Goal: Task Accomplishment & Management: Manage account settings

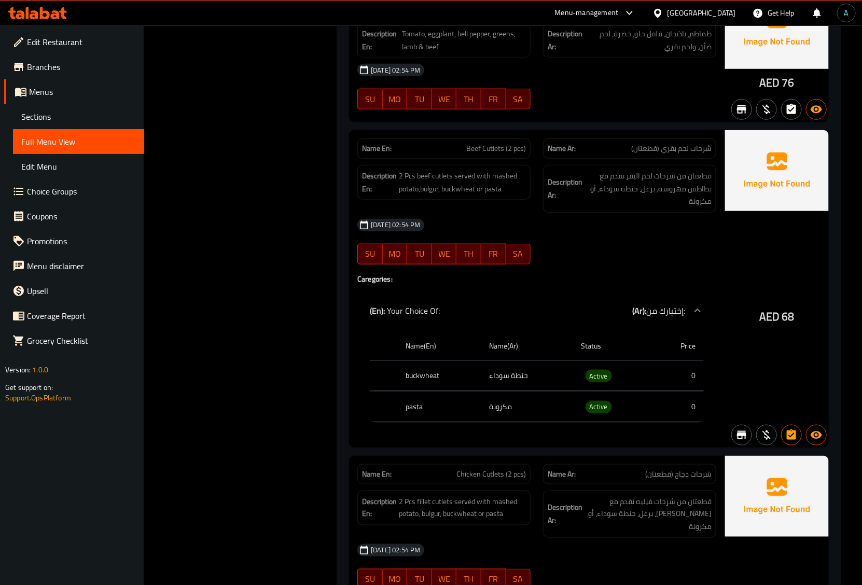
scroll to position [3827, 0]
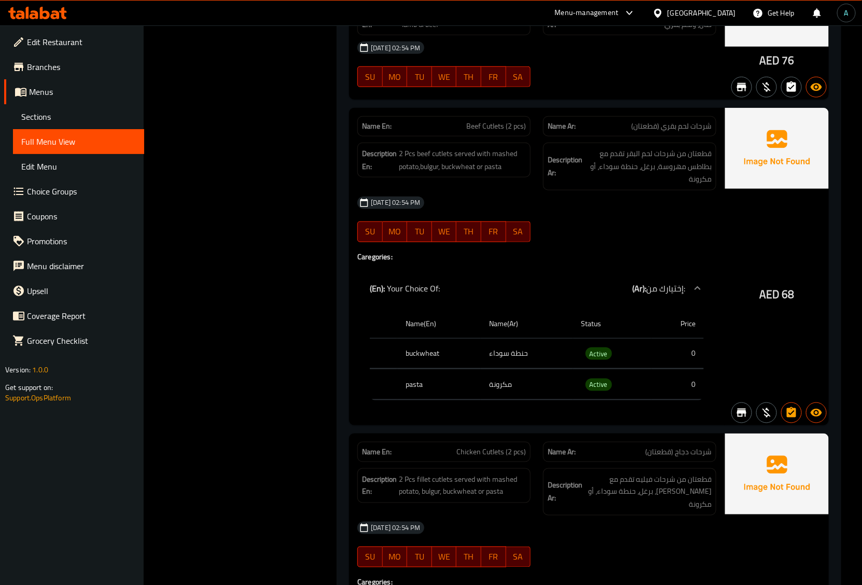
click at [486, 134] on div "Name En: Beef Cutlets (2 pcs)" at bounding box center [444, 126] width 173 height 20
copy span "Beef Cutlets (2 pcs)"
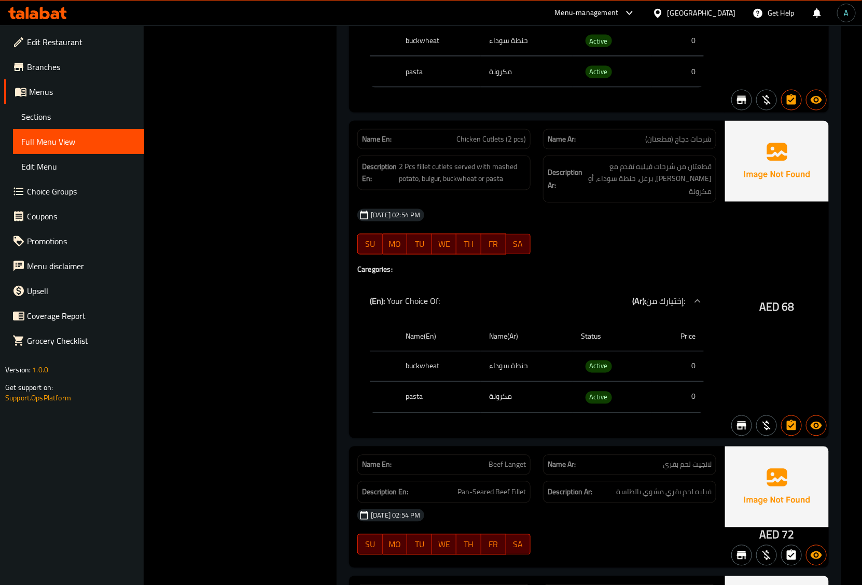
scroll to position [4151, 0]
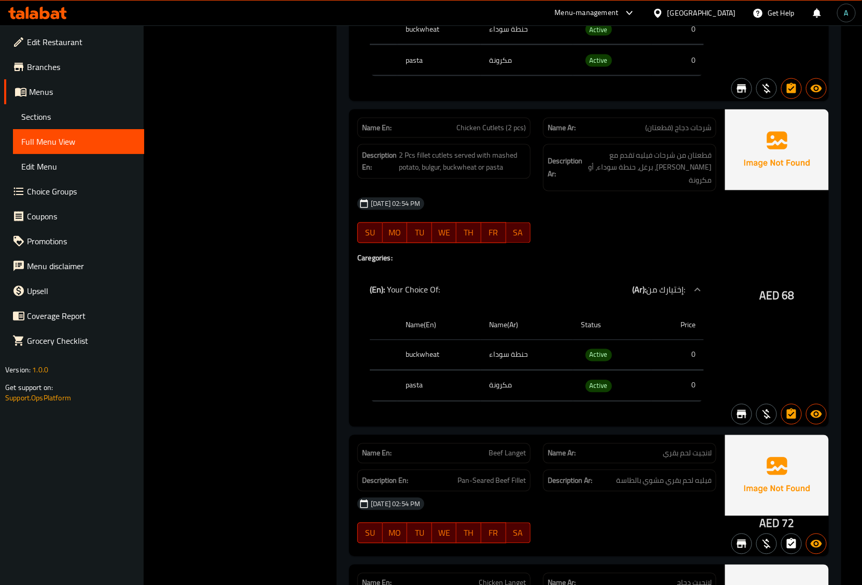
click at [484, 133] on span "Chicken Cutlets (2 pcs)" at bounding box center [492, 127] width 70 height 11
copy span "Chicken Cutlets (2 pcs)"
click at [507, 259] on div "Name En: Chicken Cutlets (2 pcs) Name Ar: شرحات دجاج (قطعتان) Description En: 2…" at bounding box center [537, 268] width 376 height 318
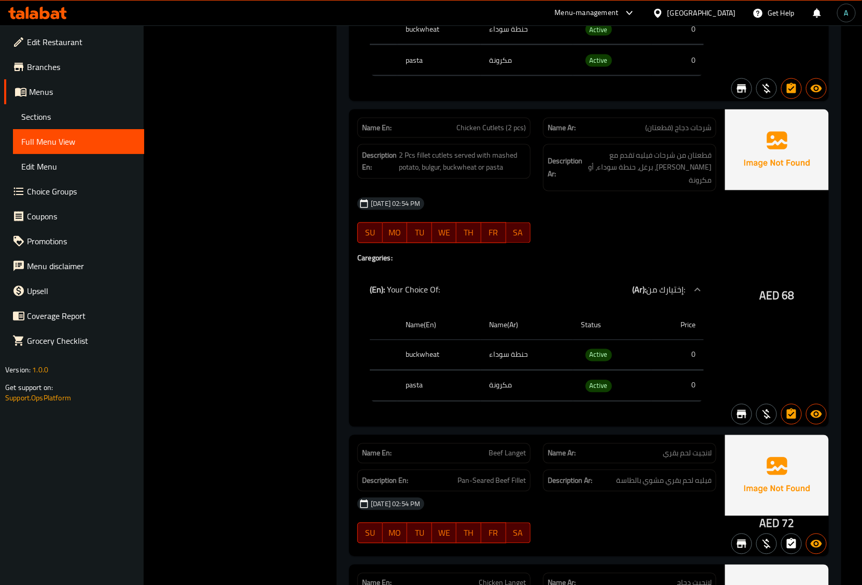
click at [499, 130] on span "Chicken Cutlets (2 pcs)" at bounding box center [492, 127] width 70 height 11
copy span "Chicken Cutlets (2 pcs)"
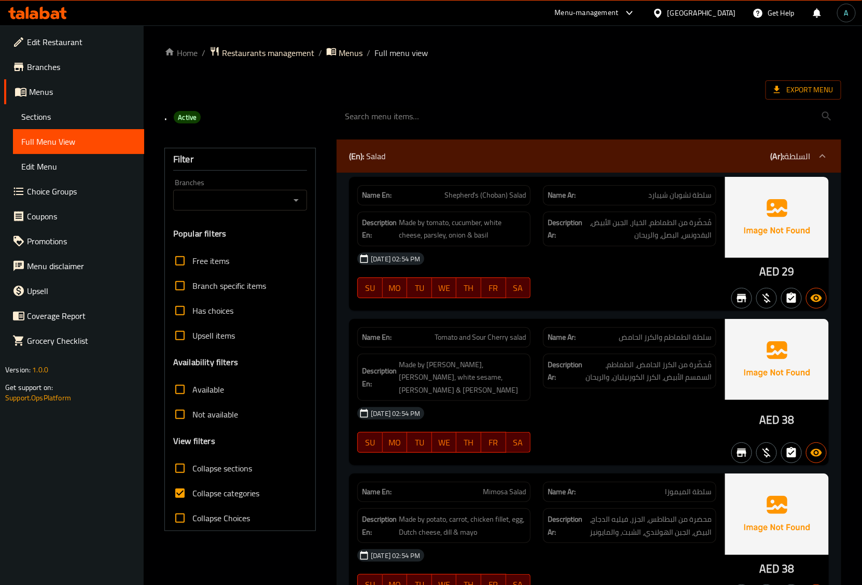
click at [55, 200] on link "Choice Groups" at bounding box center [74, 191] width 140 height 25
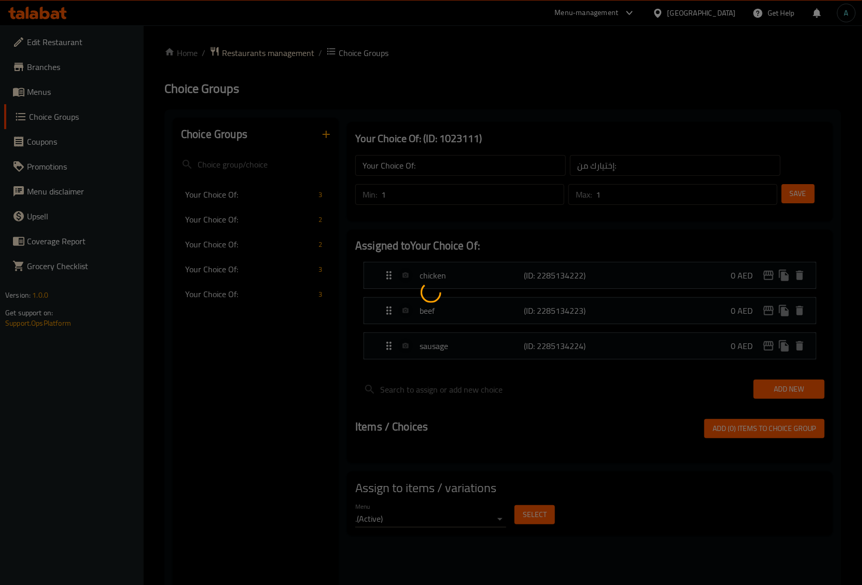
click at [225, 218] on div at bounding box center [431, 292] width 862 height 585
click at [234, 240] on div at bounding box center [431, 292] width 862 height 585
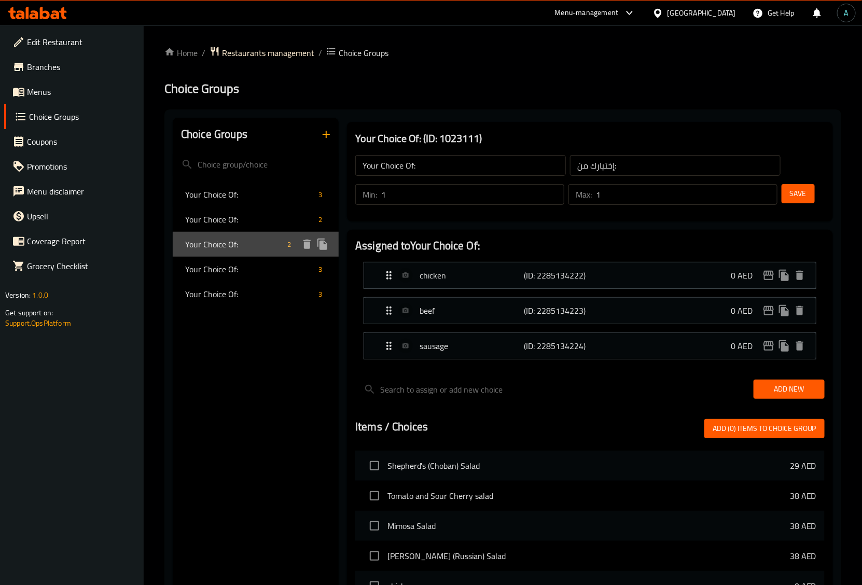
click at [218, 255] on div "Your Choice Of: 2" at bounding box center [256, 244] width 166 height 25
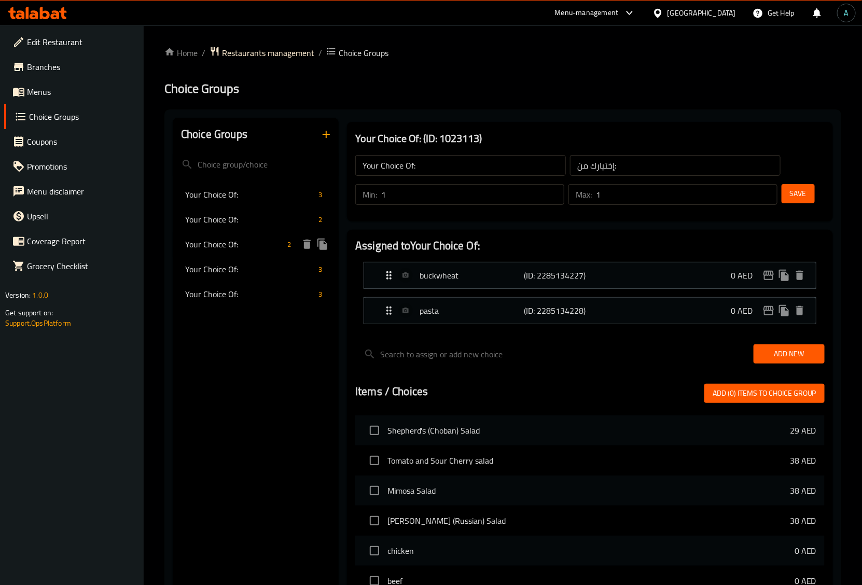
click at [225, 229] on div "Your Choice Of: 2" at bounding box center [256, 219] width 166 height 25
click at [237, 261] on div "Your Choice Of: 3" at bounding box center [256, 269] width 166 height 25
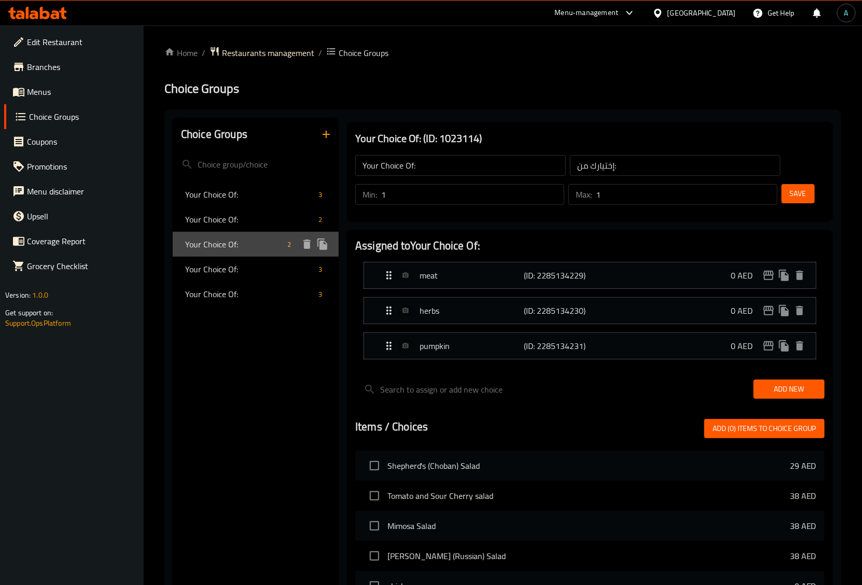
click at [230, 238] on span "Your Choice Of:" at bounding box center [234, 244] width 98 height 12
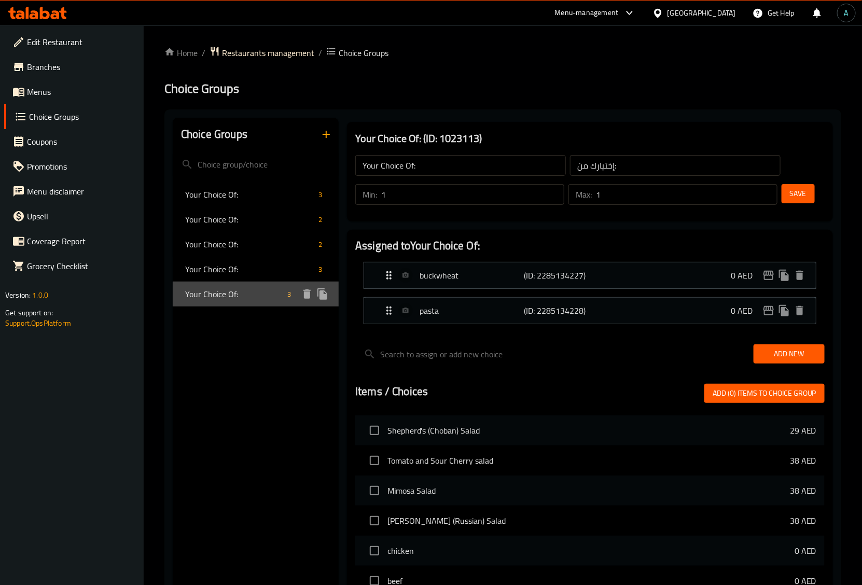
click at [237, 291] on span "Your Choice Of:" at bounding box center [234, 294] width 98 height 12
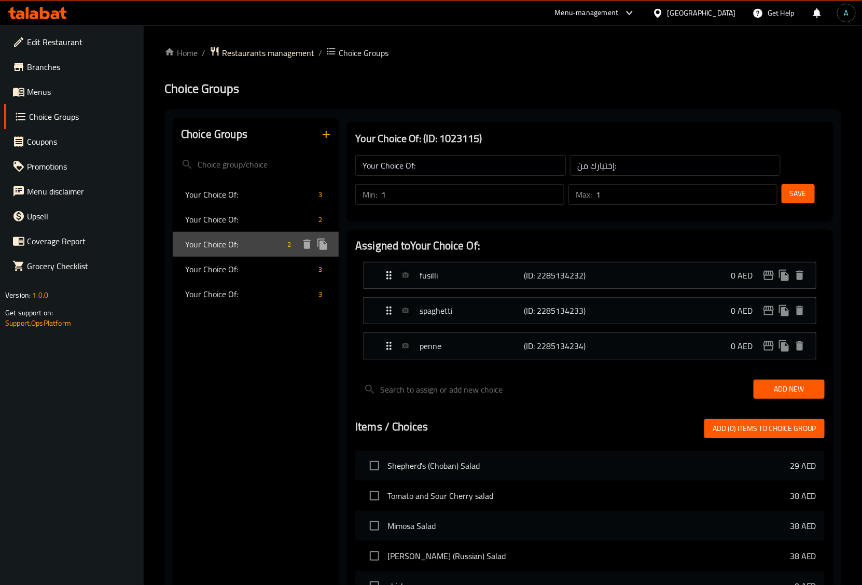
click at [248, 237] on div "Your Choice Of: 2" at bounding box center [256, 244] width 166 height 25
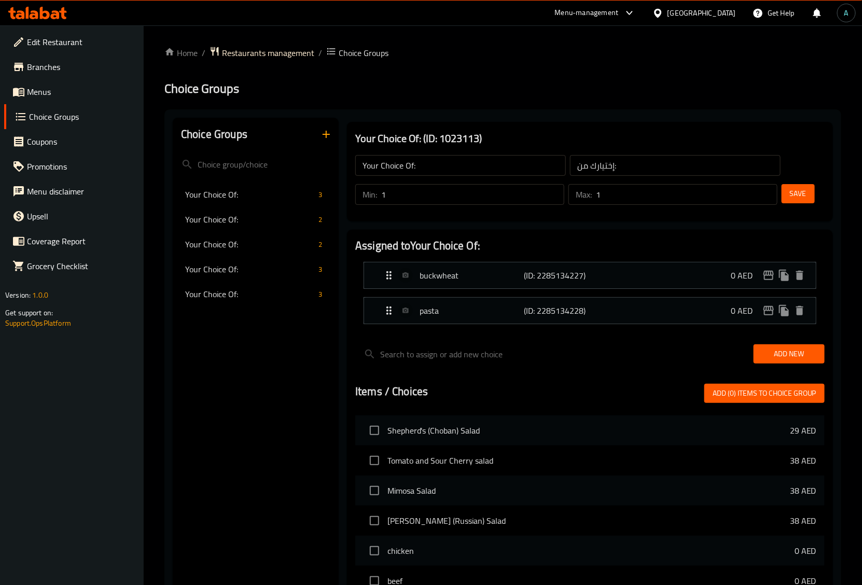
click at [346, 278] on div "Assigned to Your Choice Of: buckwheat (ID: 2285134227) 0 AED Name (En) buckwhea…" at bounding box center [590, 501] width 495 height 550
click at [801, 351] on span "Add New" at bounding box center [789, 354] width 54 height 13
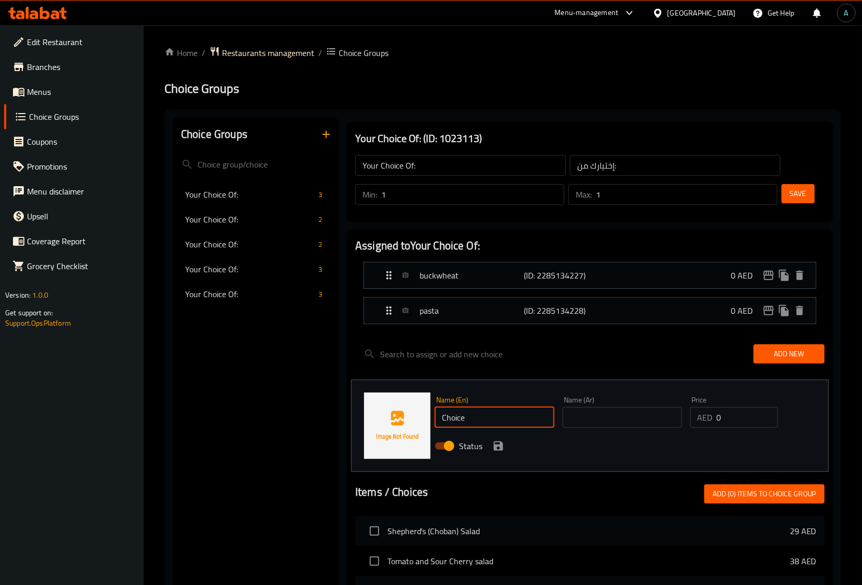
drag, startPoint x: 498, startPoint y: 411, endPoint x: 620, endPoint y: 444, distance: 126.2
click at [312, 411] on div "Choice Groups Your Choice Of: 3 Your Choice Of: 2 Your Choice Of: 2 Your Choice…" at bounding box center [505, 533] width 665 height 831
paste input "Mashed Potatoes"
type input "Mashed Potatoes"
click at [606, 416] on input "text" at bounding box center [622, 417] width 119 height 21
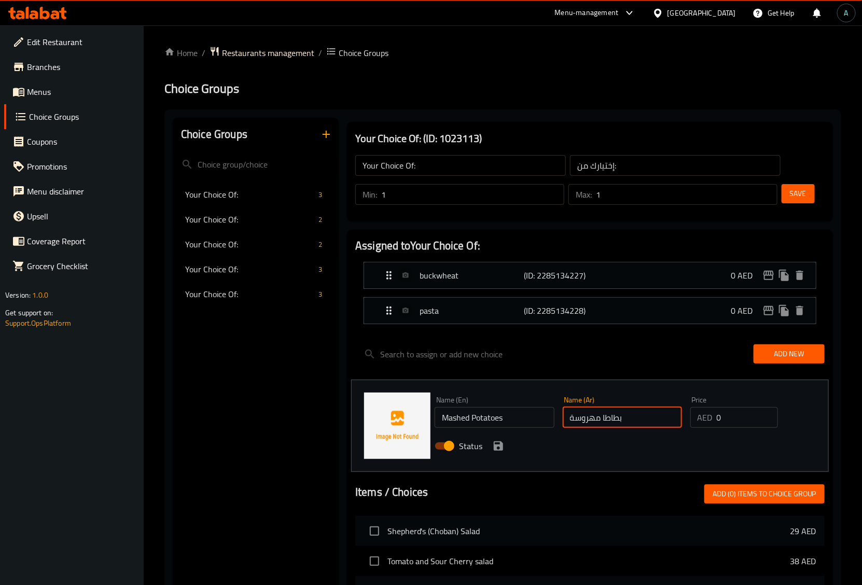
type input "بطاطا مهروسة"
click at [494, 454] on div "Status" at bounding box center [622, 446] width 383 height 28
click at [495, 452] on icon "save" at bounding box center [498, 446] width 12 height 12
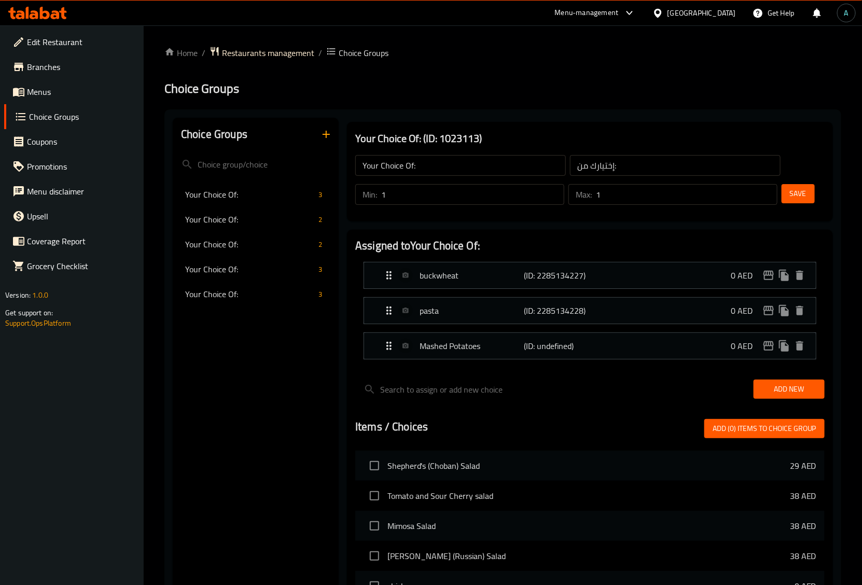
click at [792, 382] on button "Add New" at bounding box center [789, 389] width 71 height 19
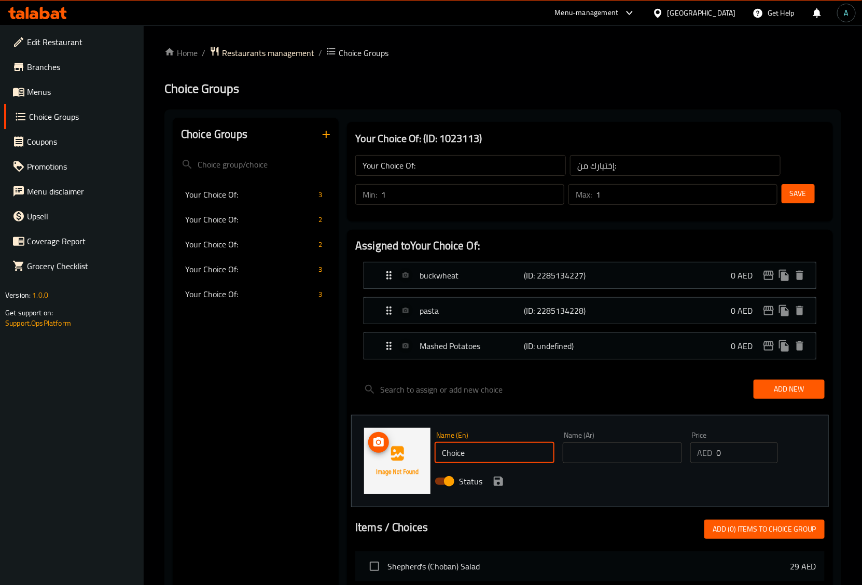
drag, startPoint x: 477, startPoint y: 455, endPoint x: 388, endPoint y: 455, distance: 89.8
click at [384, 455] on div "Name (En) Choice Name (En) Name (Ar) Name (Ar) Price AED 0 Price Status" at bounding box center [590, 461] width 478 height 92
paste input "text"
click at [583, 453] on input "text" at bounding box center [622, 453] width 119 height 21
click at [479, 452] on input "text" at bounding box center [494, 453] width 119 height 21
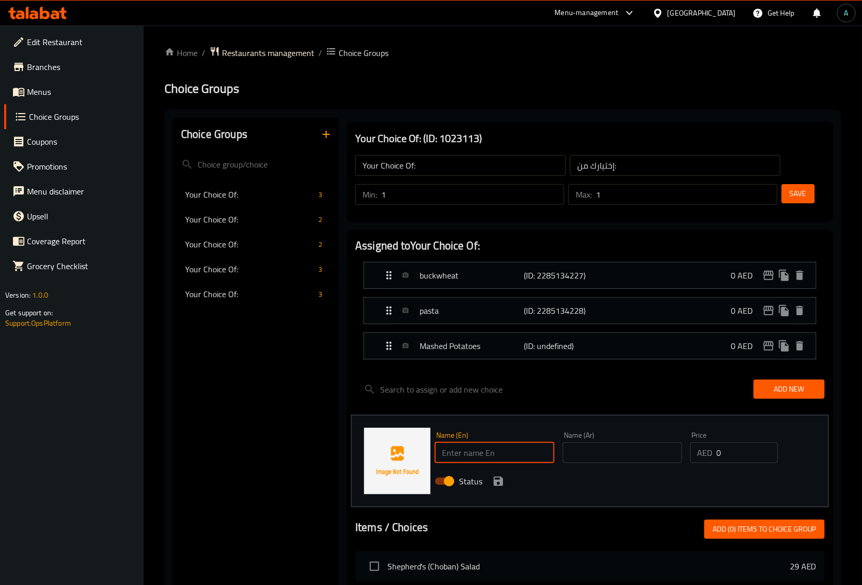
paste input "Bulgur"
type input "Bulgur"
click at [636, 448] on input "text" at bounding box center [622, 453] width 119 height 21
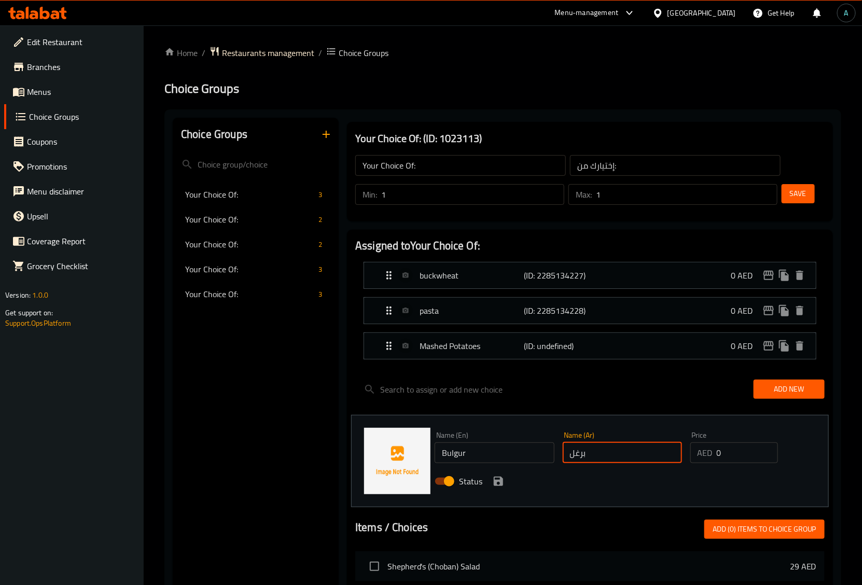
type input "برغل"
click at [493, 479] on icon "save" at bounding box center [498, 481] width 12 height 12
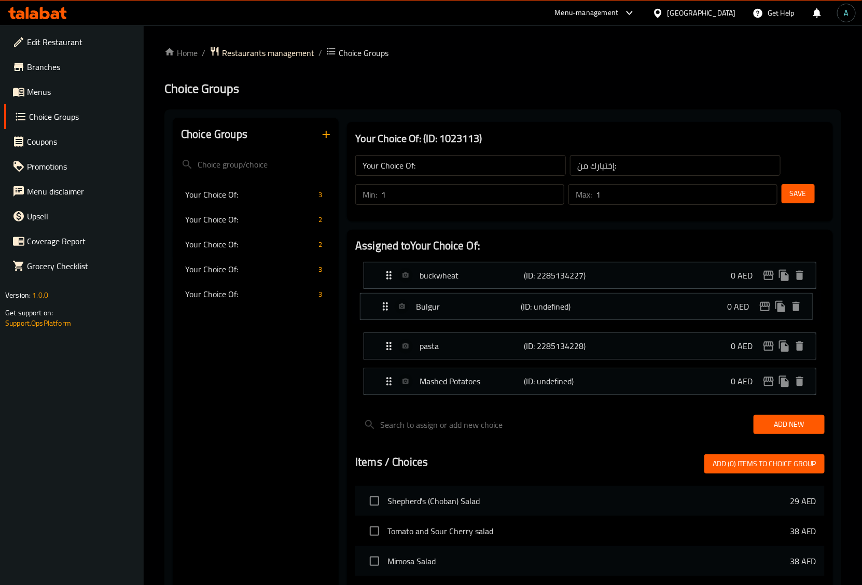
drag, startPoint x: 388, startPoint y: 382, endPoint x: 384, endPoint y: 302, distance: 80.0
click at [384, 302] on nav "buckwheat (ID: 2285134227) 0 AED Name (En) buckwheat Name (En) Name (Ar) حنطة س…" at bounding box center [590, 328] width 470 height 149
drag, startPoint x: 384, startPoint y: 307, endPoint x: 384, endPoint y: 270, distance: 37.4
click at [384, 270] on nav "buckwheat (ID: 2285134227) 0 AED Name (En) buckwheat Name (En) Name (Ar) حنطة س…" at bounding box center [590, 328] width 470 height 149
drag, startPoint x: 388, startPoint y: 374, endPoint x: 383, endPoint y: 260, distance: 113.8
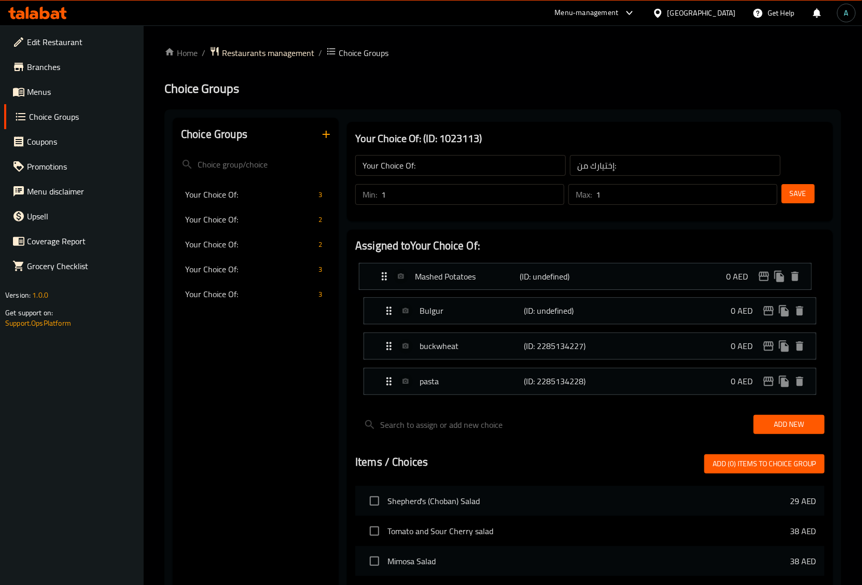
click at [383, 260] on nav "Bulgur (ID: undefined) 0 AED Name (En) Bulgur Name (En) Name (Ar) برغل Name (Ar…" at bounding box center [590, 328] width 470 height 149
click at [797, 195] on span "Save" at bounding box center [798, 193] width 17 height 13
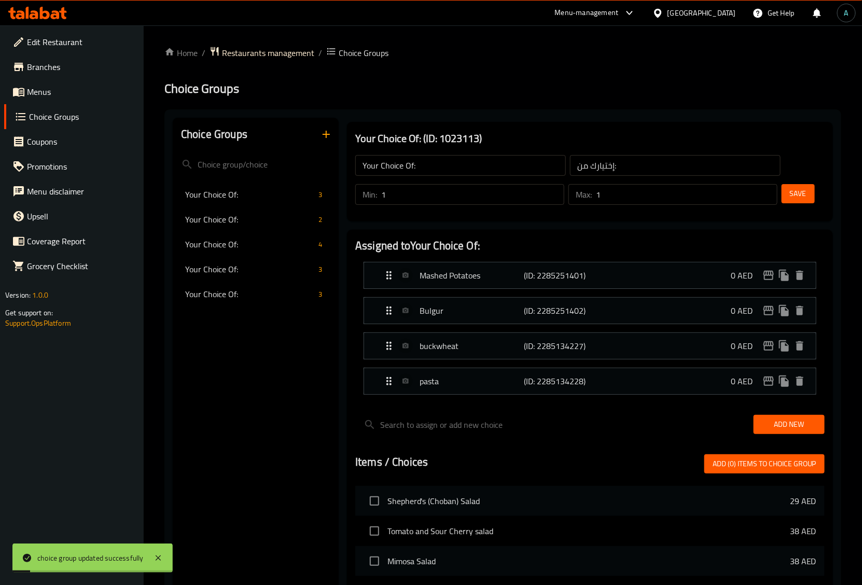
click at [350, 375] on div "Assigned to Your Choice Of: Mashed Potatoes (ID: 2285251401) 0 AED Name (En) Ma…" at bounding box center [590, 536] width 486 height 612
click at [281, 289] on span "Your Choice Of:" at bounding box center [234, 294] width 98 height 12
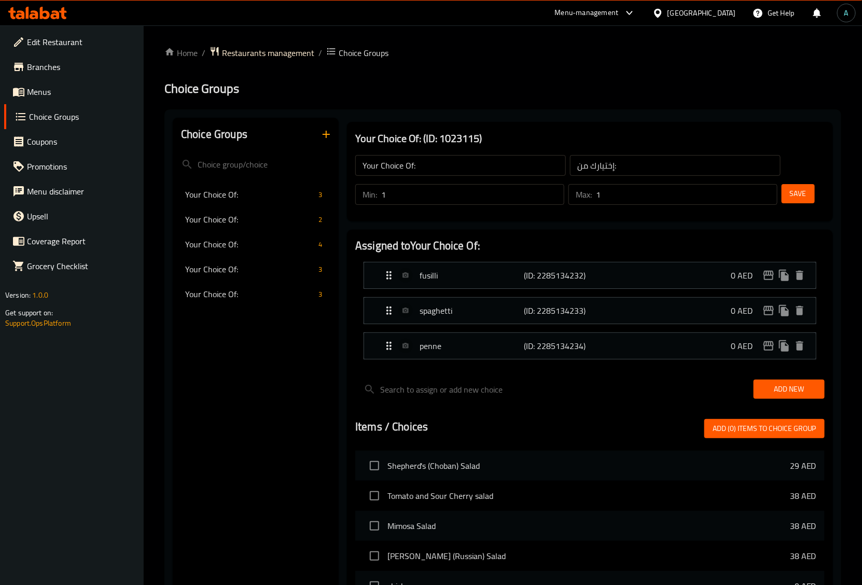
click at [517, 222] on div "Your Choice Of: (ID: 1023115) Your Choice Of: ​ إختيارك من: ​ Min: 1 ​ Max: 1 ​…" at bounding box center [590, 172] width 495 height 108
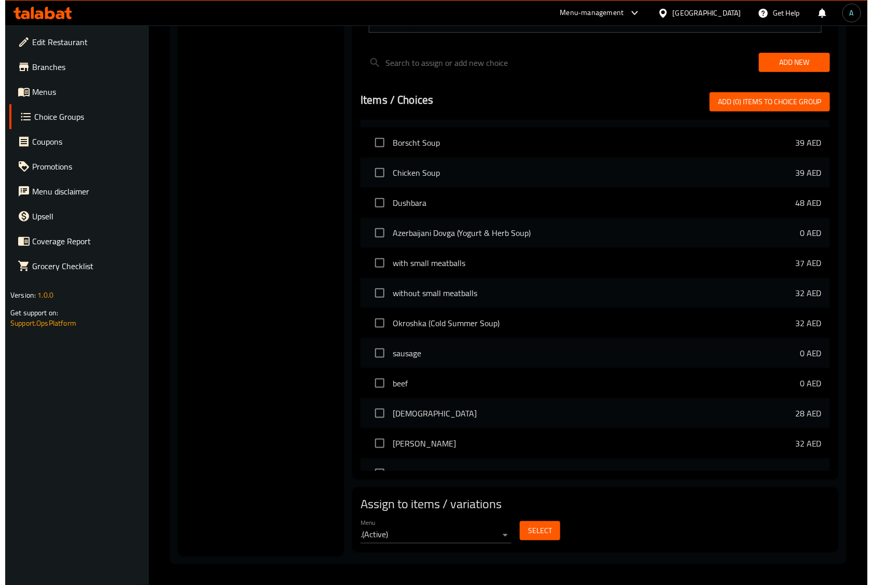
scroll to position [454, 0]
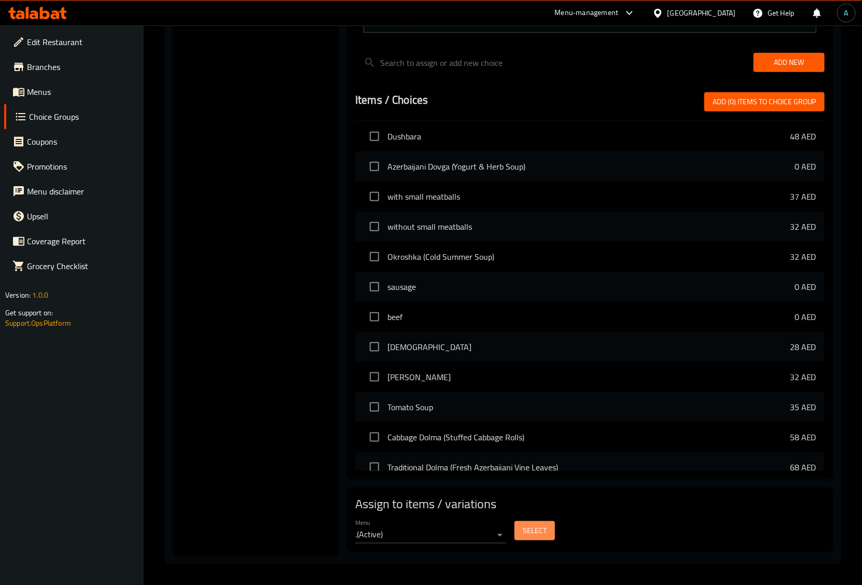
click at [548, 530] on button "Select" at bounding box center [535, 530] width 40 height 19
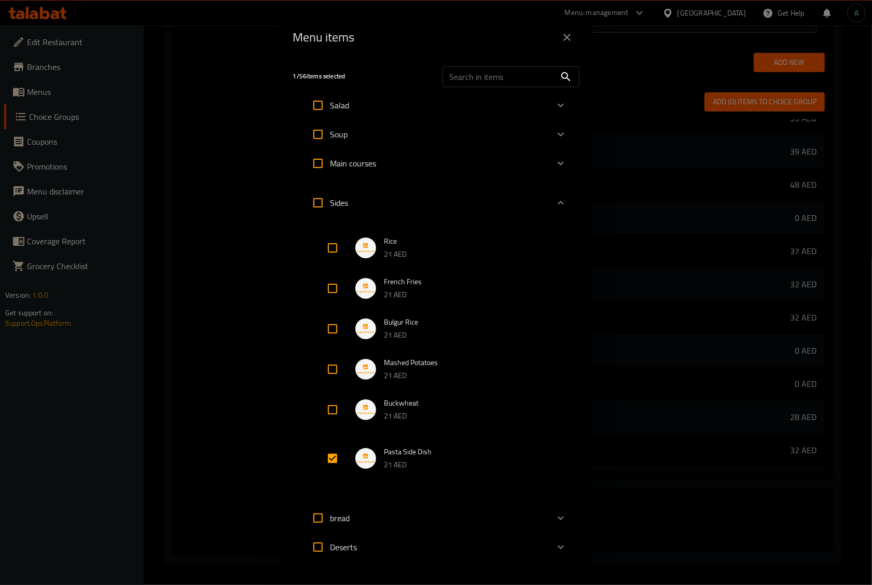
scroll to position [498, 0]
click at [555, 205] on icon "Expand" at bounding box center [561, 203] width 12 height 12
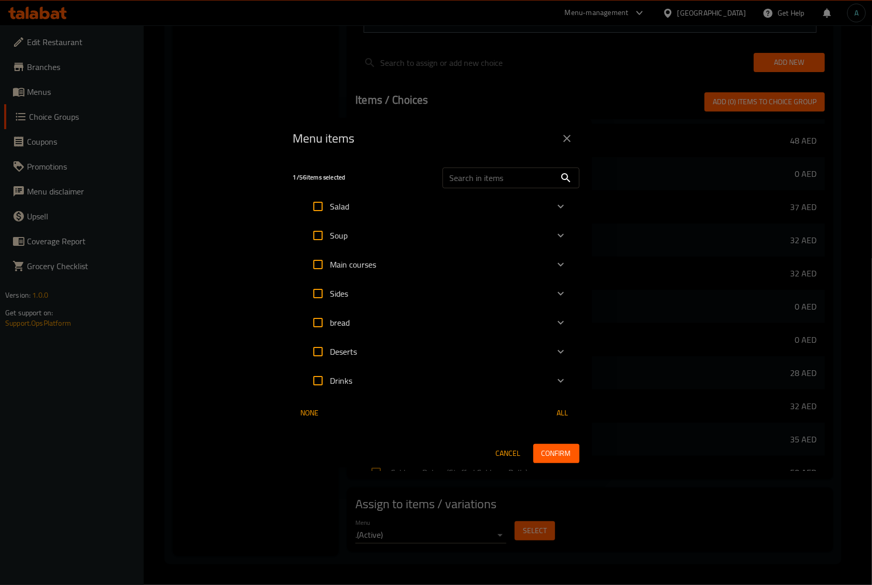
click at [559, 265] on icon "Expand" at bounding box center [561, 265] width 6 height 4
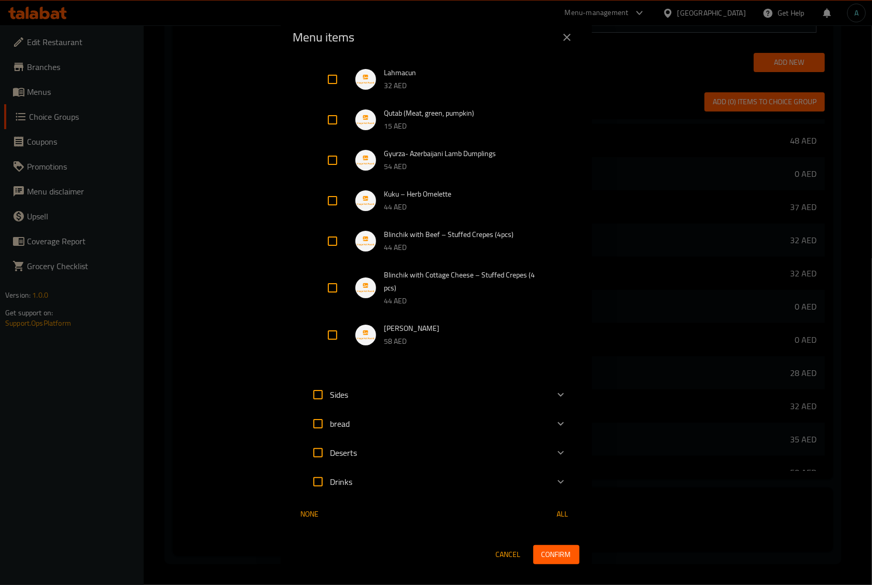
scroll to position [811, 0]
click at [555, 394] on icon "Expand" at bounding box center [561, 395] width 12 height 12
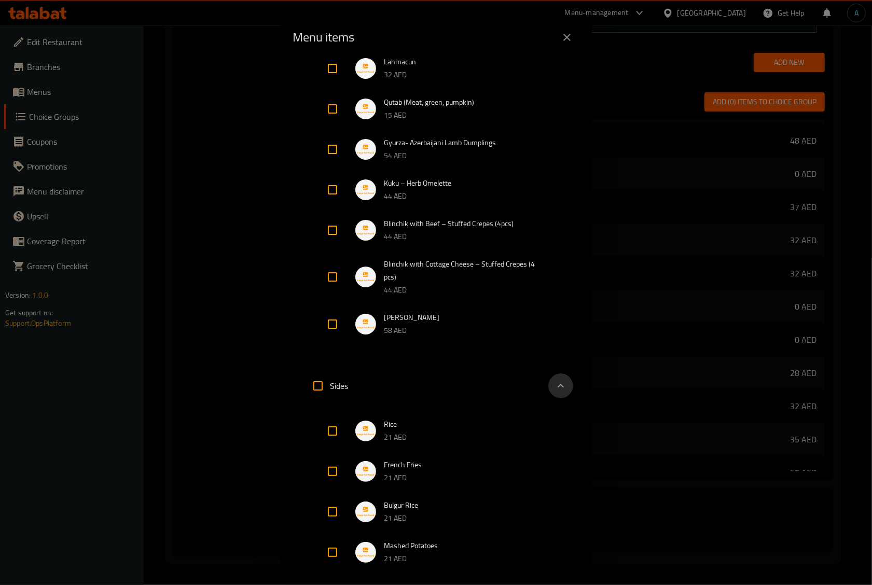
click at [558, 388] on icon "Expand" at bounding box center [561, 386] width 6 height 4
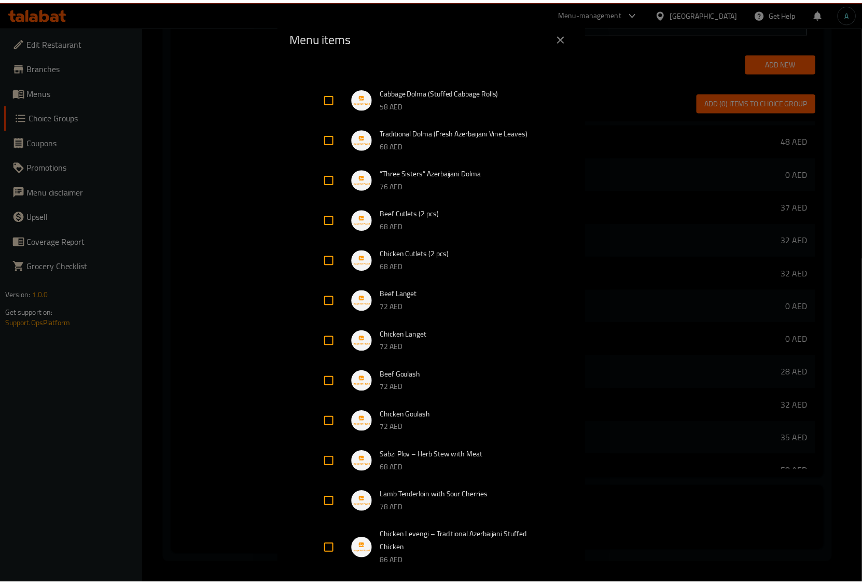
scroll to position [98, 0]
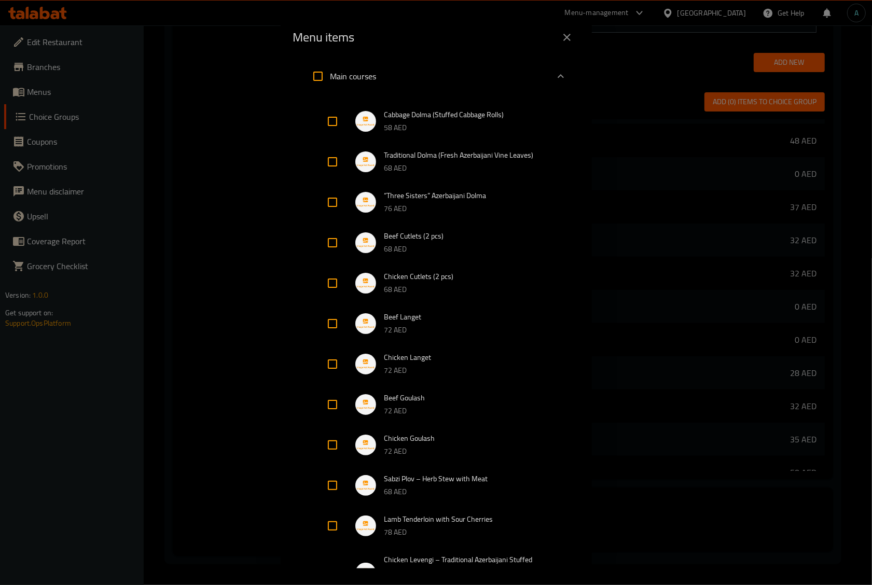
click at [503, 239] on span "Beef Cutlets (2 pcs)" at bounding box center [465, 236] width 162 height 13
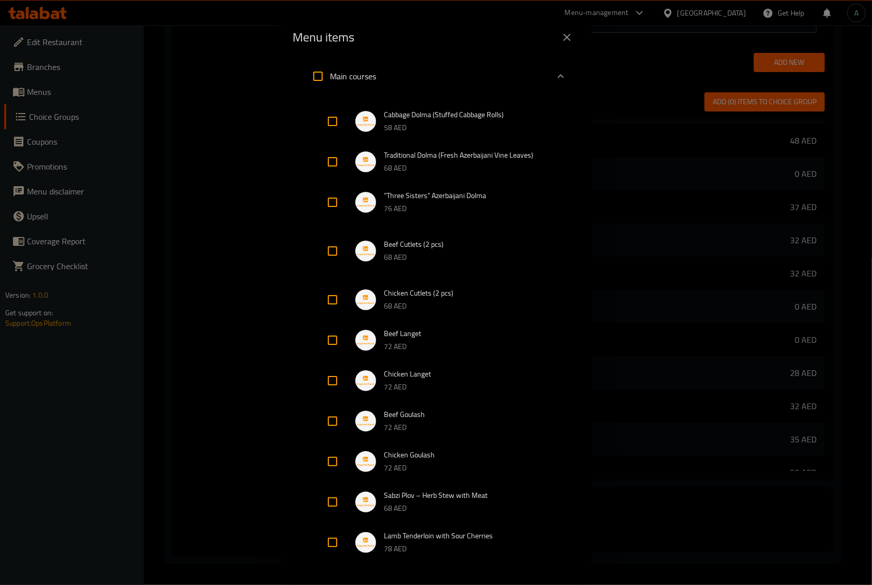
click at [499, 253] on p "68 AED" at bounding box center [465, 257] width 162 height 13
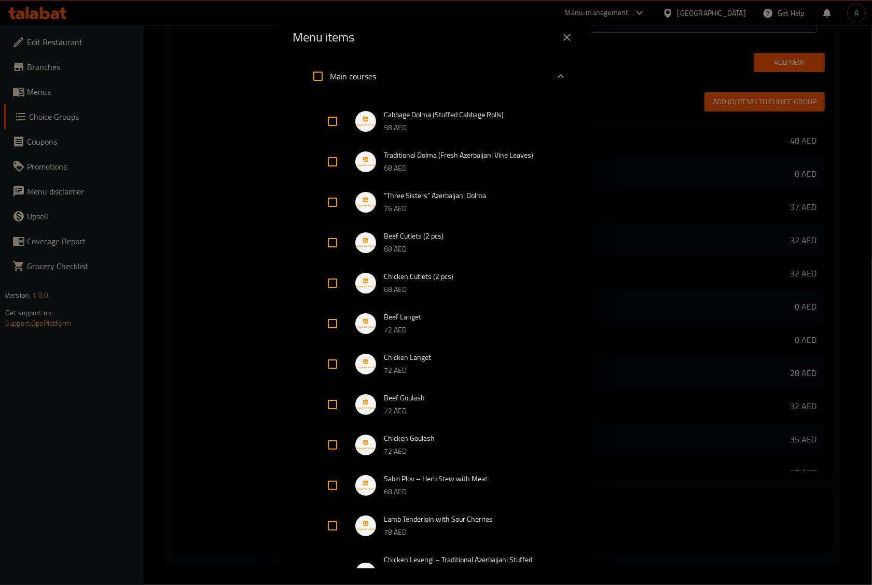
click at [58, 90] on div "Menu items 1 / 56 items selected ​ Salad Shepherd's (Choban) Salad 29 AED Tomat…" at bounding box center [436, 292] width 872 height 585
click at [59, 84] on div "Menu items 1 / 56 items selected ​ Salad Shepherd's (Choban) Salad 29 AED Tomat…" at bounding box center [436, 292] width 872 height 585
click at [566, 35] on icon "close" at bounding box center [567, 37] width 12 height 12
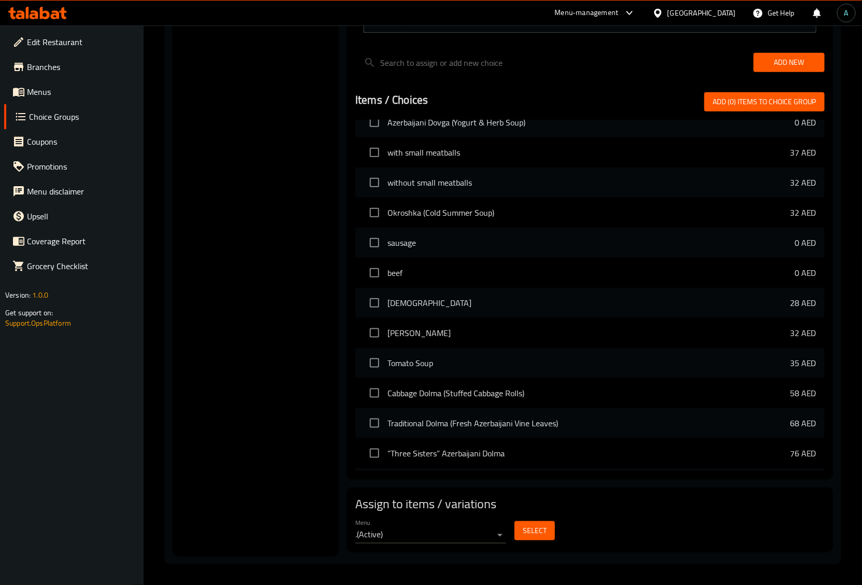
scroll to position [454, 0]
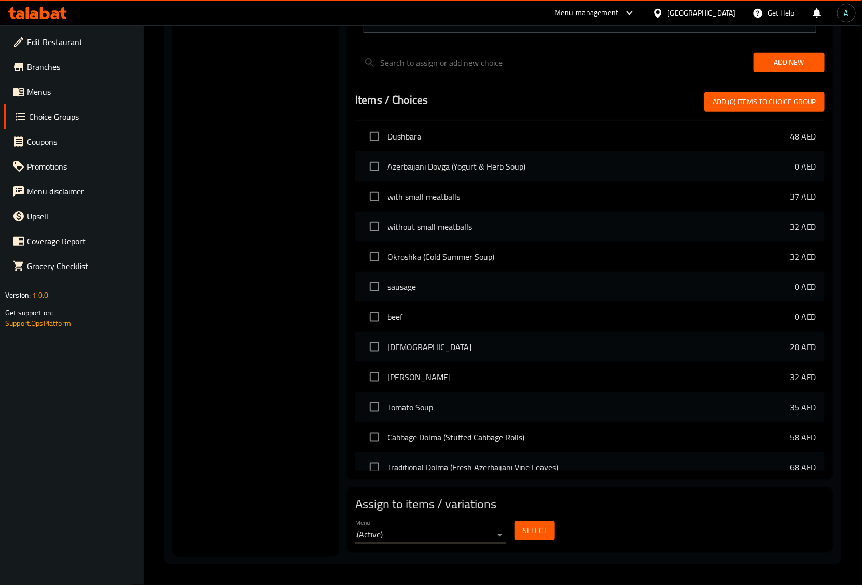
click at [53, 95] on span "Menus" at bounding box center [81, 92] width 109 height 12
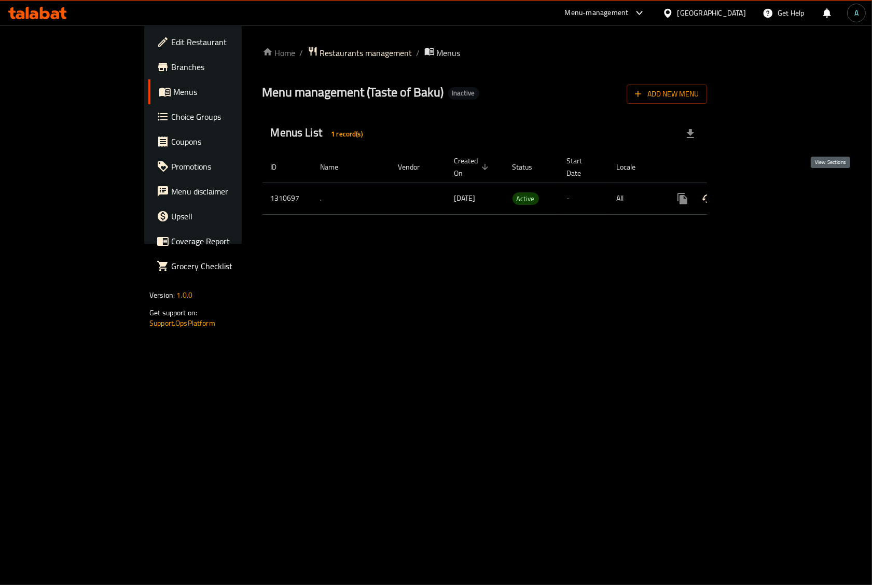
click at [770, 186] on link "enhanced table" at bounding box center [757, 198] width 25 height 25
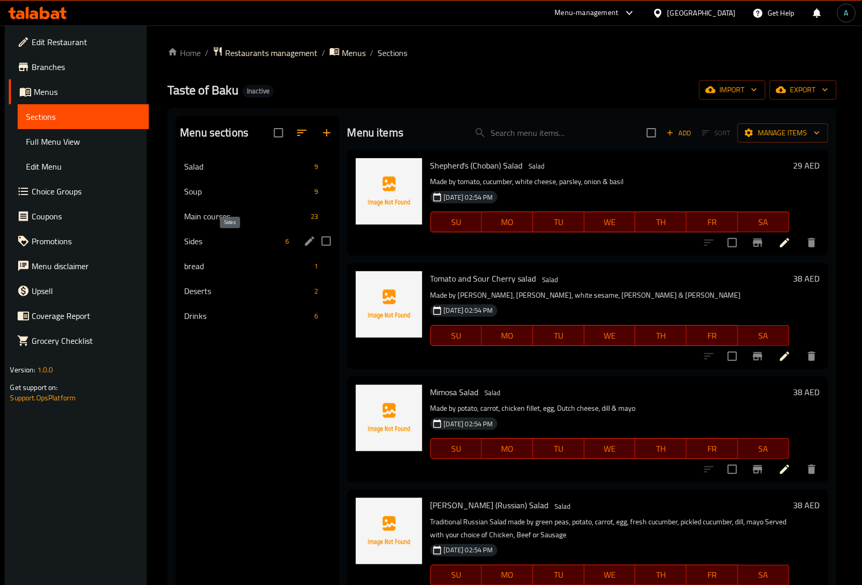
click at [231, 221] on span "Main courses" at bounding box center [245, 216] width 122 height 12
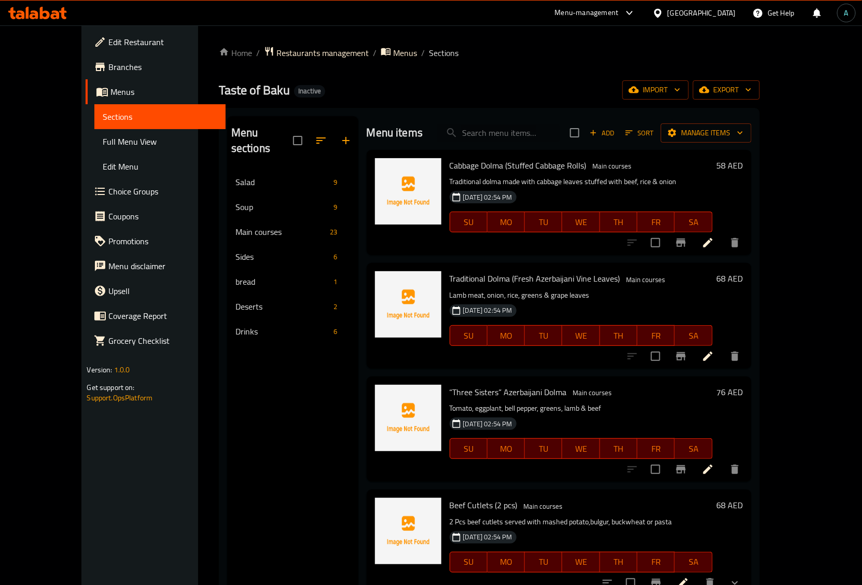
click at [509, 135] on input "search" at bounding box center [498, 133] width 122 height 18
paste input "Chicken Cutlets (2 pcs)"
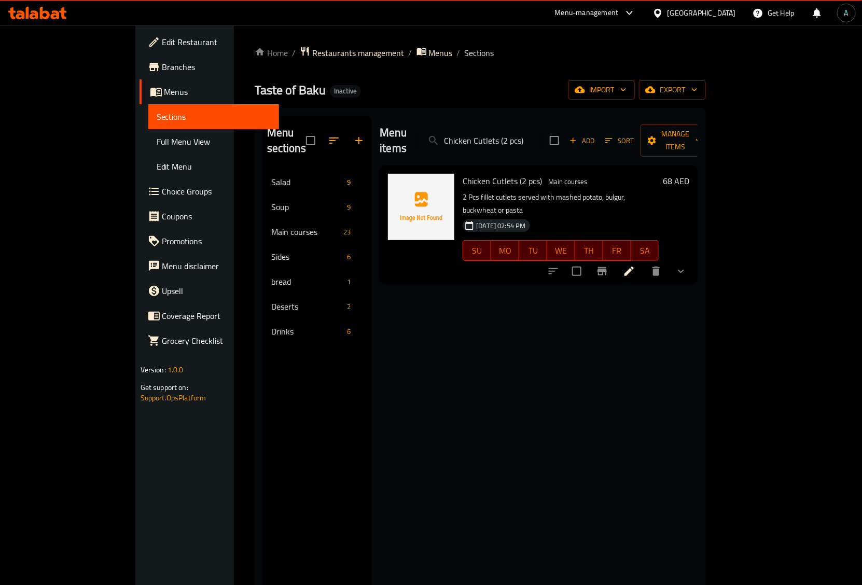
drag, startPoint x: 523, startPoint y: 133, endPoint x: 373, endPoint y: 133, distance: 150.5
click at [380, 133] on div "Menu items Chicken Cutlets (2 pcs) Add Sort Manage items" at bounding box center [539, 140] width 318 height 49
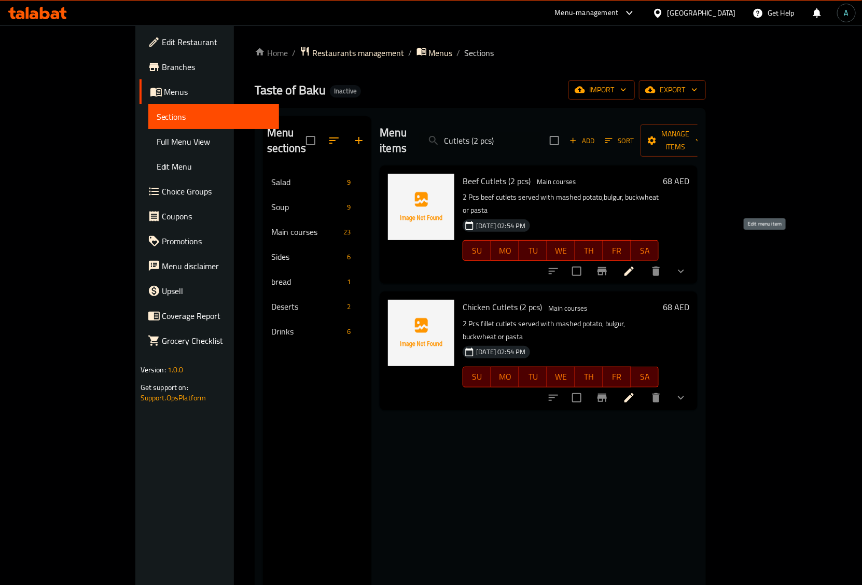
type input "Cutlets (2 pcs)"
click at [162, 194] on span "Choice Groups" at bounding box center [216, 191] width 109 height 12
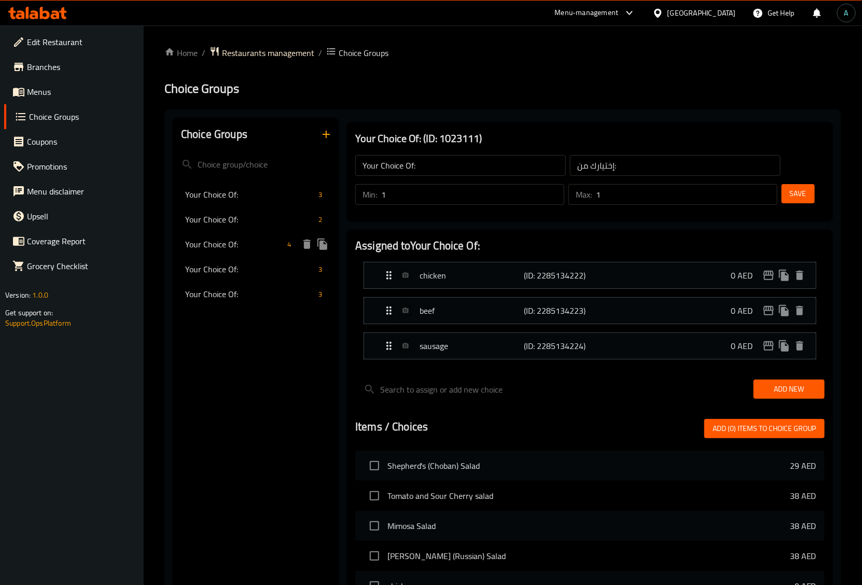
click at [219, 239] on span "Your Choice Of:" at bounding box center [234, 244] width 98 height 12
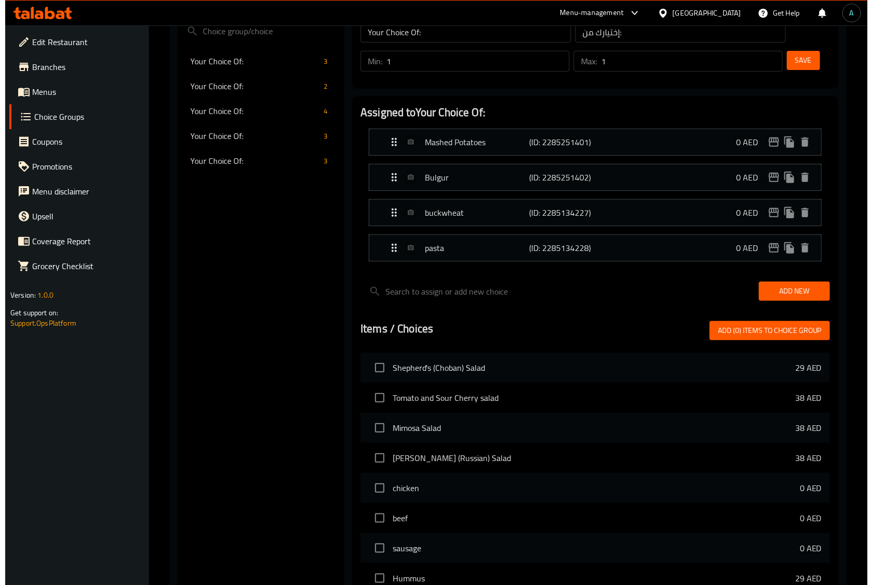
scroll to position [363, 0]
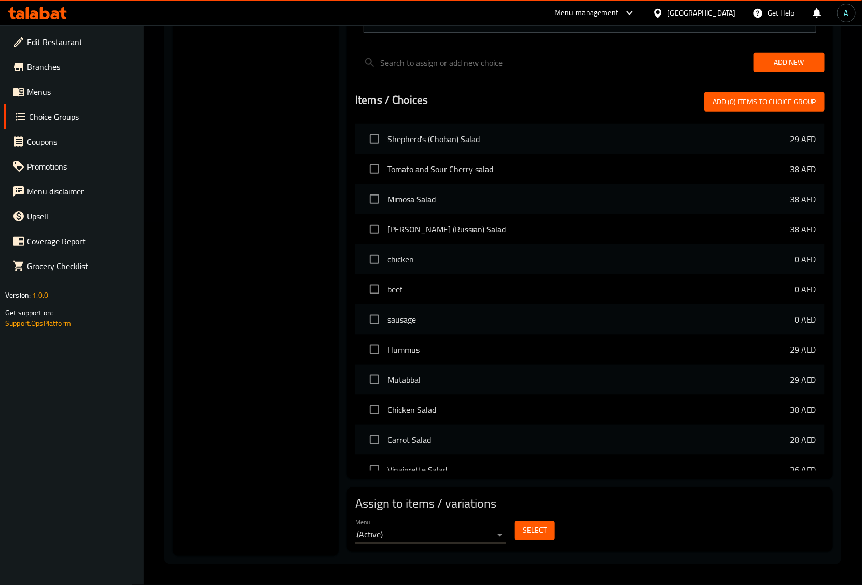
click at [537, 533] on span "Select" at bounding box center [535, 531] width 24 height 13
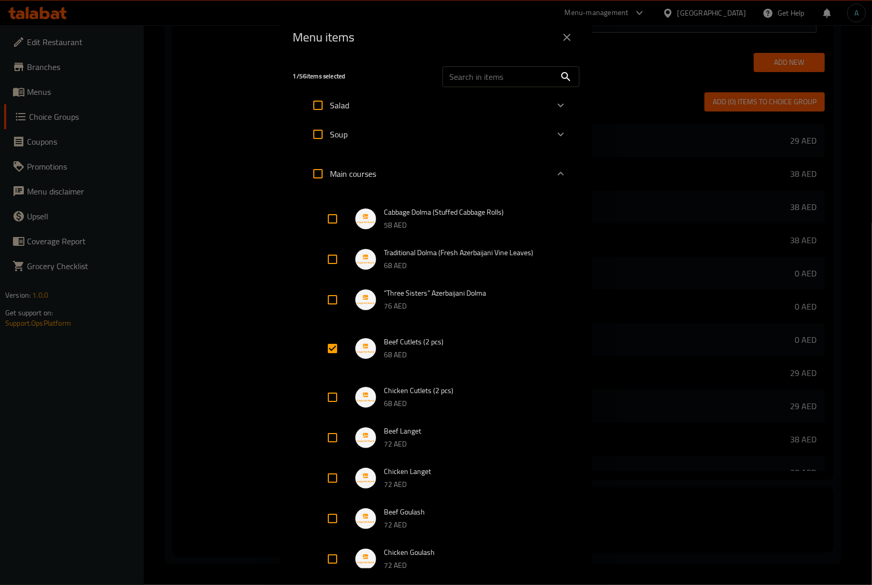
scroll to position [65, 0]
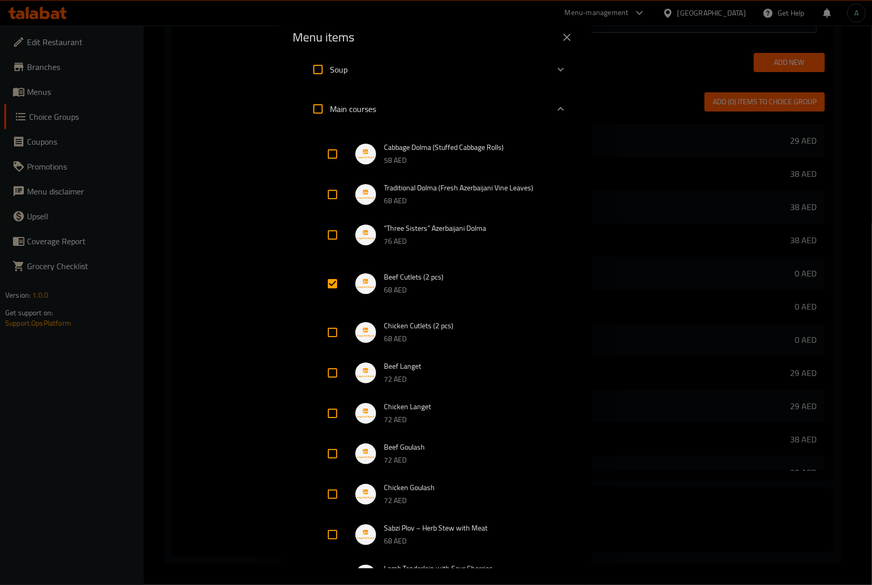
click at [335, 333] on input "Expand" at bounding box center [332, 332] width 25 height 25
checkbox input "true"
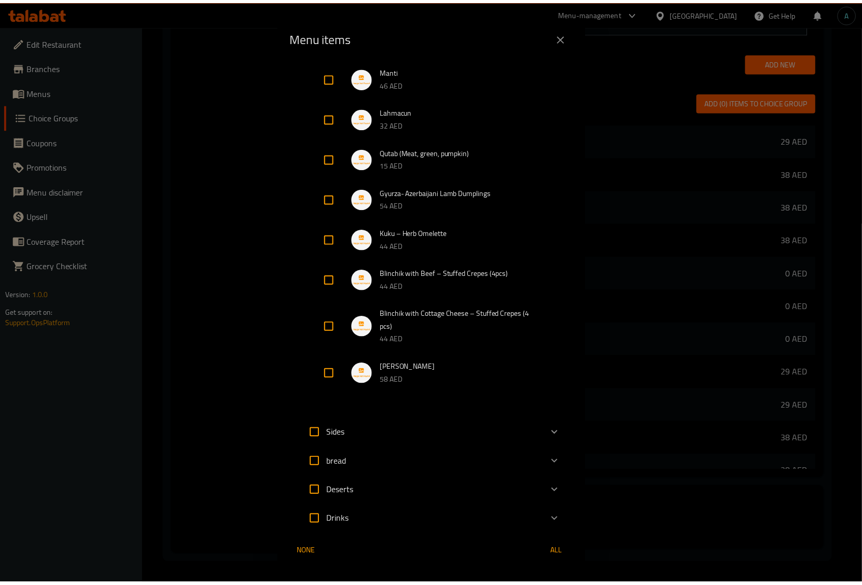
scroll to position [836, 0]
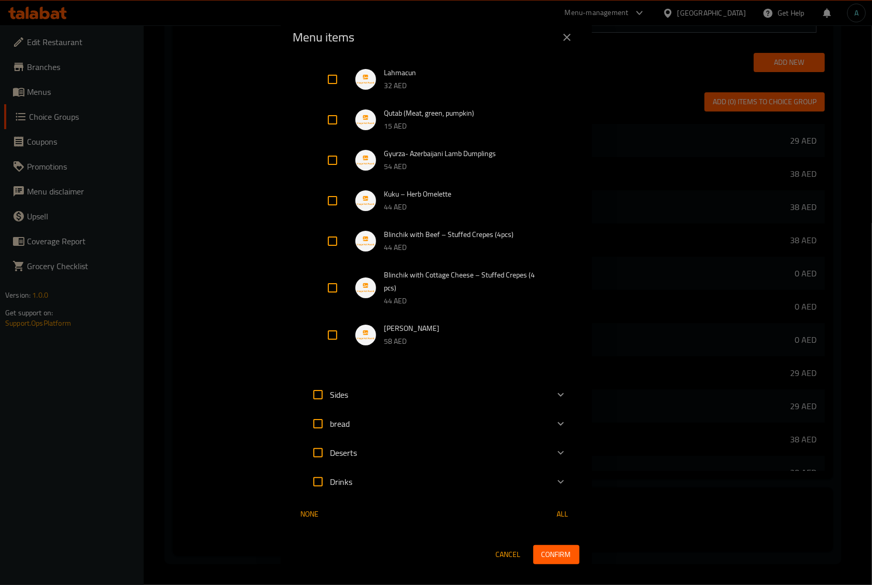
click at [547, 554] on span "Confirm" at bounding box center [557, 554] width 30 height 13
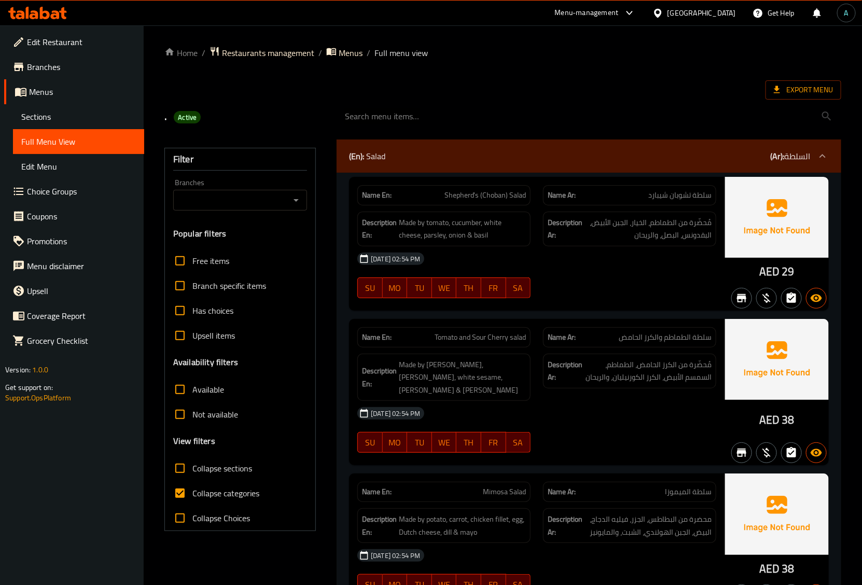
click at [209, 492] on span "Collapse categories" at bounding box center [226, 493] width 67 height 12
click at [193, 492] on input "Collapse categories" at bounding box center [180, 493] width 25 height 25
checkbox input "false"
click at [561, 56] on ol "Home / Restaurants management / Menus / Full menu view" at bounding box center [502, 52] width 677 height 13
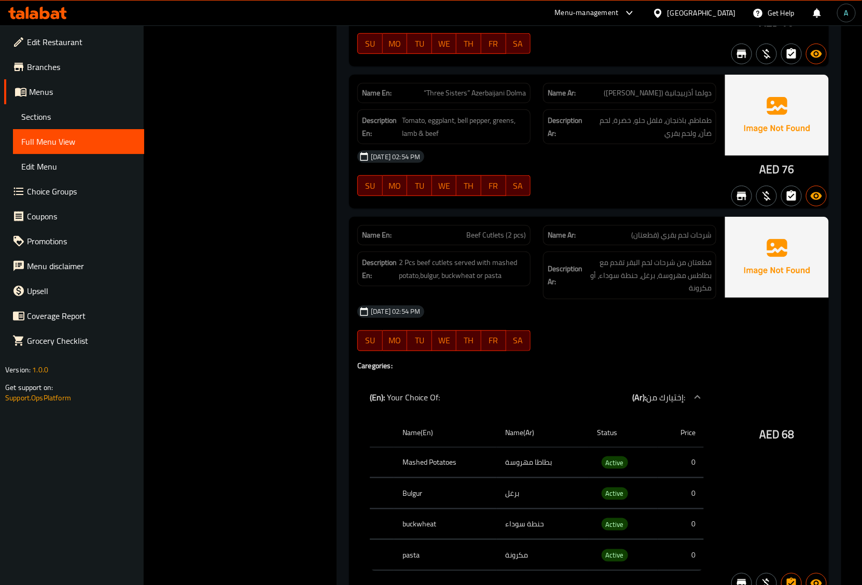
scroll to position [3792, 0]
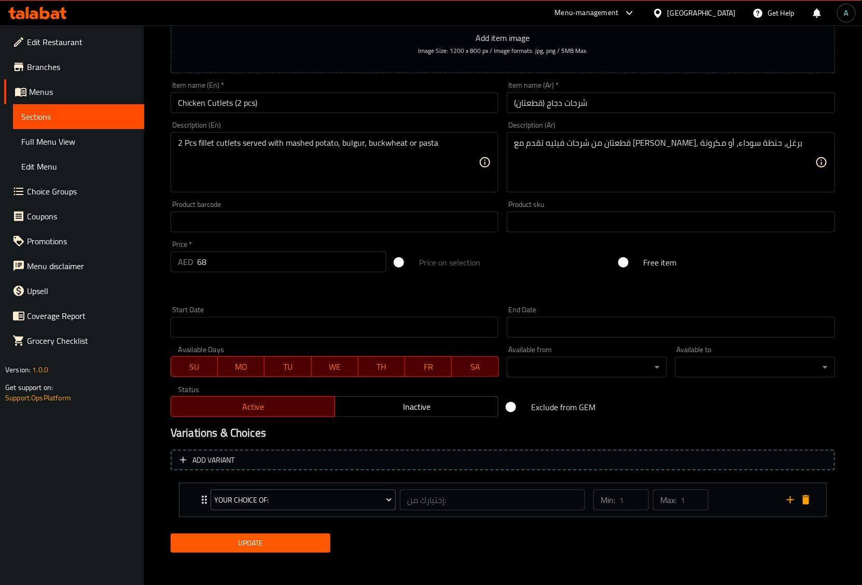
scroll to position [164, 0]
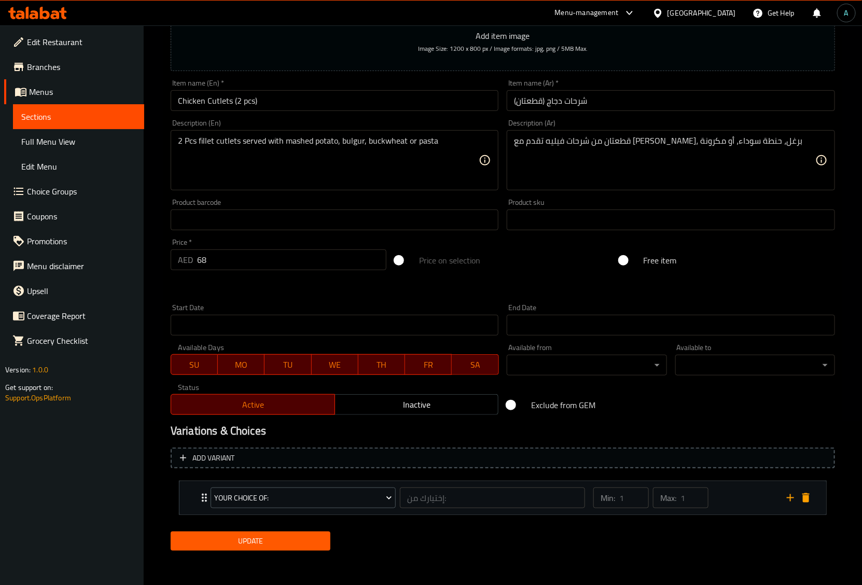
click at [205, 496] on div "Your Choice Of: إختيارك من: ​" at bounding box center [397, 498] width 387 height 33
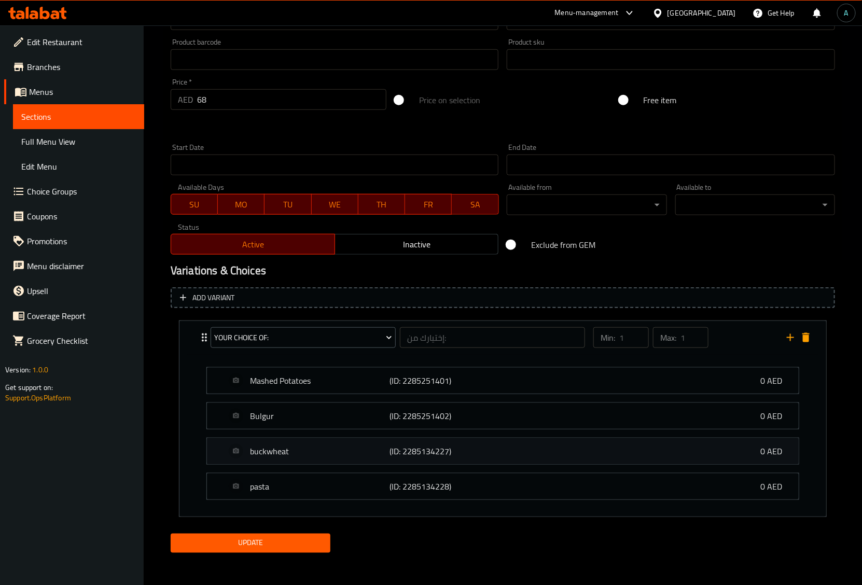
scroll to position [327, 0]
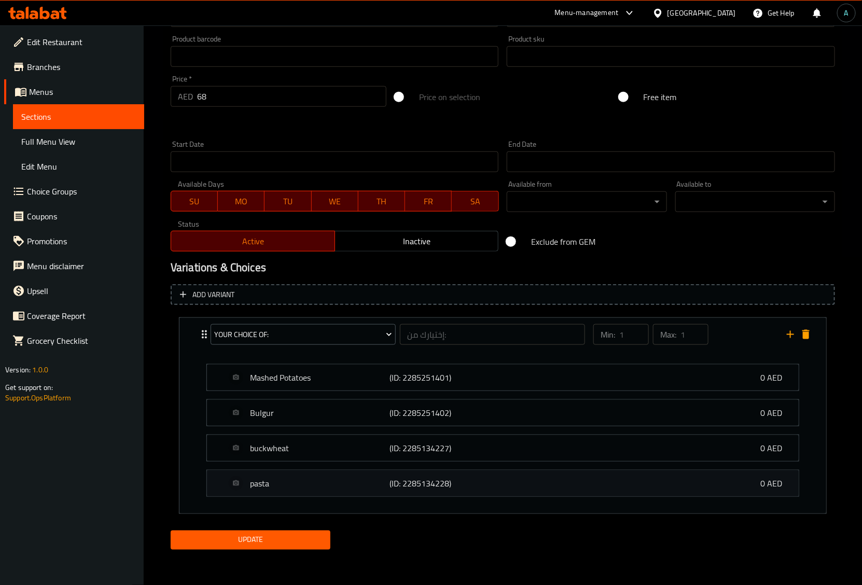
click at [261, 488] on p "pasta" at bounding box center [320, 483] width 140 height 12
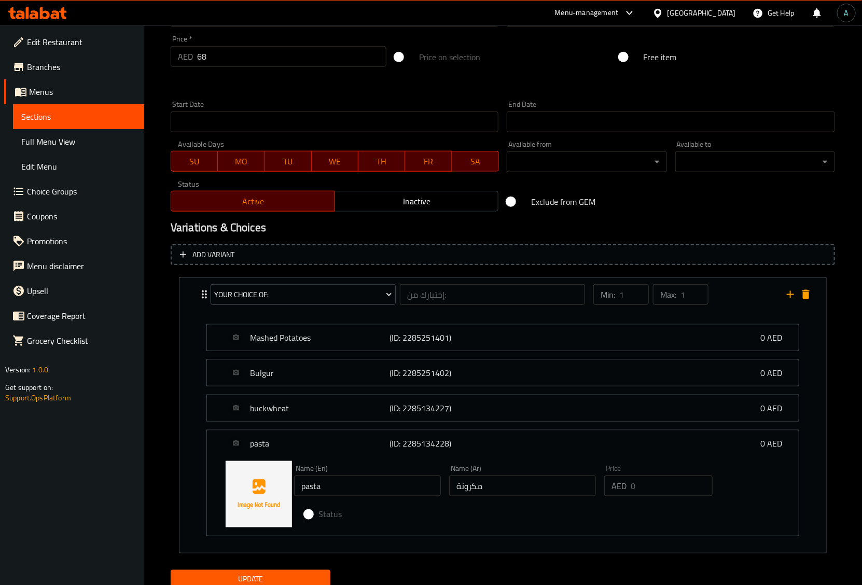
scroll to position [407, 0]
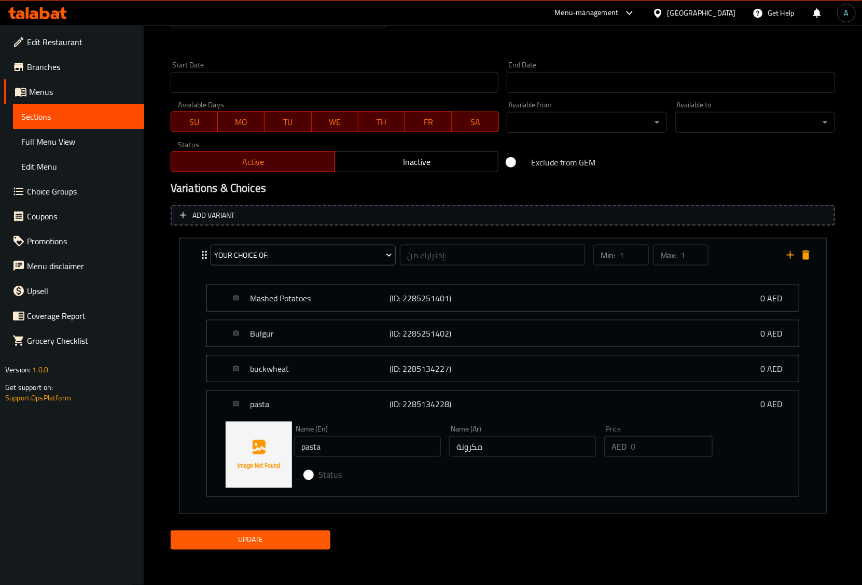
click at [209, 214] on span "Add variant" at bounding box center [214, 215] width 42 height 13
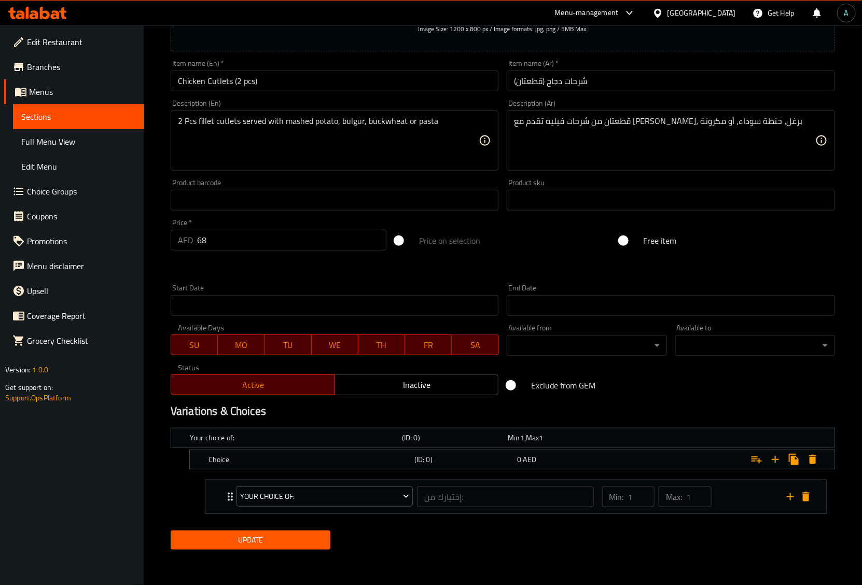
scroll to position [183, 0]
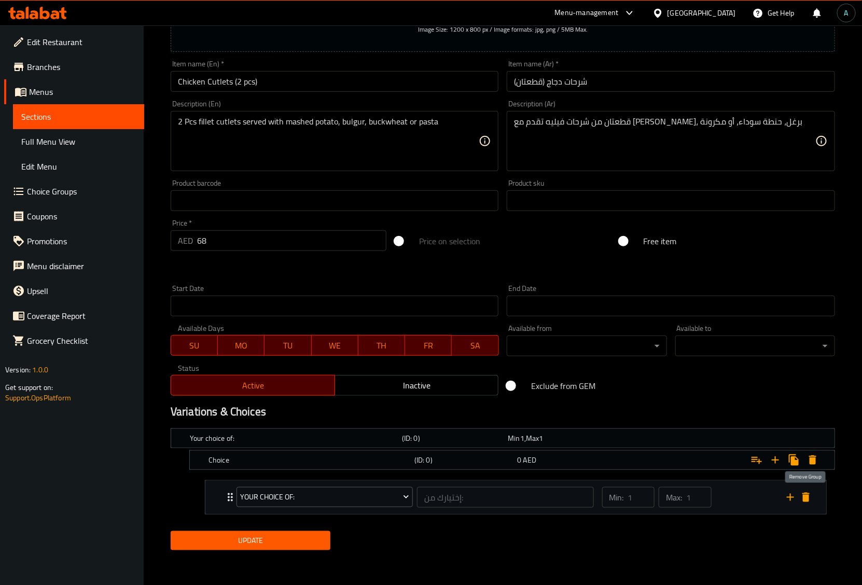
click at [806, 499] on icon "delete" at bounding box center [806, 497] width 7 height 9
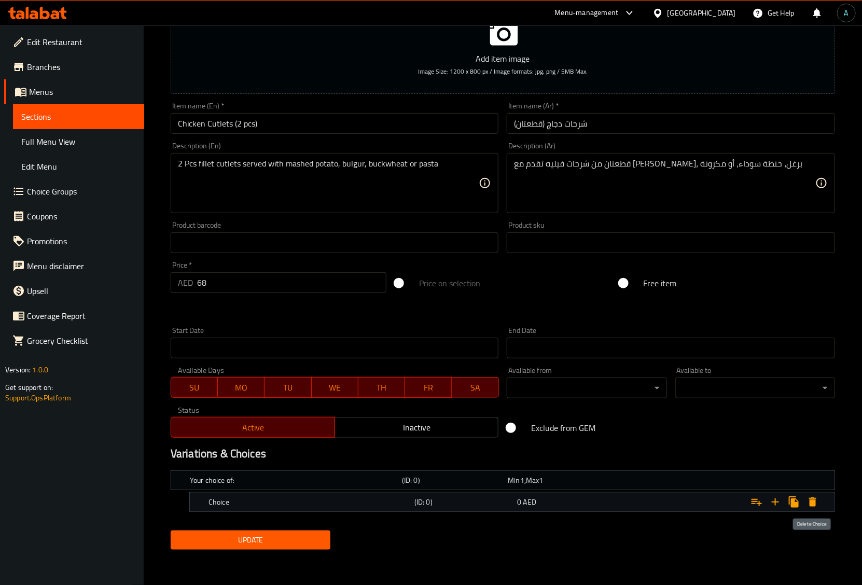
scroll to position [141, 0]
click at [248, 507] on h5 "Choice" at bounding box center [310, 503] width 202 height 10
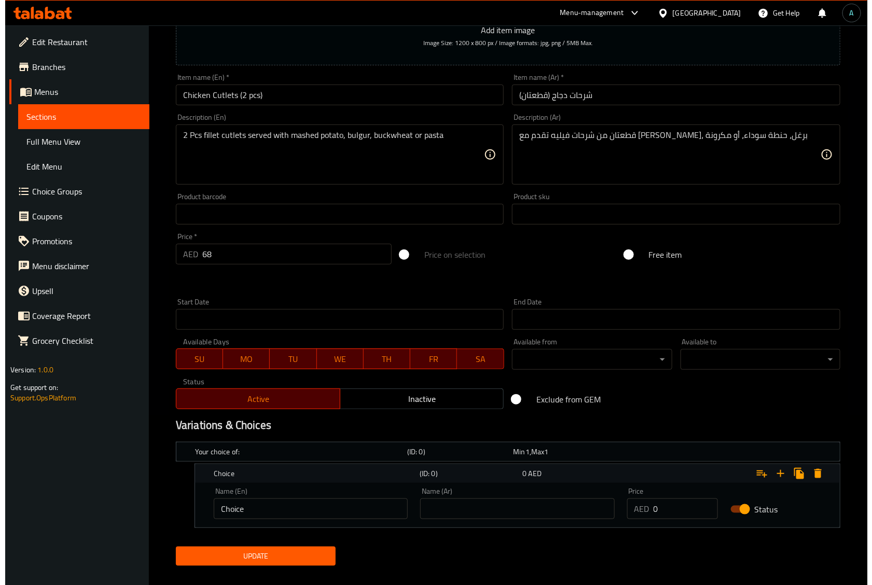
scroll to position [185, 0]
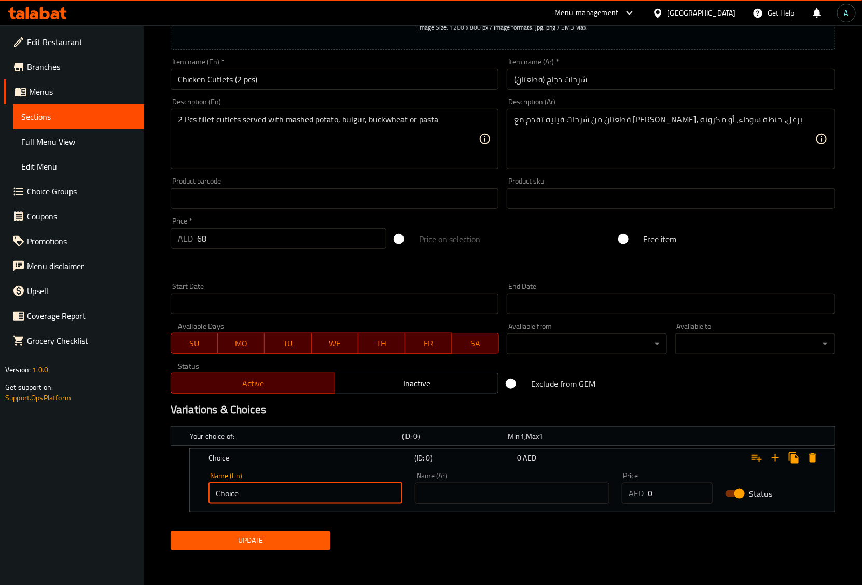
click at [279, 495] on input "Choice" at bounding box center [306, 493] width 194 height 21
click at [818, 461] on icon "Expand" at bounding box center [813, 458] width 12 height 12
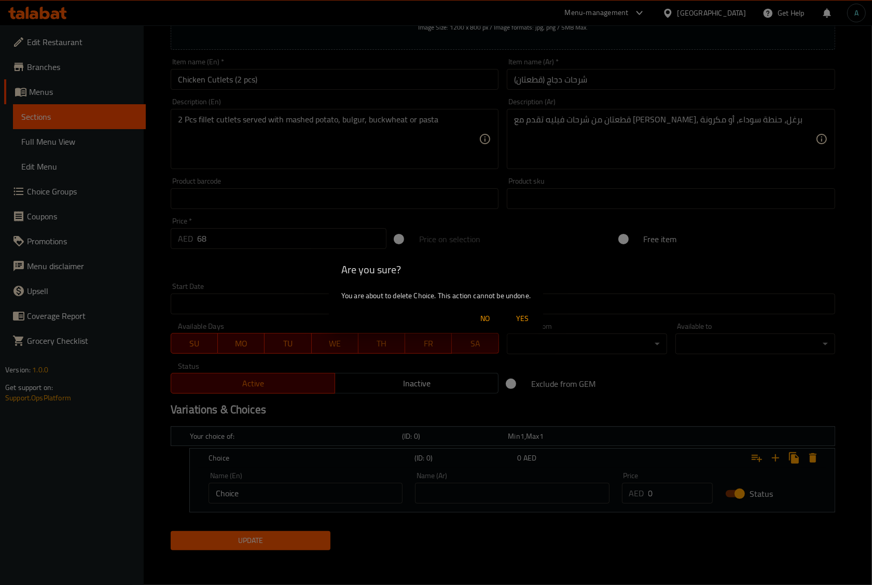
click at [528, 321] on span "Yes" at bounding box center [522, 318] width 25 height 13
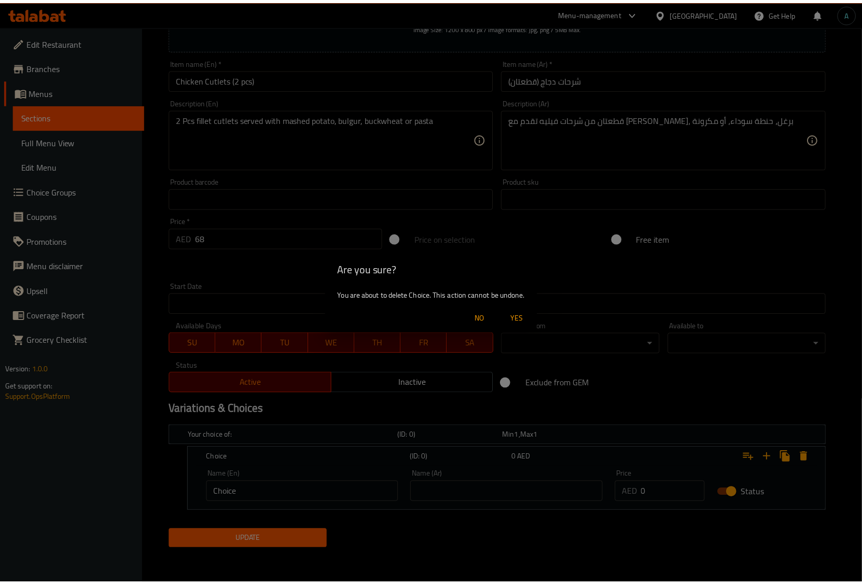
scroll to position [146, 0]
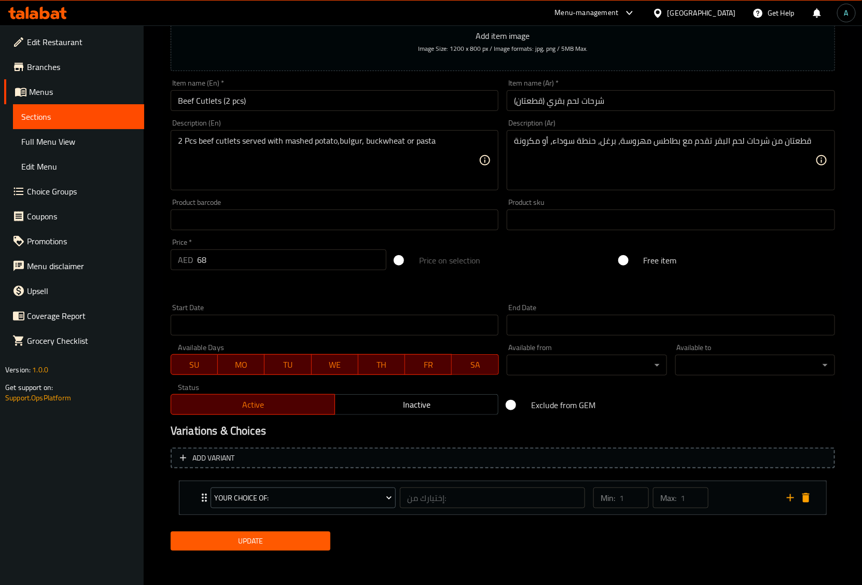
drag, startPoint x: 805, startPoint y: 502, endPoint x: 620, endPoint y: 533, distance: 187.3
click at [805, 502] on icon "delete" at bounding box center [806, 498] width 12 height 12
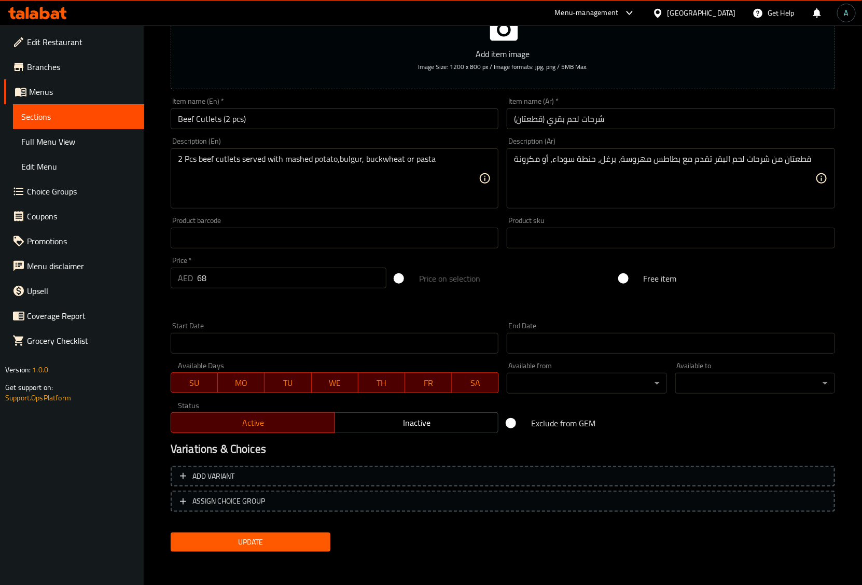
click at [300, 533] on button "Update" at bounding box center [251, 542] width 160 height 19
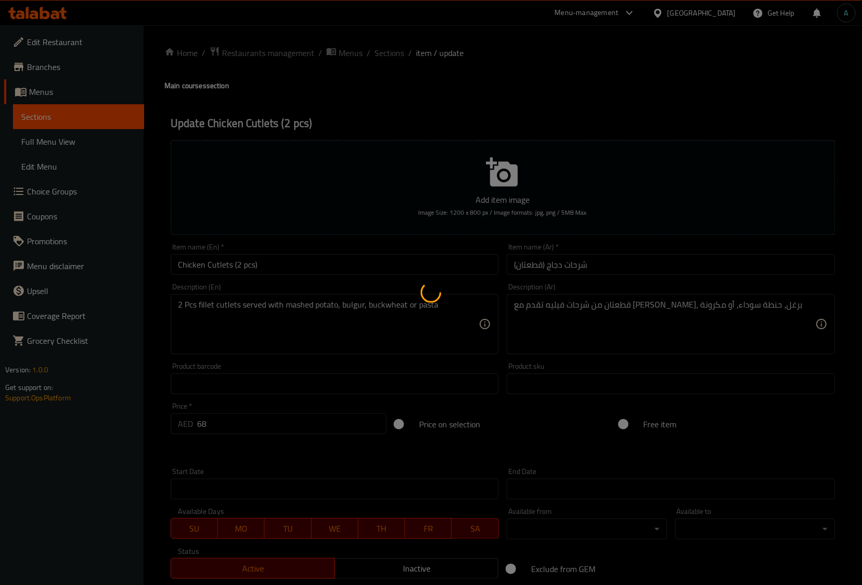
type input "إختيارك من:"
type input "1"
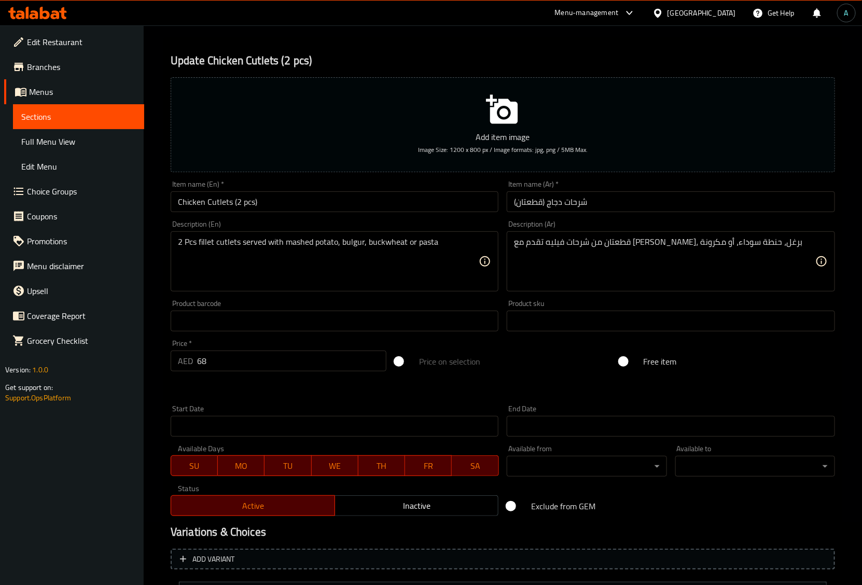
scroll to position [164, 0]
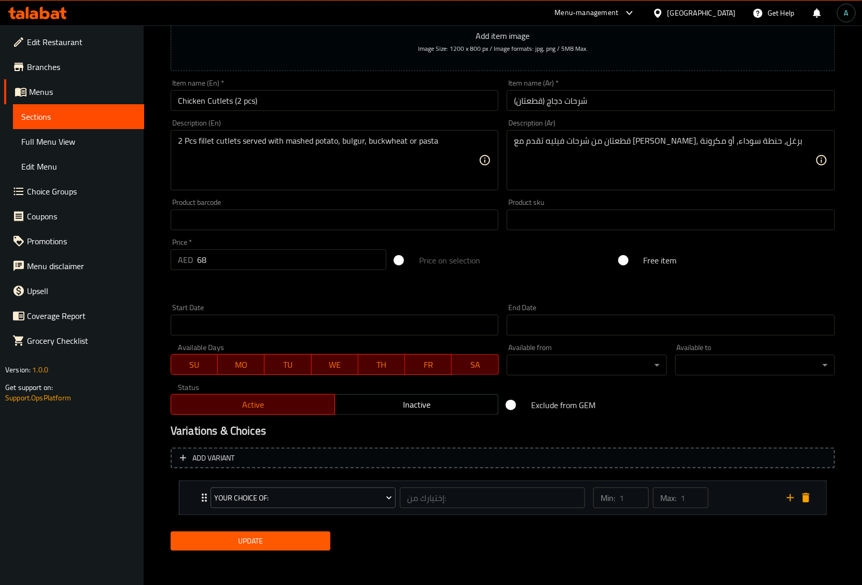
click at [810, 493] on icon "delete" at bounding box center [806, 497] width 7 height 9
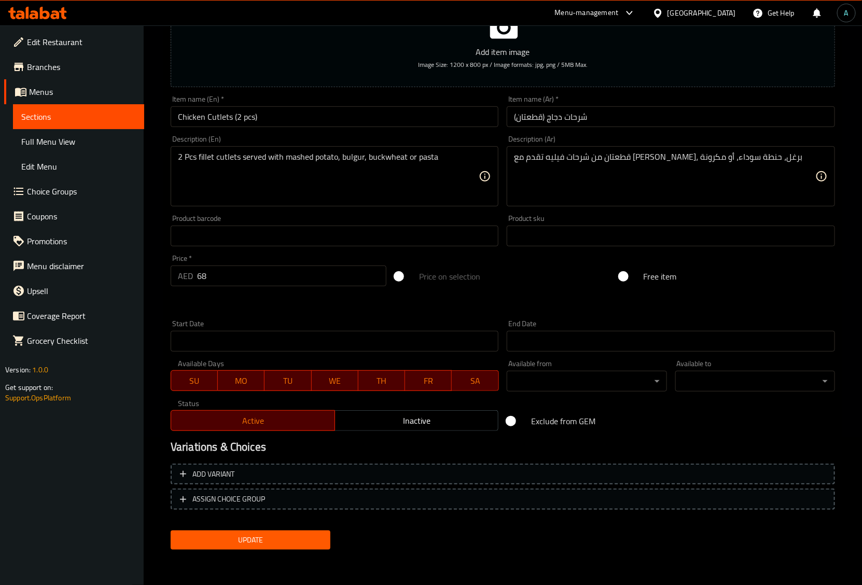
scroll to position [146, 0]
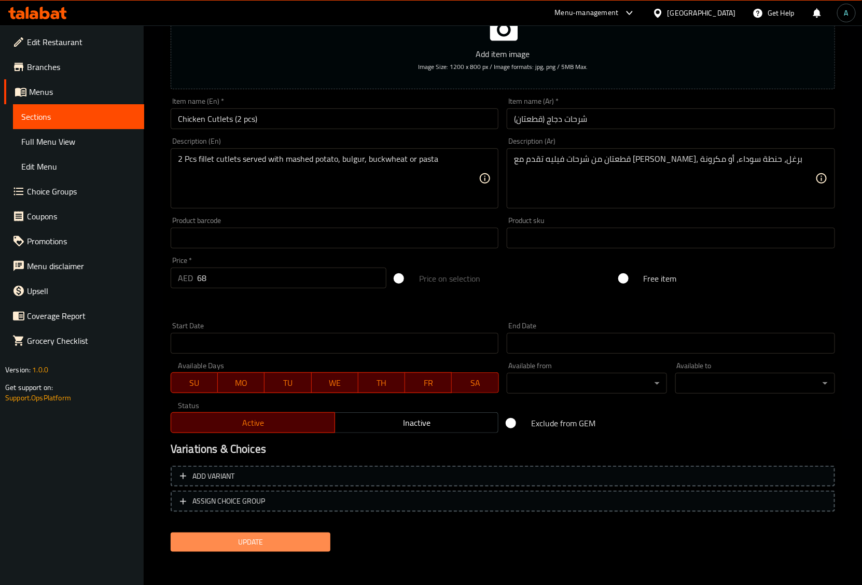
click at [257, 536] on span "Update" at bounding box center [250, 542] width 143 height 13
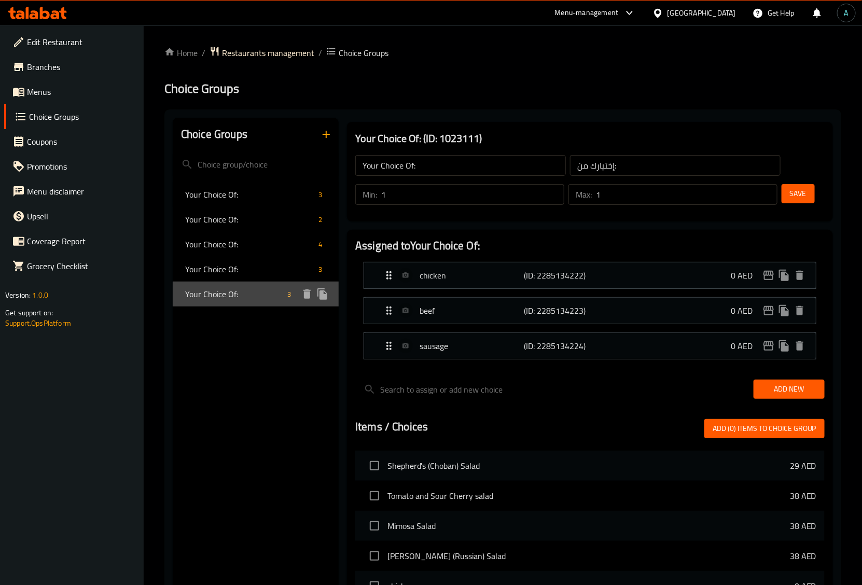
click at [244, 296] on span "Your Choice Of:" at bounding box center [234, 294] width 98 height 12
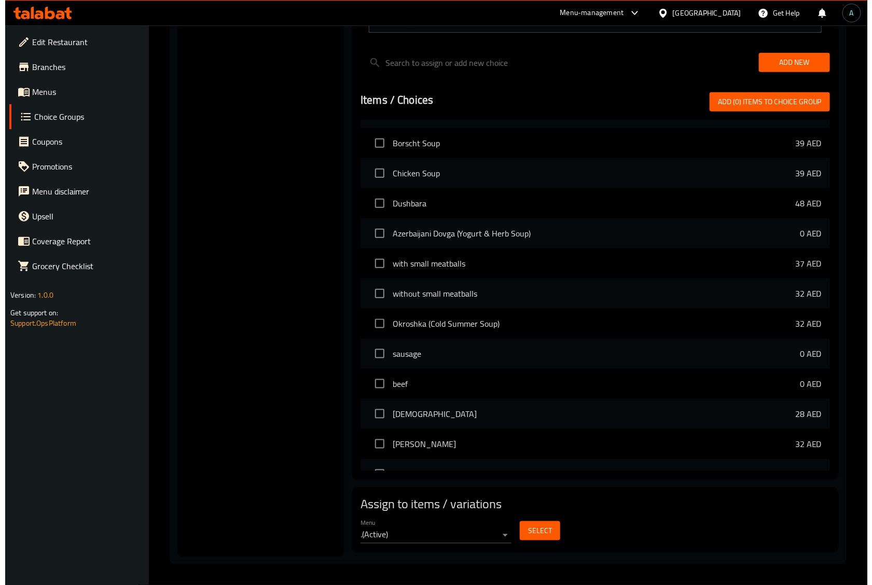
scroll to position [519, 0]
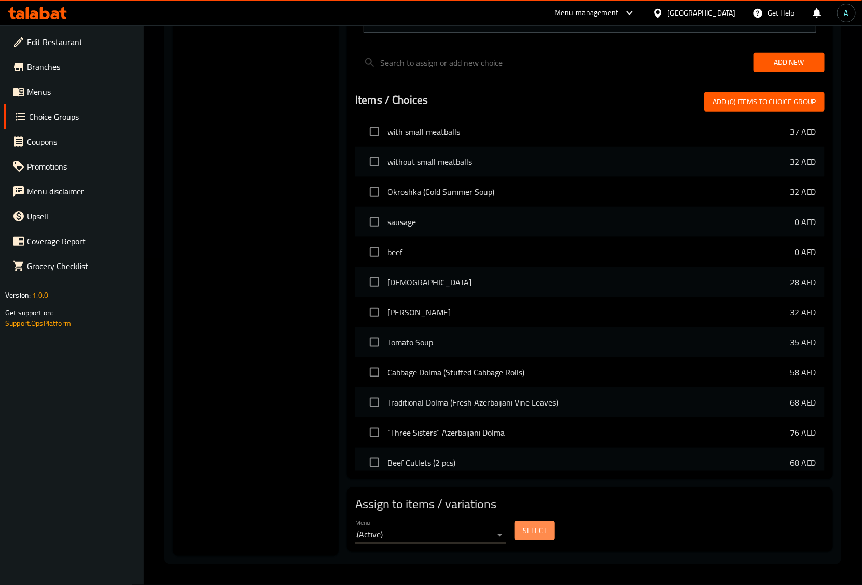
click at [546, 536] on span "Select" at bounding box center [535, 531] width 24 height 13
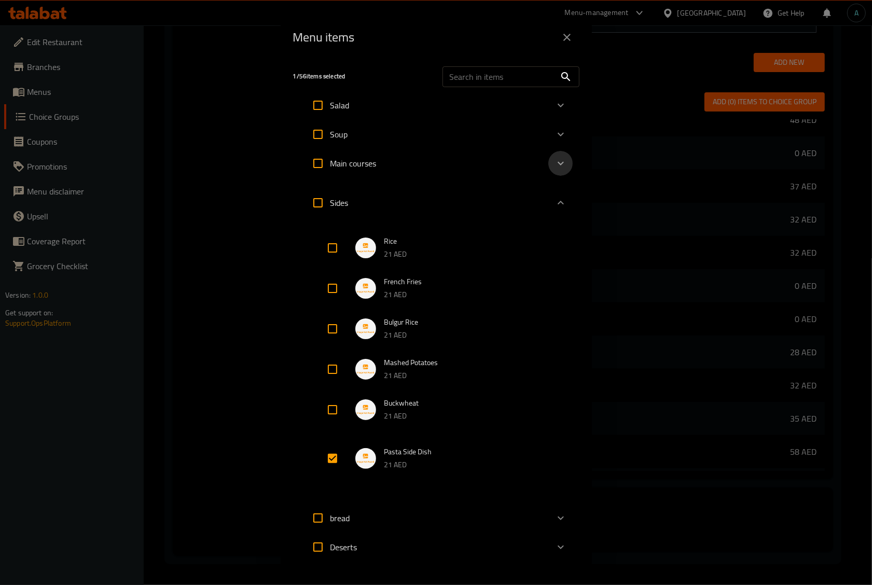
click at [555, 162] on icon "Expand" at bounding box center [561, 163] width 12 height 12
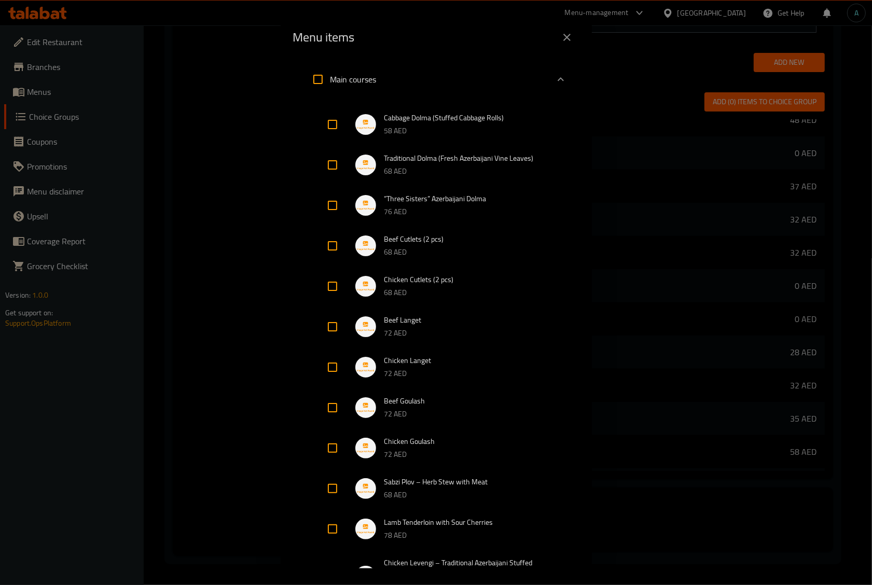
scroll to position [65, 0]
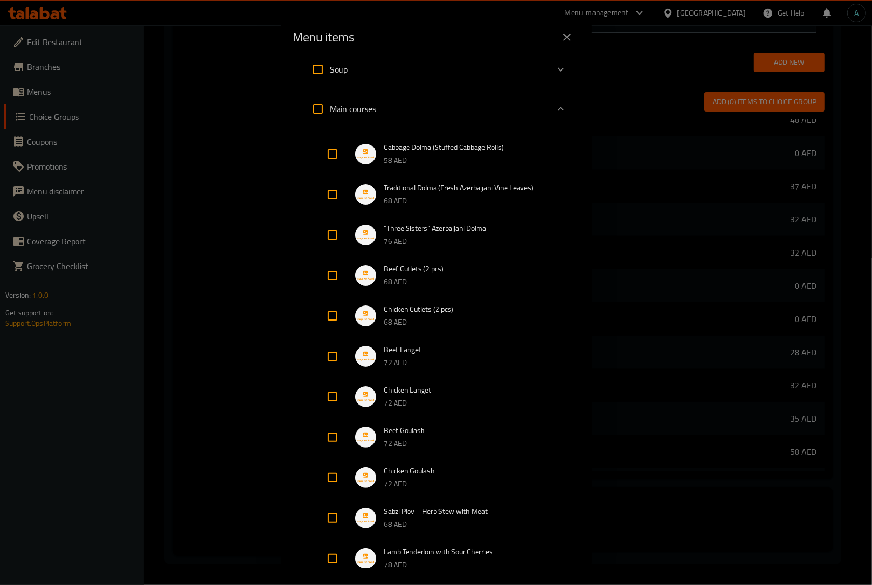
click at [456, 270] on span "Beef Cutlets (2 pcs)" at bounding box center [465, 269] width 162 height 13
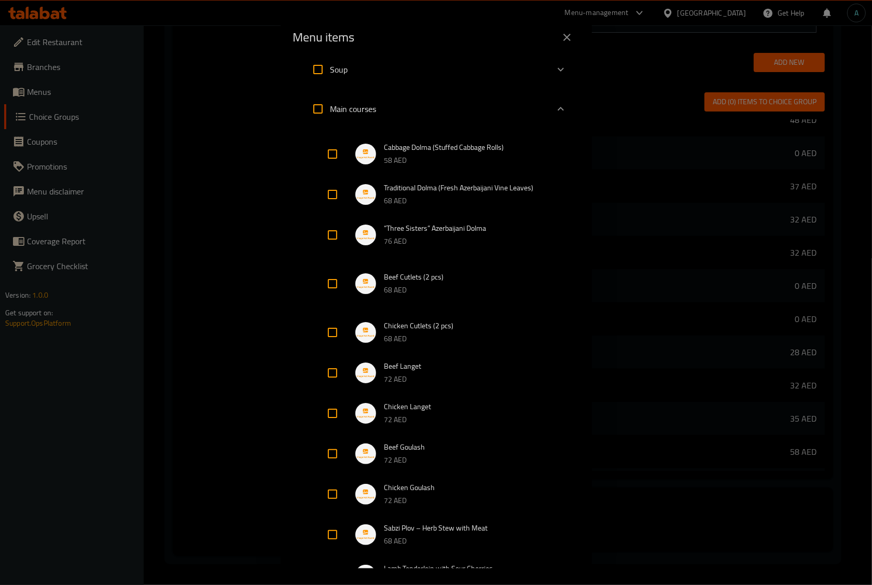
click at [468, 325] on span "Chicken Cutlets (2 pcs)" at bounding box center [465, 326] width 162 height 13
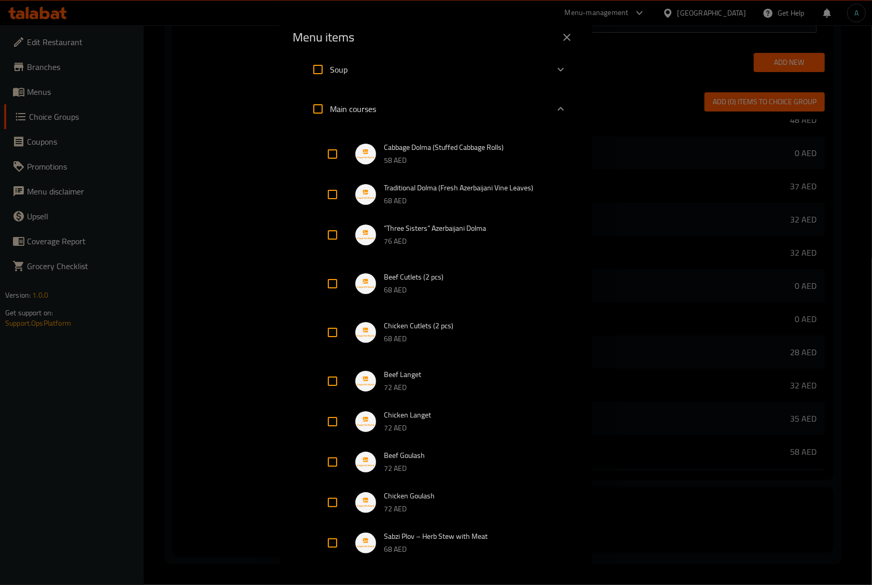
drag, startPoint x: 328, startPoint y: 331, endPoint x: 328, endPoint y: 278, distance: 53.4
click at [328, 331] on input "Expand" at bounding box center [332, 332] width 25 height 25
checkbox input "true"
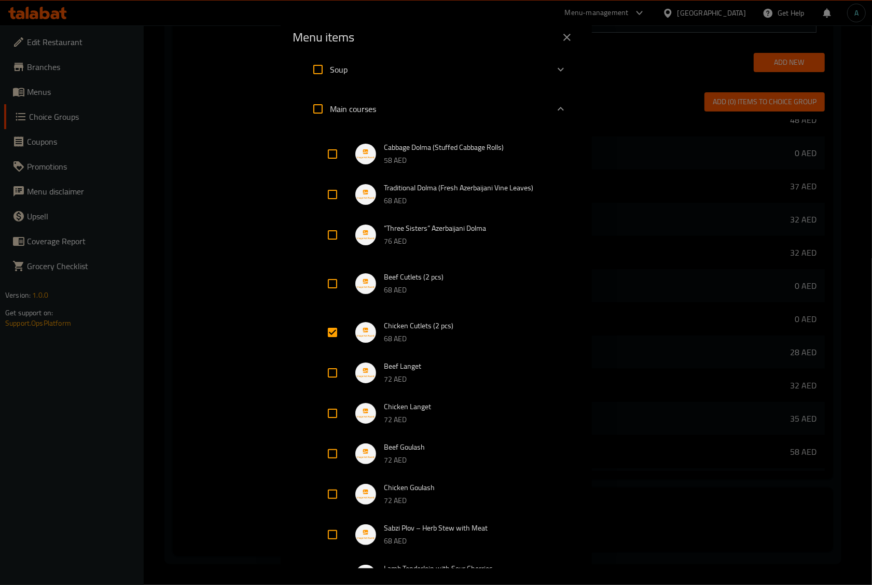
click at [328, 277] on input "Expand" at bounding box center [332, 283] width 25 height 25
checkbox input "true"
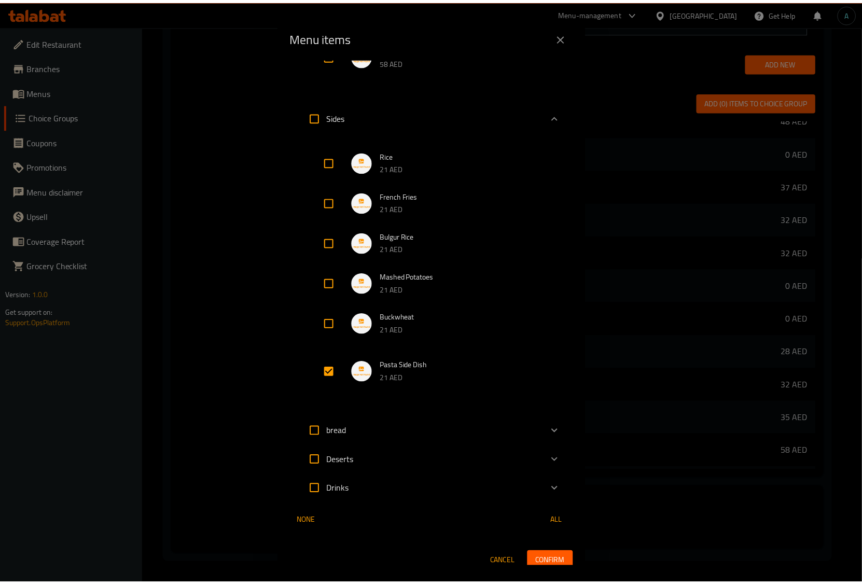
scroll to position [1099, 0]
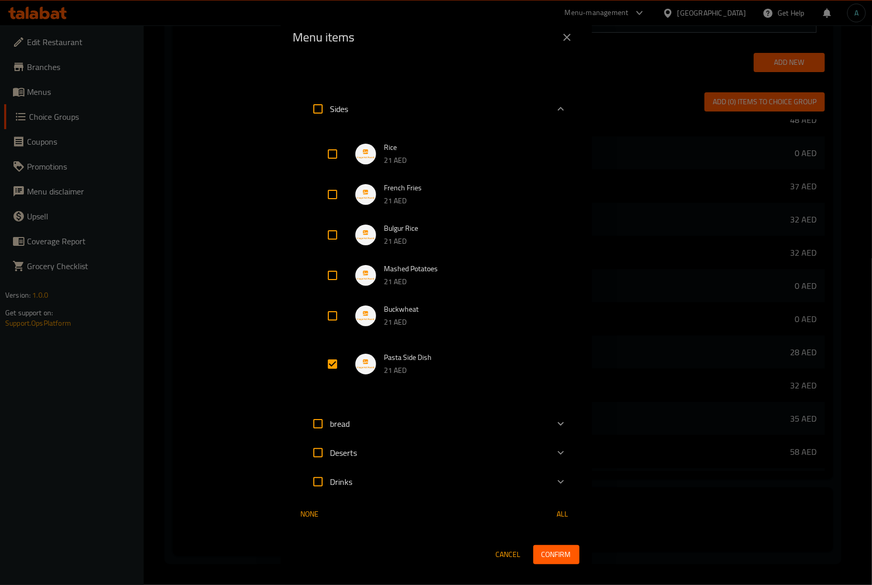
click at [553, 557] on span "Confirm" at bounding box center [557, 554] width 30 height 13
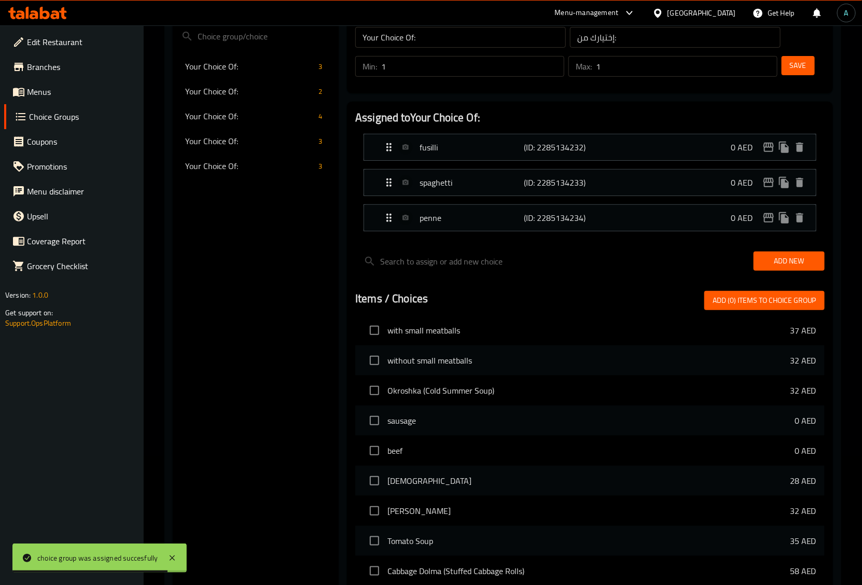
scroll to position [130, 0]
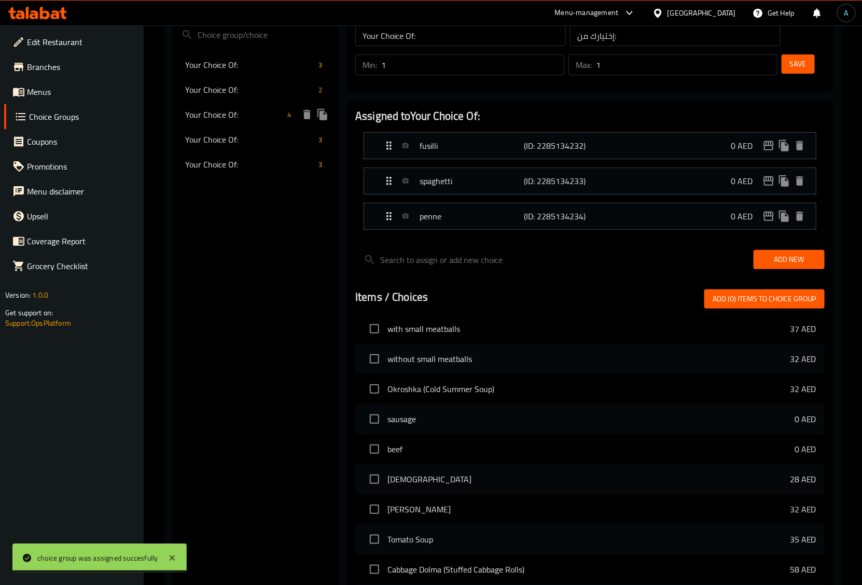
click at [203, 115] on span "Your Choice Of:" at bounding box center [234, 114] width 98 height 12
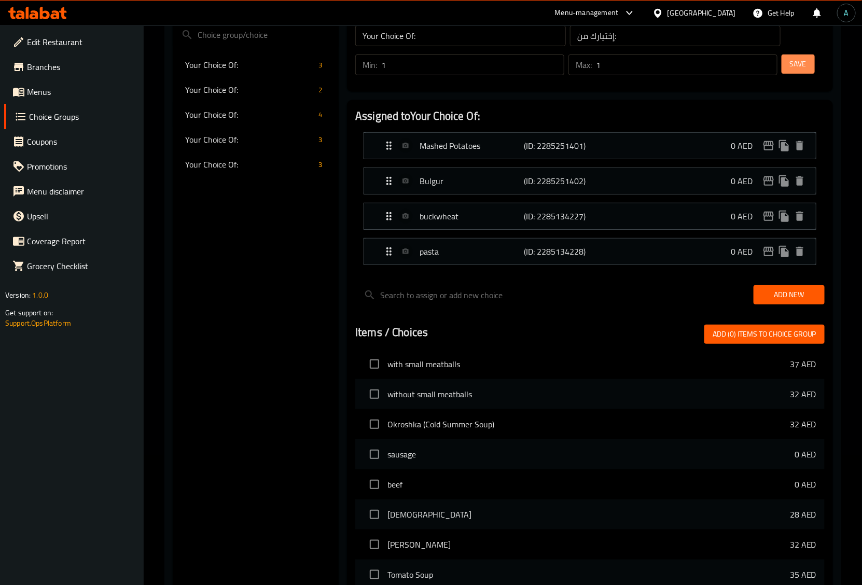
click at [787, 68] on button "Save" at bounding box center [798, 63] width 33 height 19
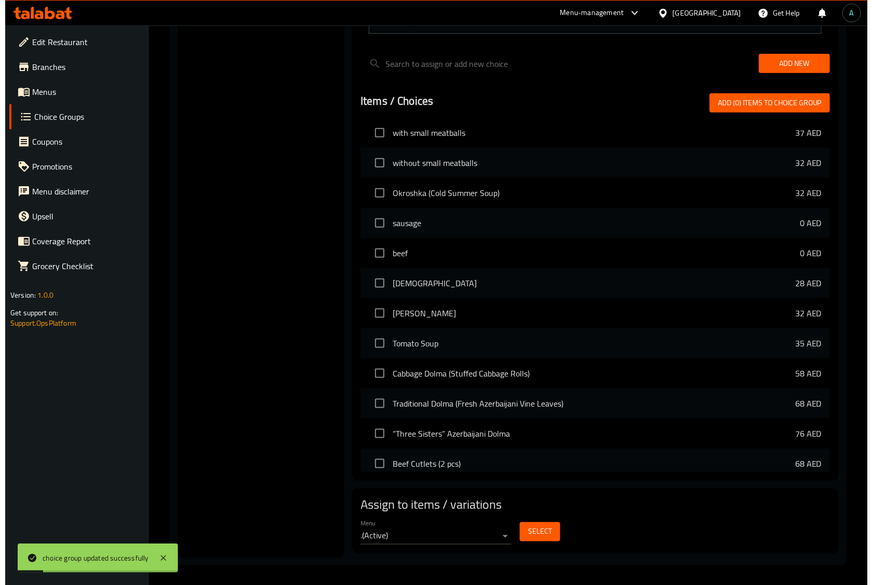
scroll to position [363, 0]
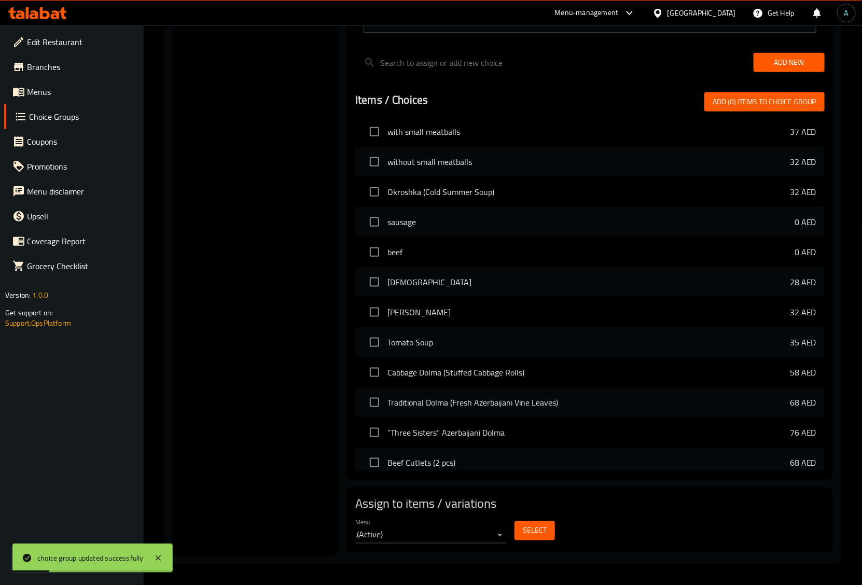
click at [541, 530] on span "Select" at bounding box center [535, 531] width 24 height 13
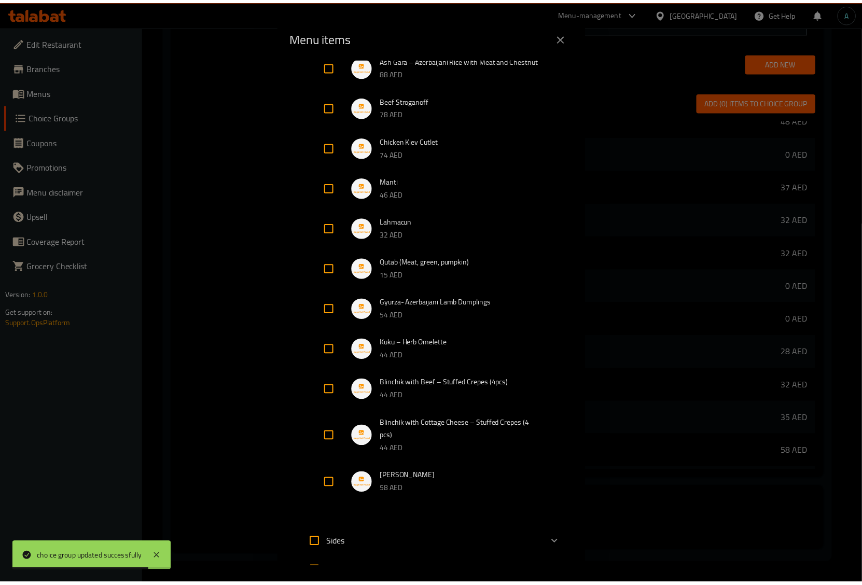
scroll to position [828, 0]
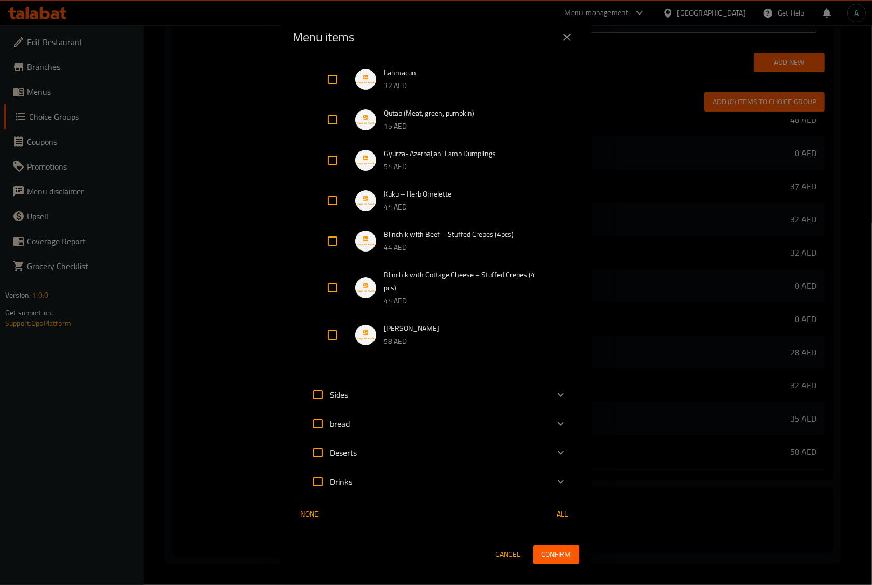
click at [554, 561] on span "Confirm" at bounding box center [557, 554] width 30 height 13
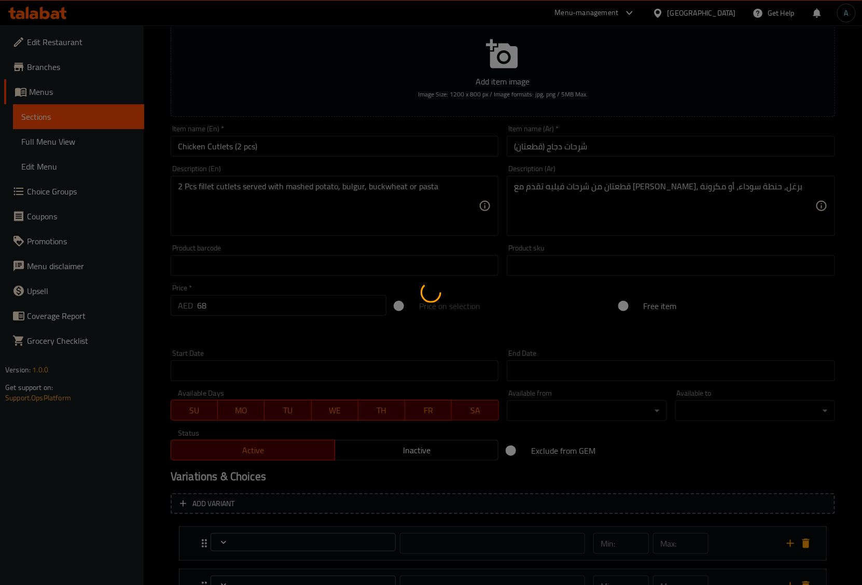
scroll to position [207, 0]
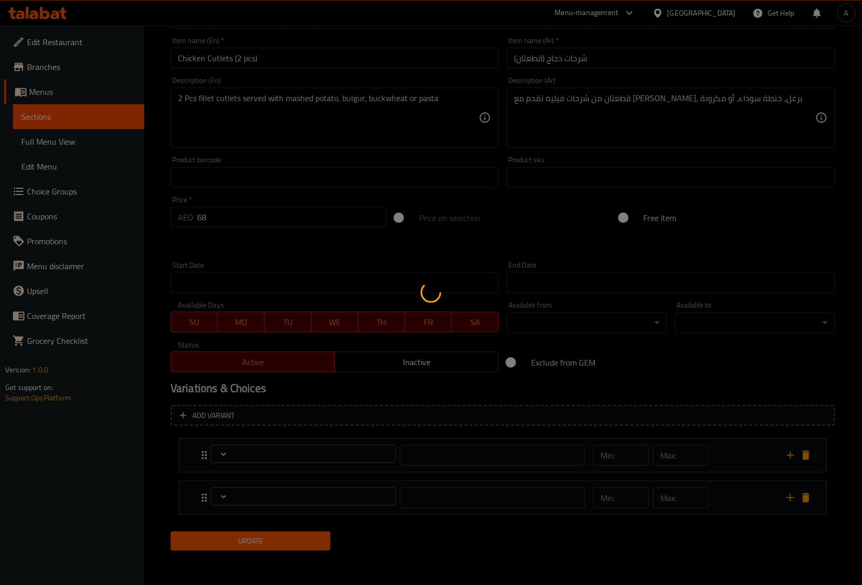
type input "إختيارك من:"
type input "1"
type input "إختيارك من:"
type input "1"
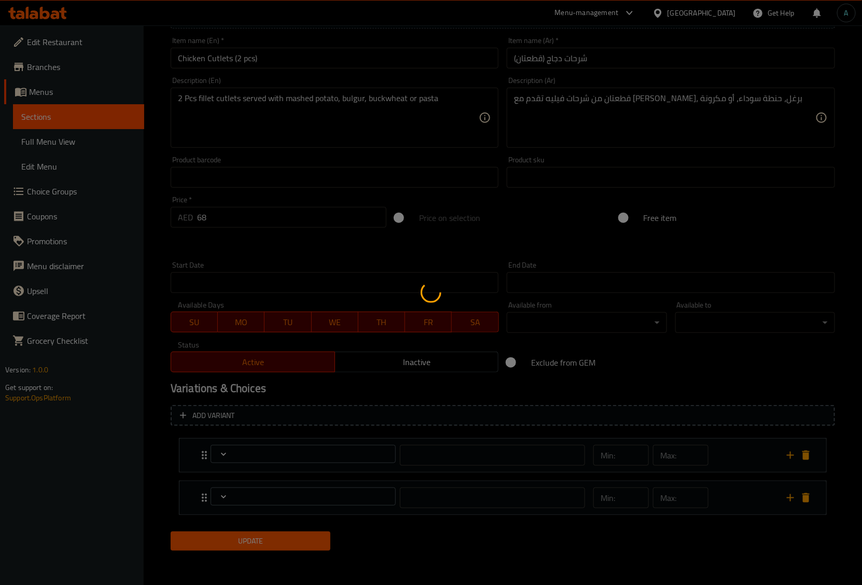
type input "1"
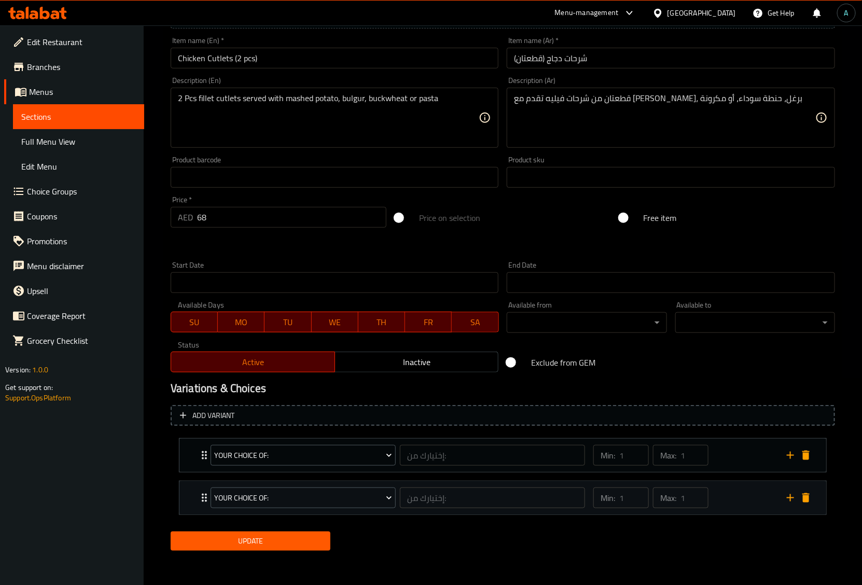
click at [205, 501] on div "Your Choice Of: إختيارك من: ​" at bounding box center [397, 498] width 387 height 33
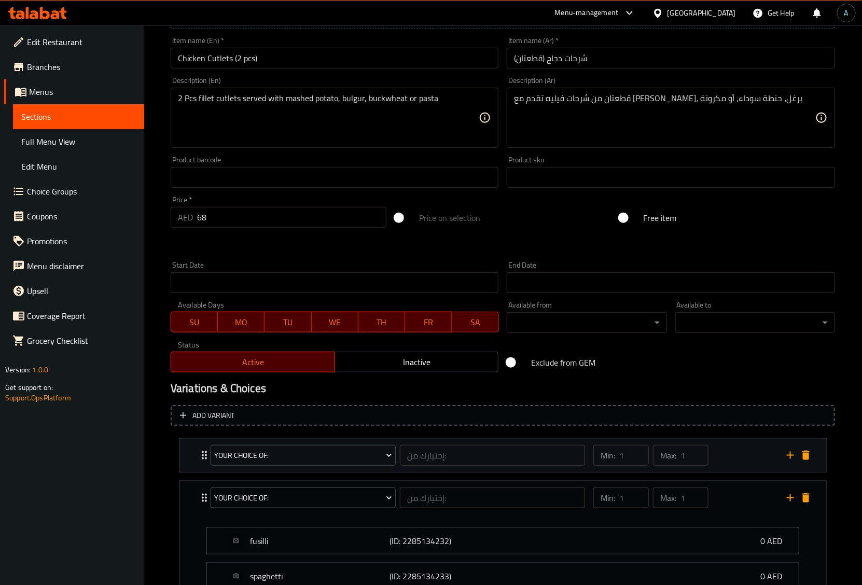
click at [201, 465] on div "Your Choice Of: إختيارك من: ​ Min: 1 ​ Max: 1 ​" at bounding box center [506, 455] width 616 height 33
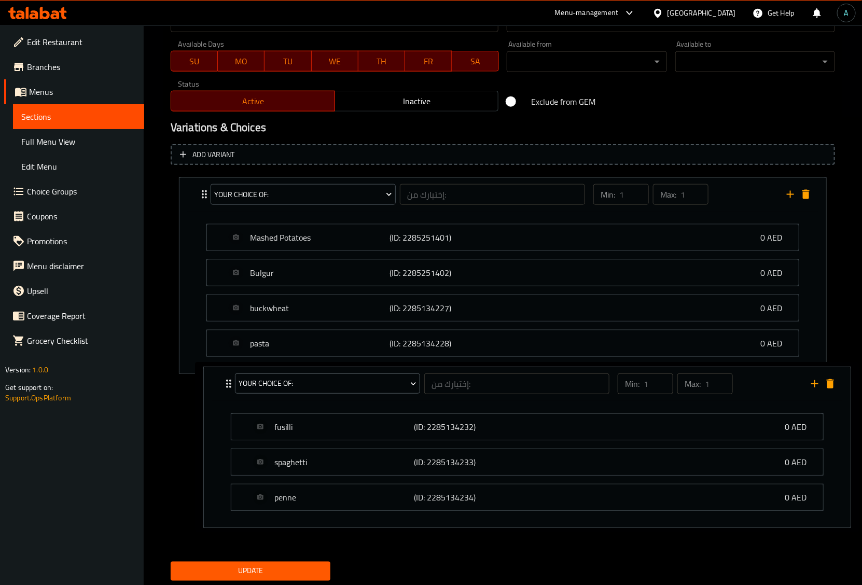
scroll to position [473, 0]
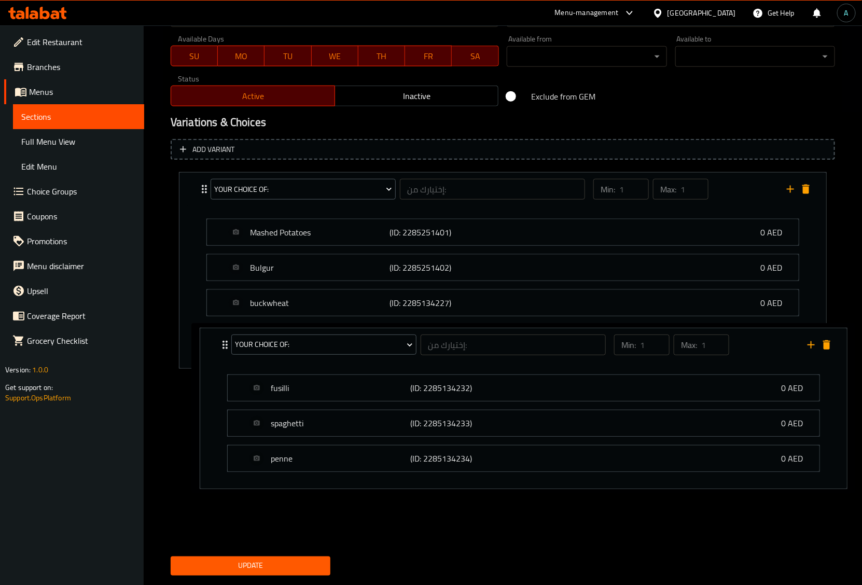
drag, startPoint x: 205, startPoint y: 402, endPoint x: 210, endPoint y: 350, distance: 52.1
click at [211, 349] on div "Your Choice Of: إختيارك من: ​ Min: 1 ​ Max: 1 ​ Mashed Potatoes (ID: 2285251401…" at bounding box center [503, 356] width 665 height 376
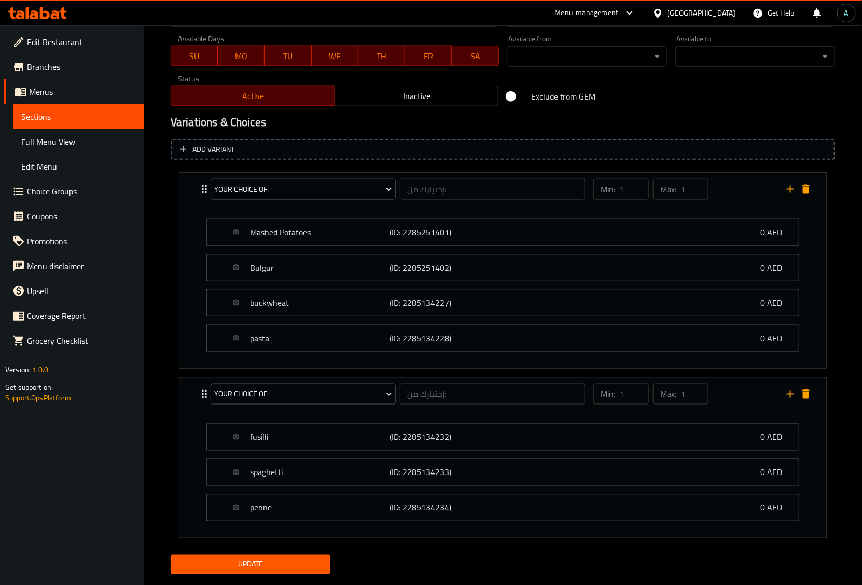
click at [289, 352] on div "pasta (ID: 2285134228) 0 AED Name (En) pasta Name (En) Name (Ar) مكرونة Name (A…" at bounding box center [503, 338] width 593 height 27
click at [304, 346] on div "pasta (ID: 2285134228) 0 AED" at bounding box center [506, 338] width 561 height 26
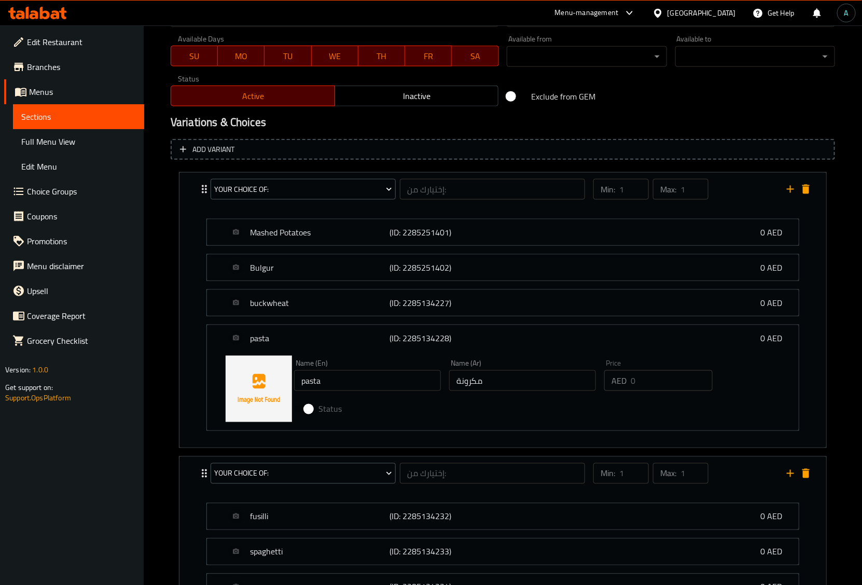
click at [332, 415] on span "Status" at bounding box center [330, 409] width 23 height 12
click at [323, 410] on span "Status" at bounding box center [330, 409] width 23 height 12
click at [310, 409] on span at bounding box center [304, 409] width 18 height 7
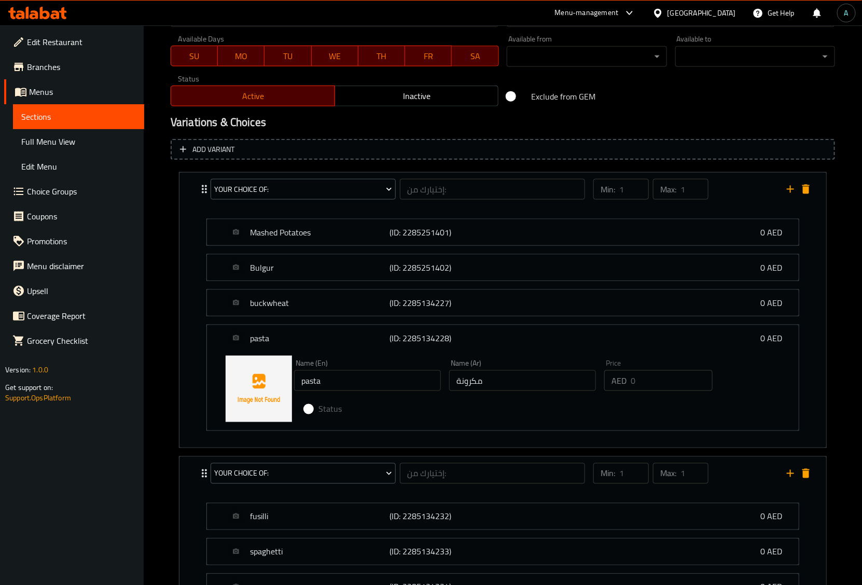
drag, startPoint x: 310, startPoint y: 409, endPoint x: 592, endPoint y: 383, distance: 282.4
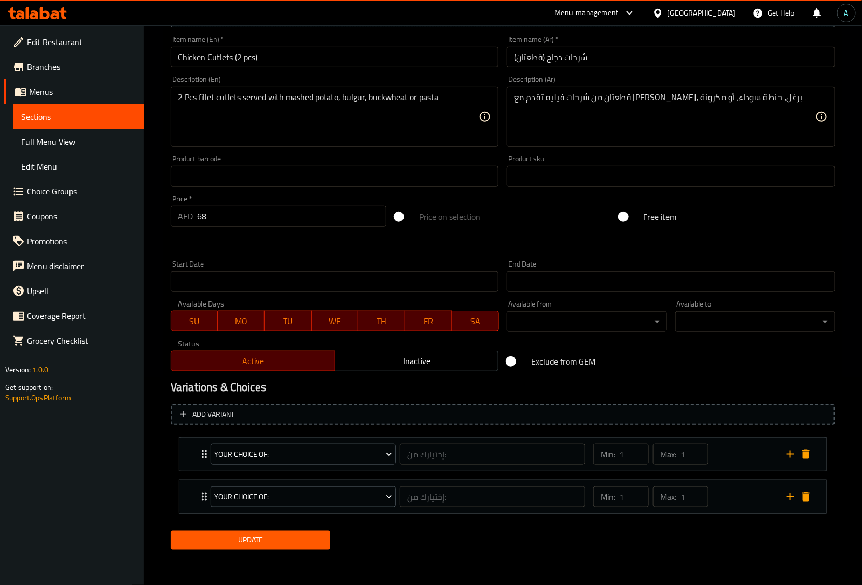
scroll to position [208, 0]
drag, startPoint x: 645, startPoint y: 375, endPoint x: 635, endPoint y: 377, distance: 10.5
click at [636, 377] on div "Variations & Choices" at bounding box center [503, 388] width 673 height 24
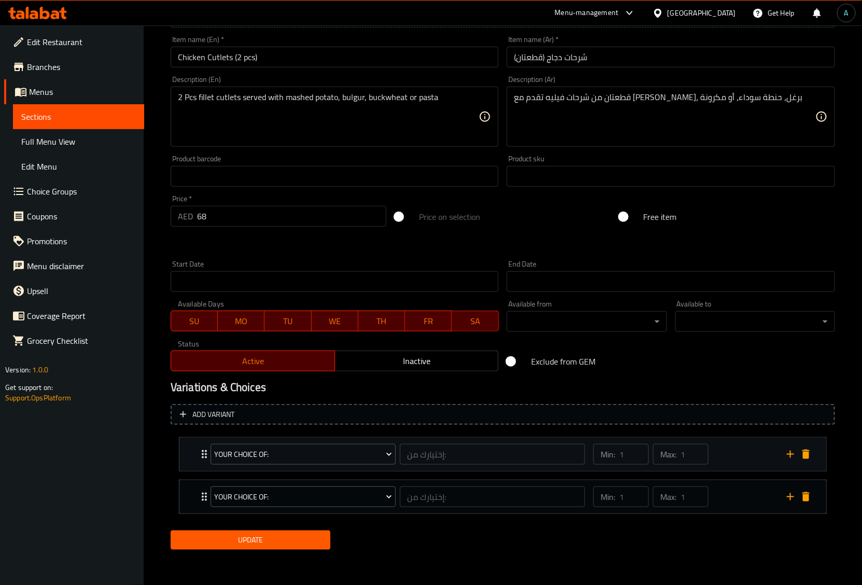
click at [805, 499] on icon "delete" at bounding box center [806, 496] width 7 height 9
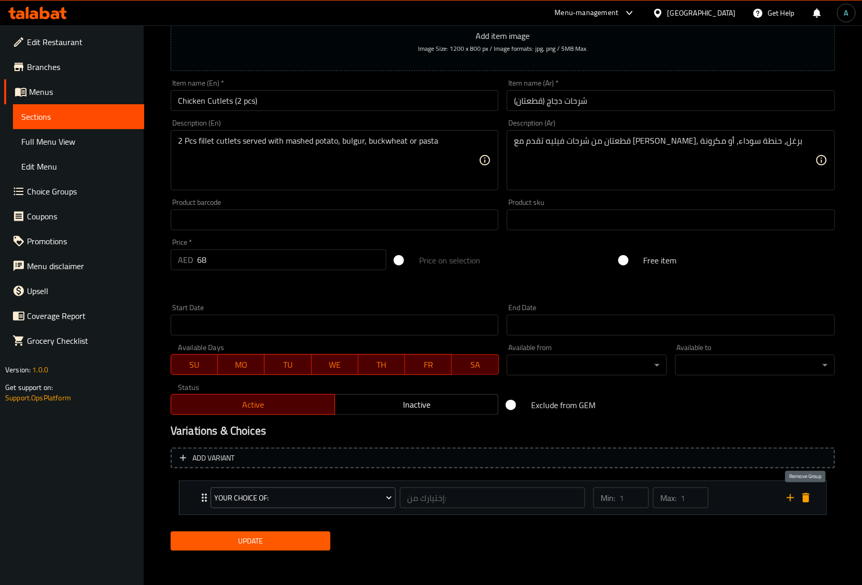
click at [810, 502] on icon "delete" at bounding box center [806, 498] width 12 height 12
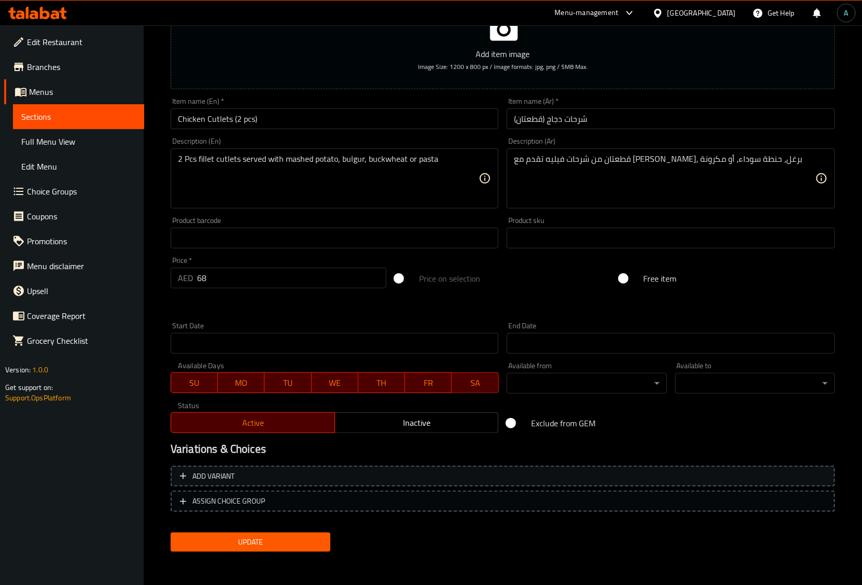
click at [263, 480] on span "Add variant" at bounding box center [503, 476] width 646 height 13
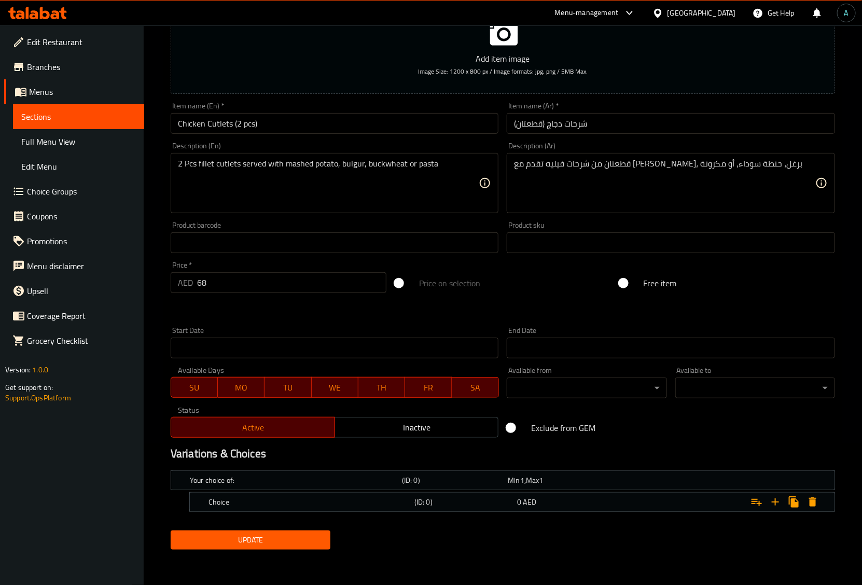
scroll to position [141, 0]
click at [286, 502] on h5 "Choice" at bounding box center [310, 503] width 202 height 10
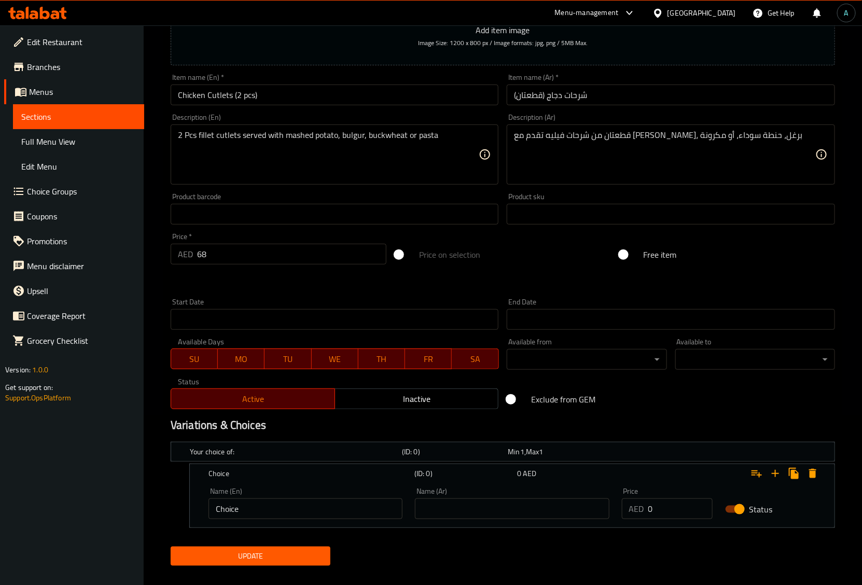
scroll to position [185, 0]
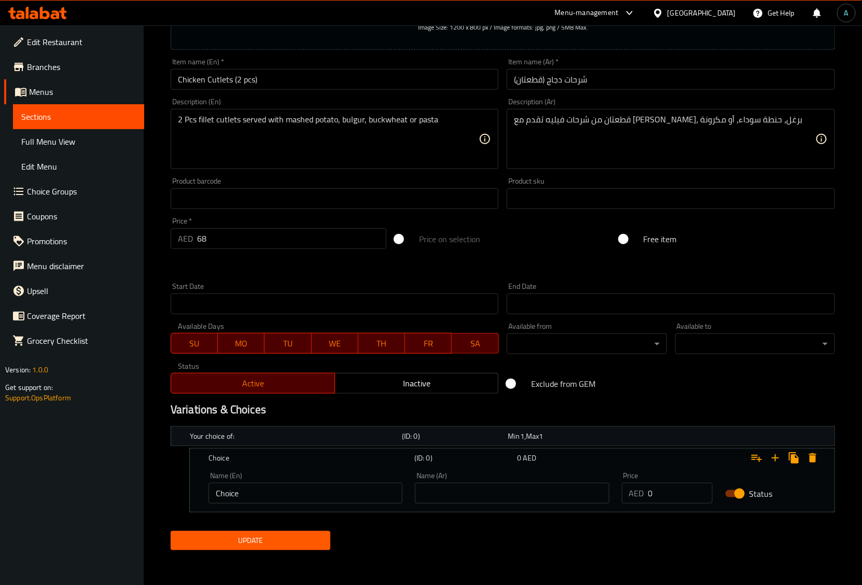
click at [229, 439] on h5 "Your choice of:" at bounding box center [294, 436] width 208 height 10
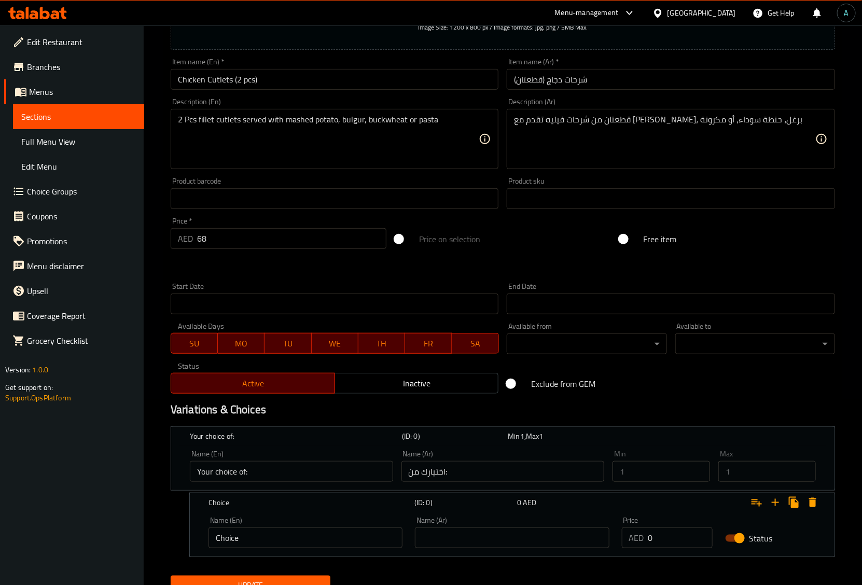
click at [225, 475] on input "Your choice of:" at bounding box center [291, 471] width 203 height 21
click at [182, 501] on div "Choice (ID: 0) 0 AED Name (En) Choice Name (En) Name (Ar) Name (Ar) Price AED 0…" at bounding box center [503, 525] width 665 height 64
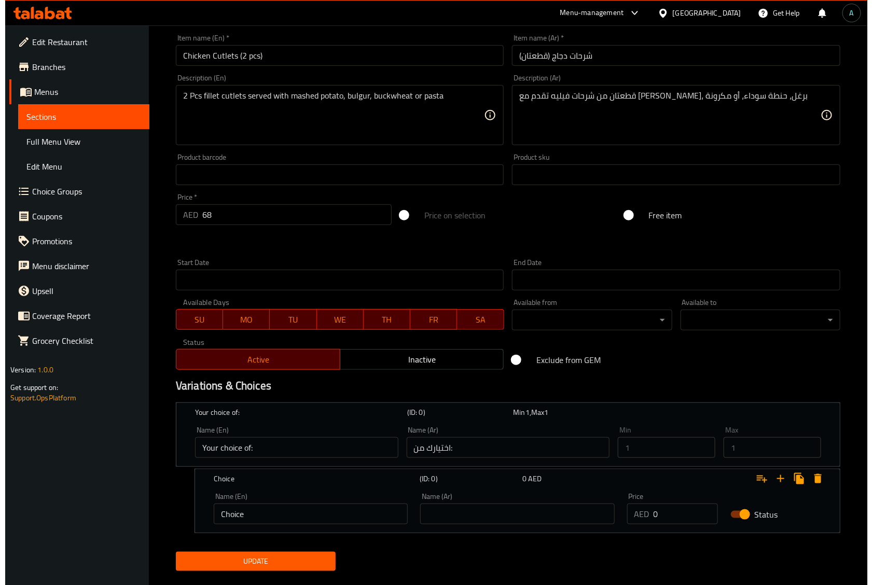
scroll to position [230, 0]
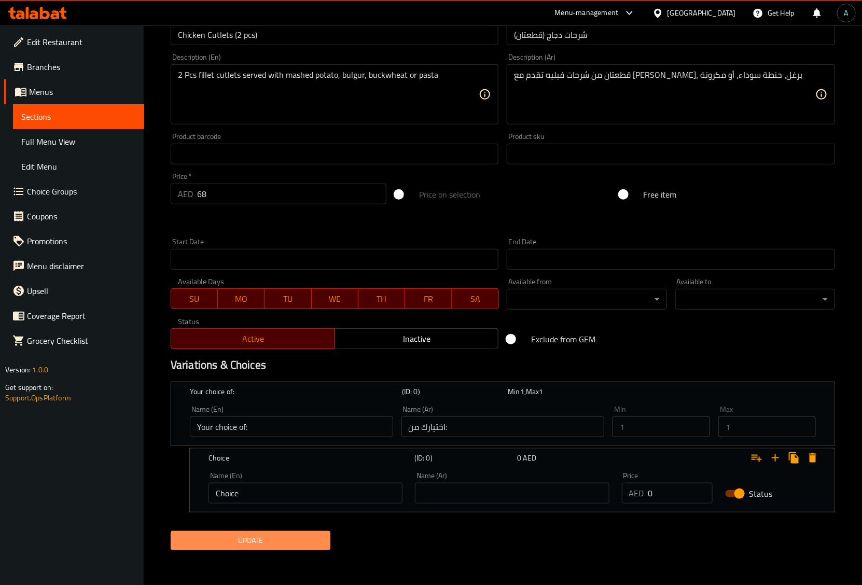
click at [238, 535] on span "Update" at bounding box center [250, 540] width 143 height 13
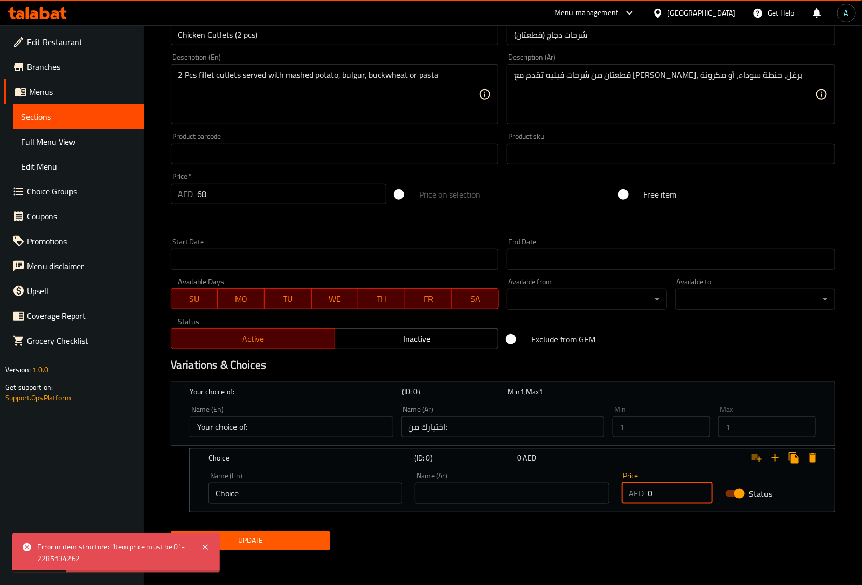
drag, startPoint x: 659, startPoint y: 494, endPoint x: 633, endPoint y: 497, distance: 26.1
click at [633, 497] on div "AED 0 Price" at bounding box center [667, 493] width 91 height 21
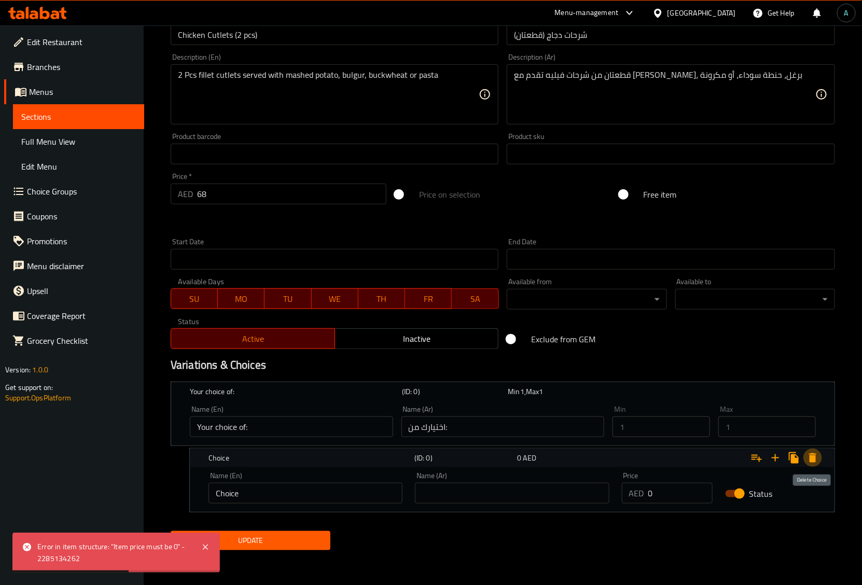
click at [811, 458] on icon "Expand" at bounding box center [812, 458] width 7 height 9
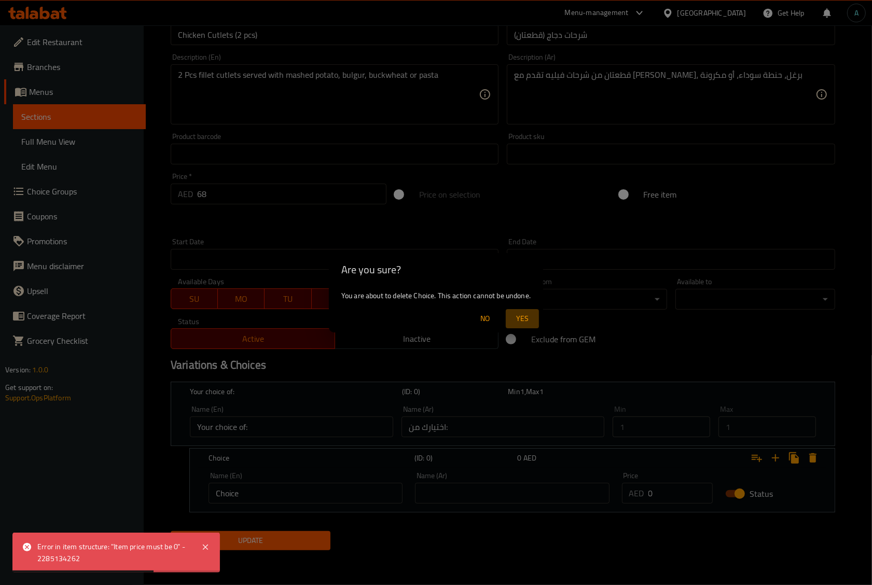
click at [530, 321] on span "Yes" at bounding box center [522, 318] width 25 height 13
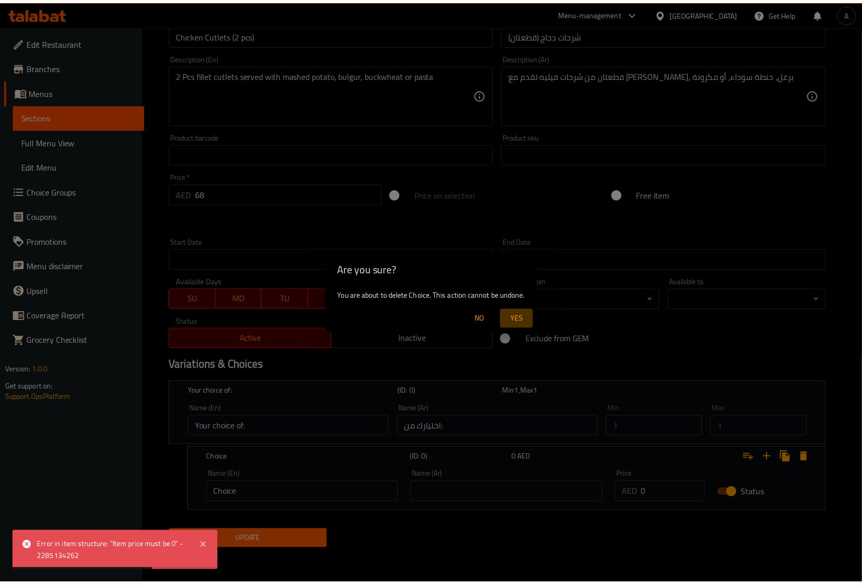
scroll to position [146, 0]
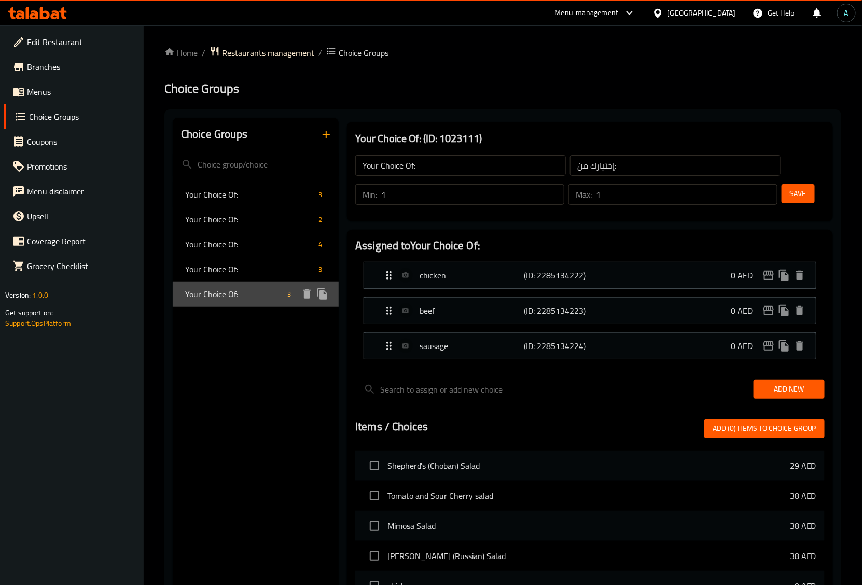
click at [224, 292] on span "Your Choice Of:" at bounding box center [234, 294] width 98 height 12
click at [232, 292] on span "Your Choice Of:" at bounding box center [234, 294] width 98 height 12
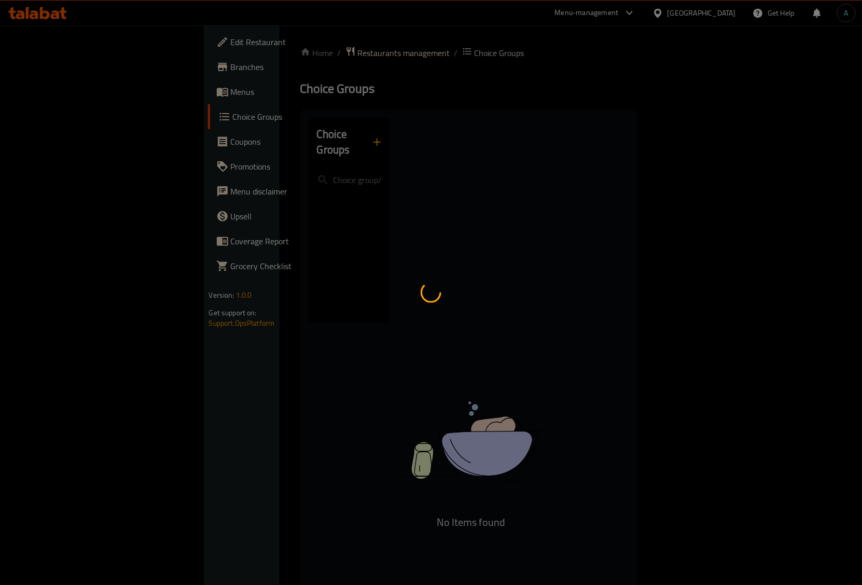
click at [28, 93] on div at bounding box center [431, 292] width 862 height 585
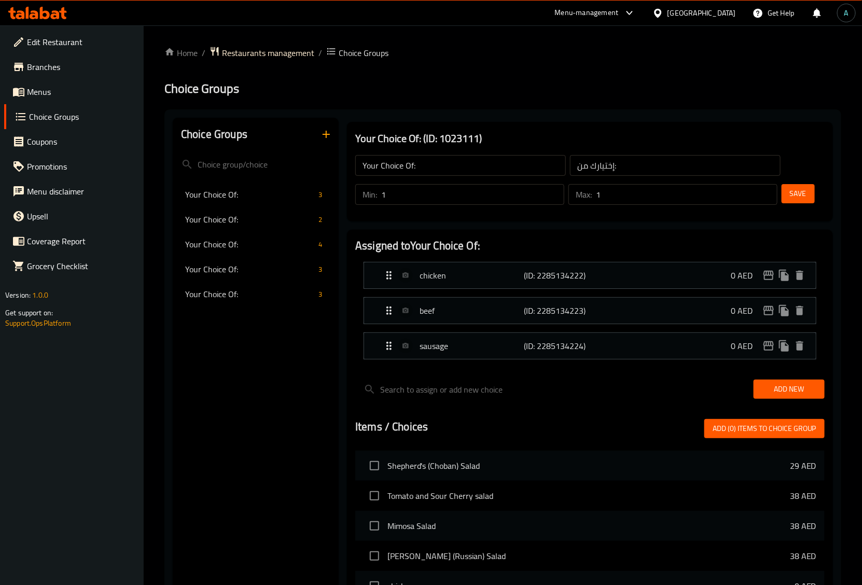
click at [32, 94] on span "Menus" at bounding box center [81, 92] width 109 height 12
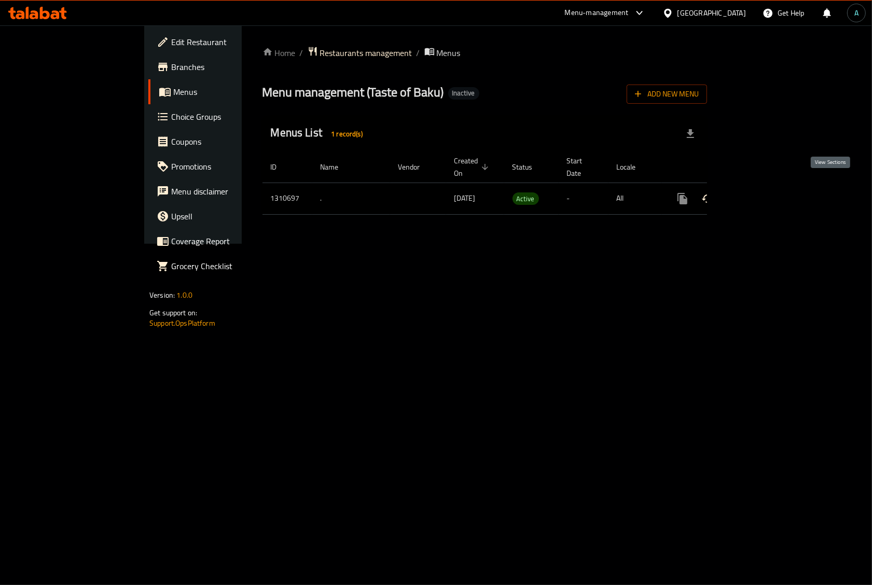
click at [764, 193] on icon "enhanced table" at bounding box center [757, 199] width 12 height 12
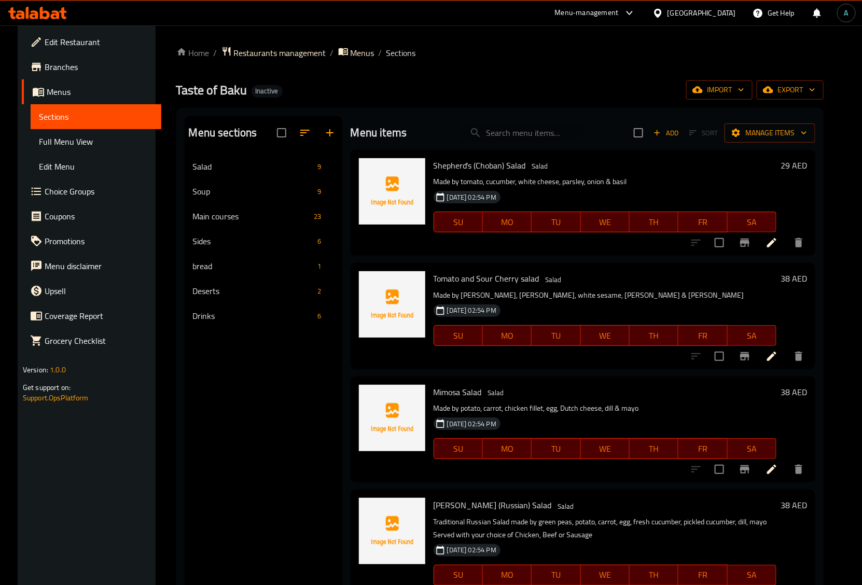
click at [505, 128] on input "search" at bounding box center [522, 133] width 122 height 18
paste input "Chicken Cutlets (2 pcs)"
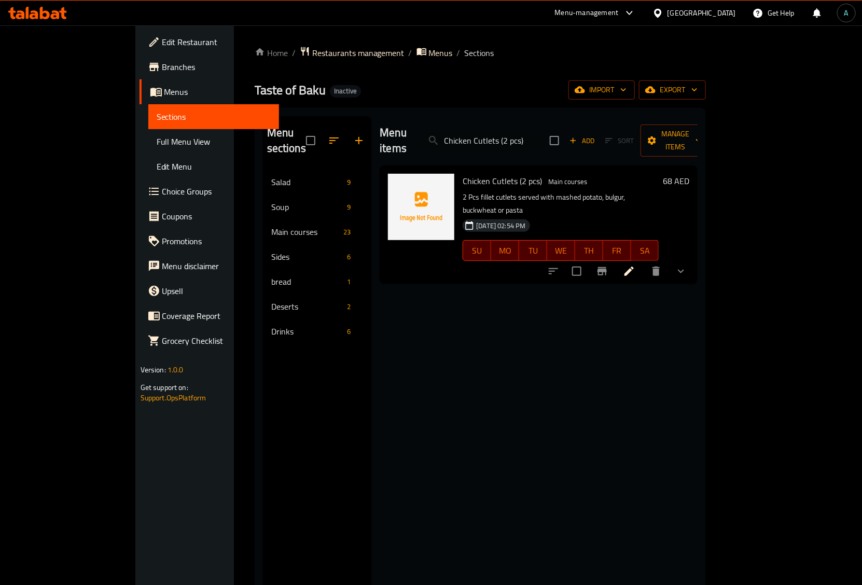
type input "Chicken Cutlets (2 pcs)"
click at [688, 265] on icon "show more" at bounding box center [681, 271] width 12 height 12
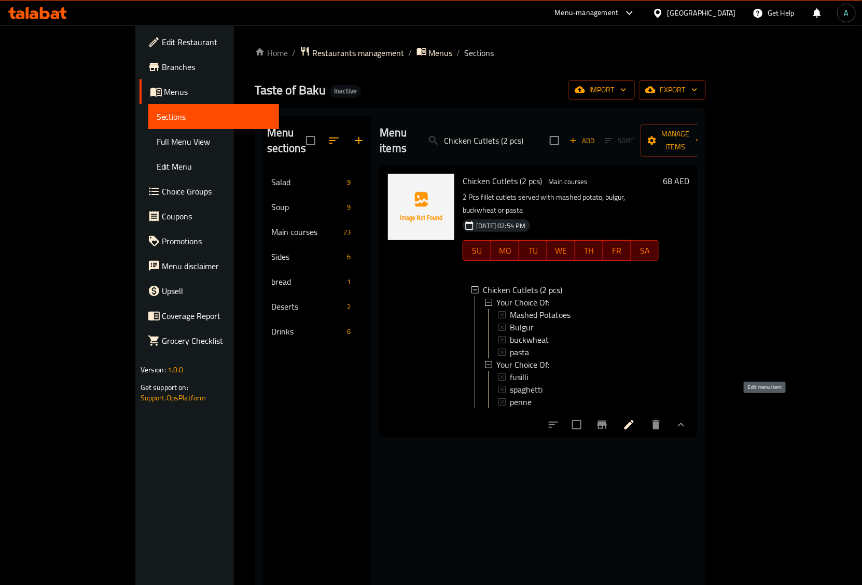
click at [636, 419] on icon at bounding box center [629, 425] width 12 height 12
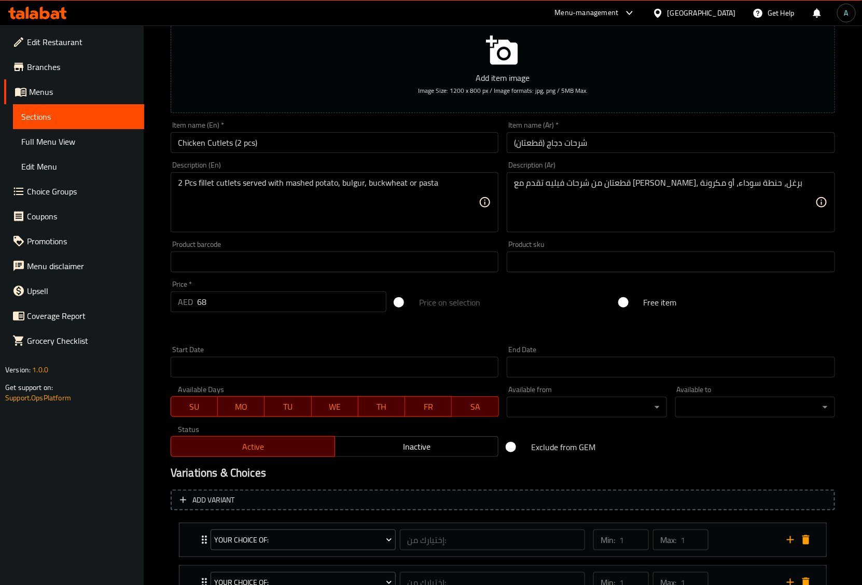
scroll to position [208, 0]
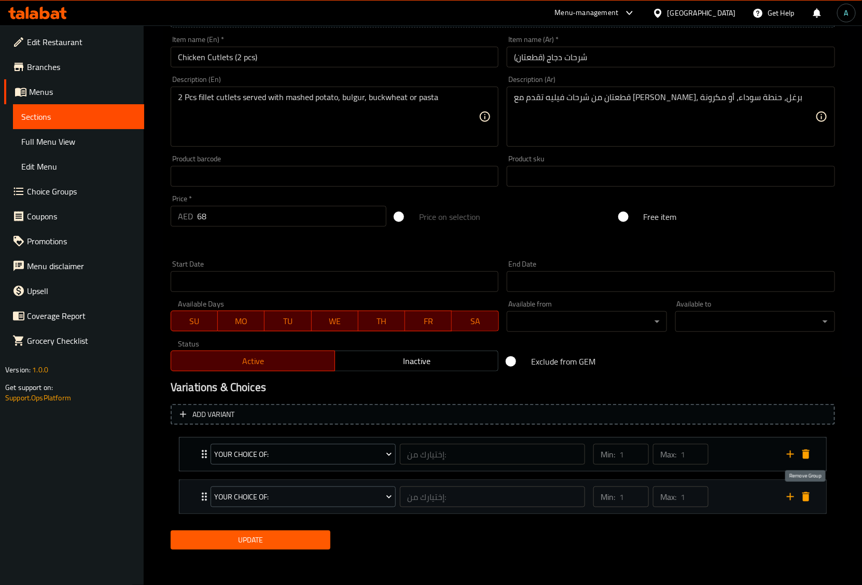
click at [804, 496] on icon "delete" at bounding box center [806, 496] width 7 height 9
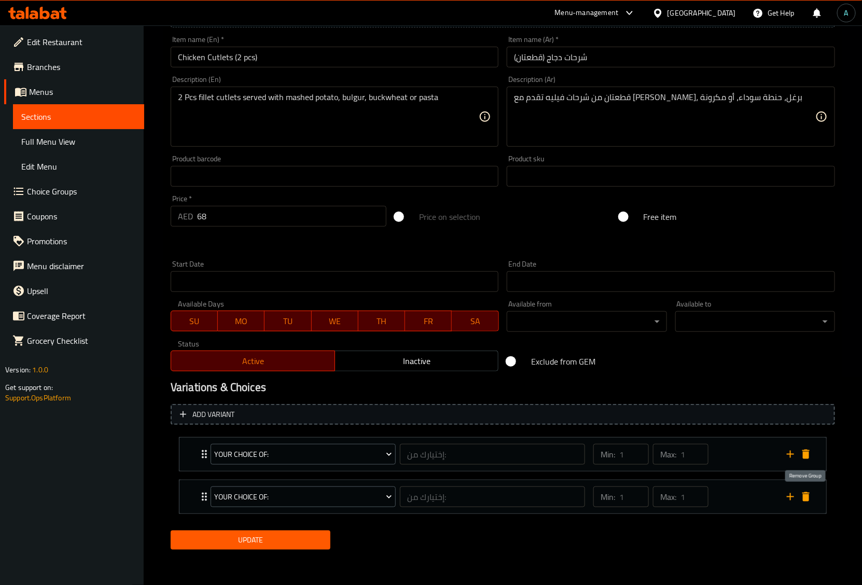
scroll to position [164, 0]
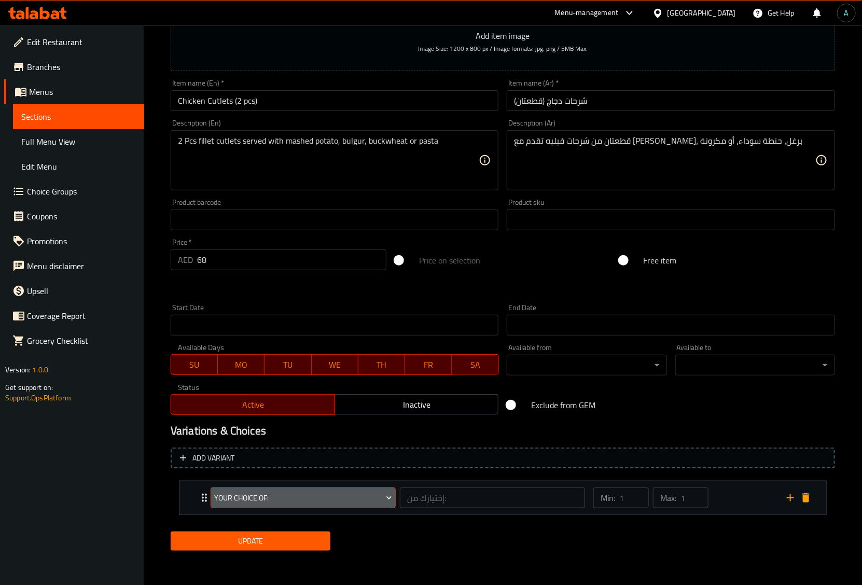
click at [351, 504] on button "Your Choice Of:" at bounding box center [303, 498] width 185 height 21
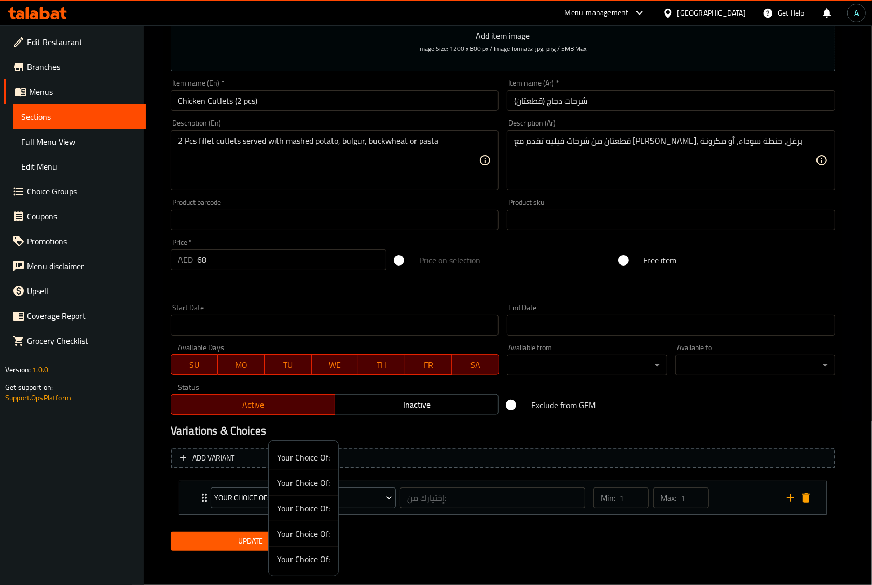
click at [372, 538] on div at bounding box center [436, 292] width 872 height 585
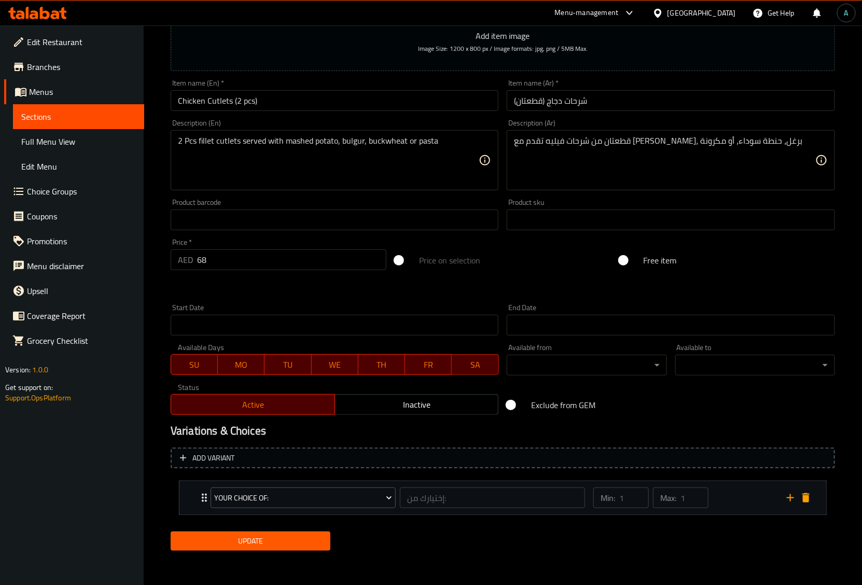
click at [207, 502] on div "Your Choice Of: إختيارك من: ​" at bounding box center [397, 498] width 387 height 33
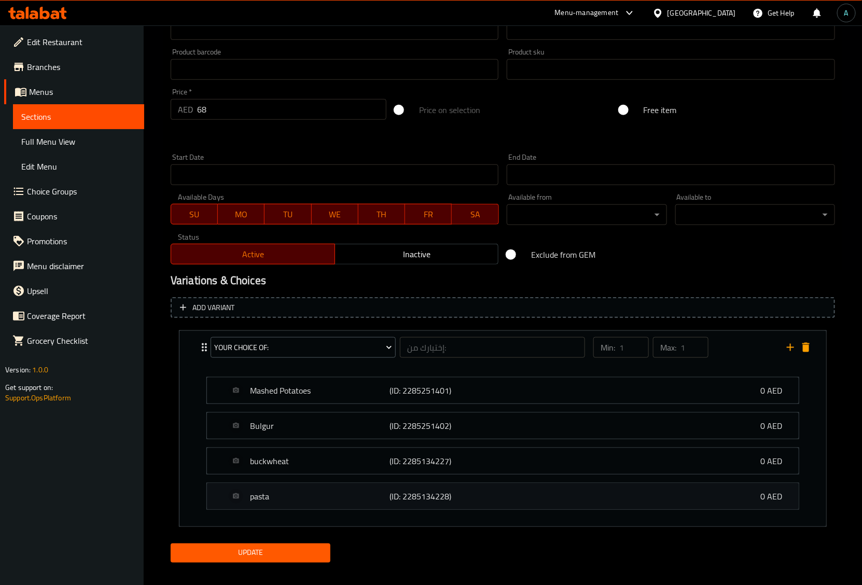
scroll to position [327, 0]
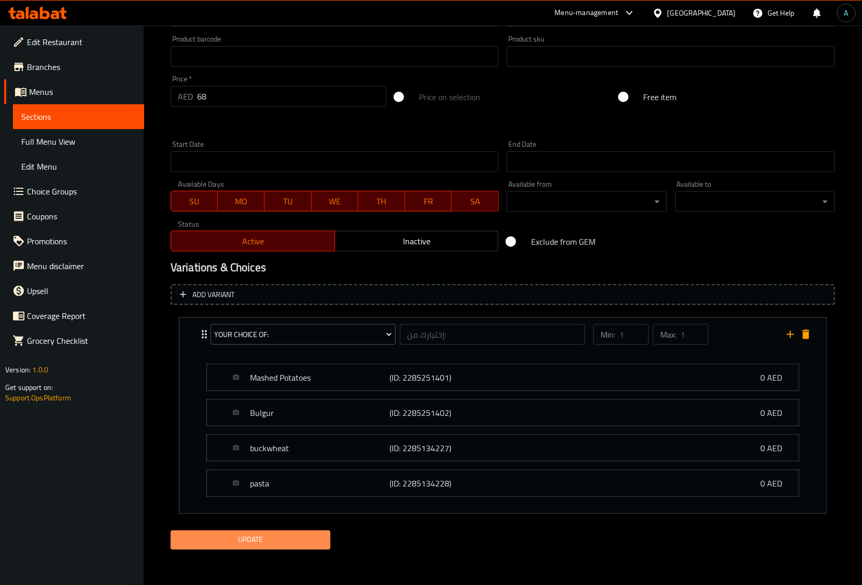
click at [263, 546] on span "Update" at bounding box center [250, 540] width 143 height 13
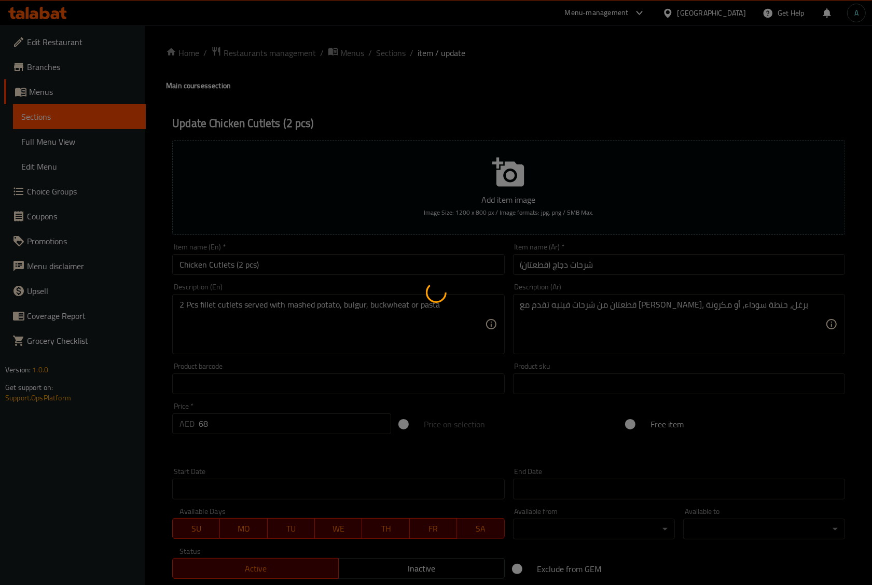
type input "إختيارك من:"
type input "1"
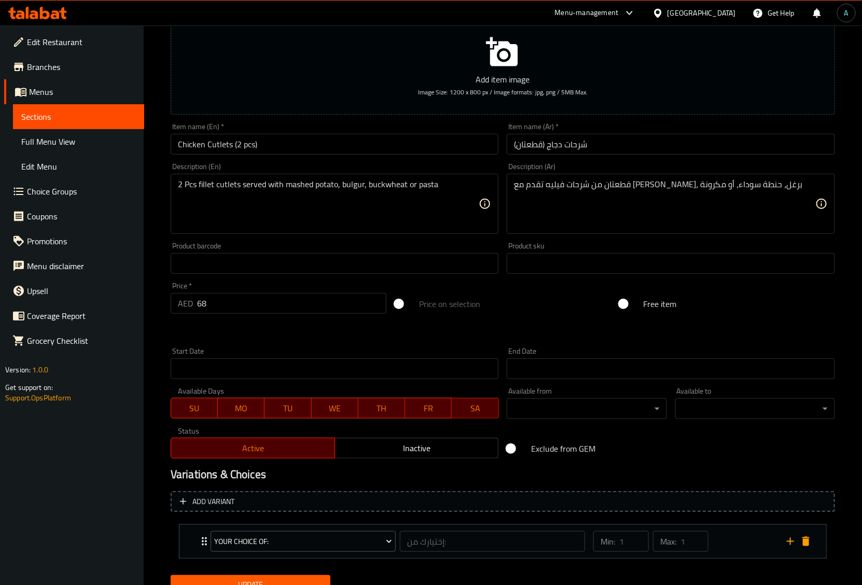
scroll to position [164, 0]
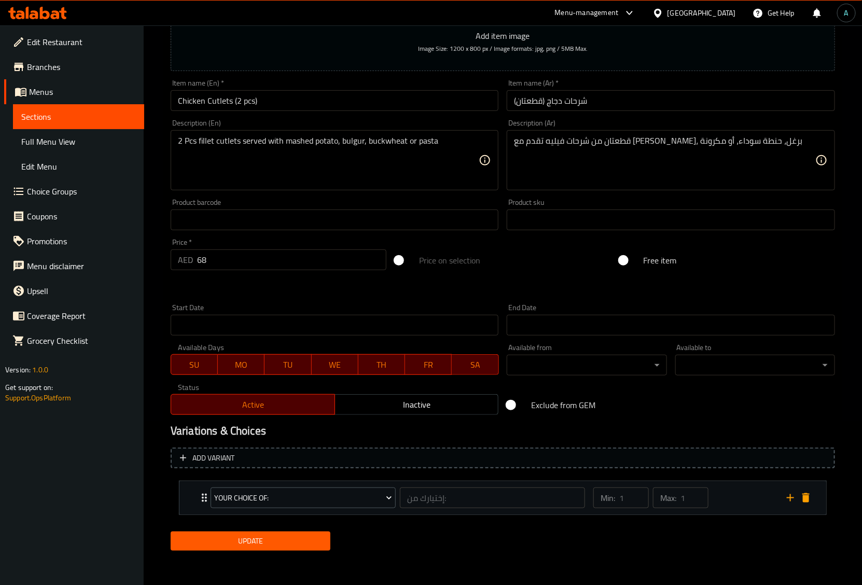
click at [209, 495] on div "Your Choice Of:" at bounding box center [303, 498] width 189 height 25
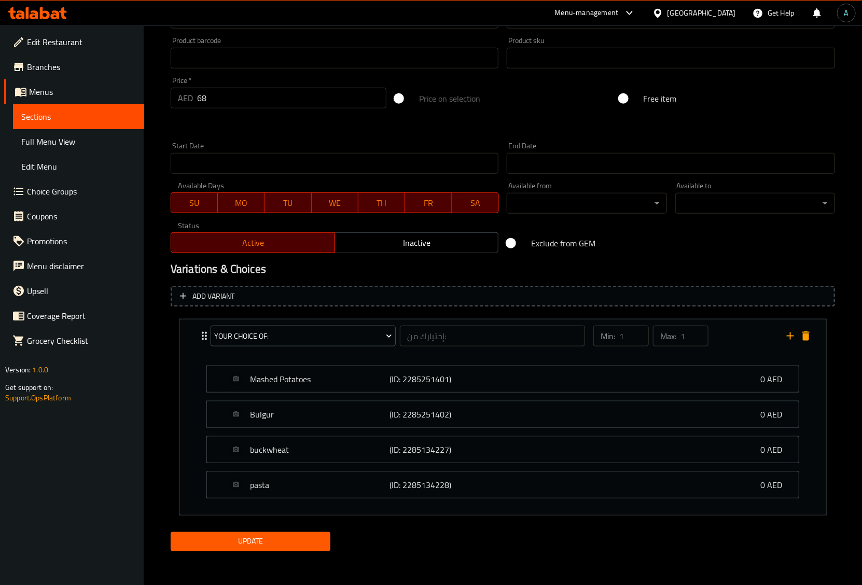
scroll to position [327, 0]
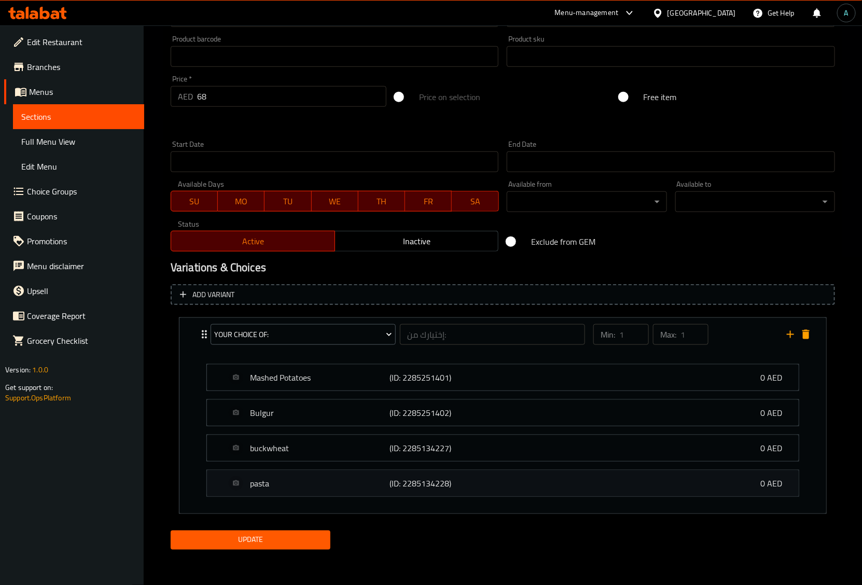
click at [266, 488] on p "pasta" at bounding box center [320, 483] width 140 height 12
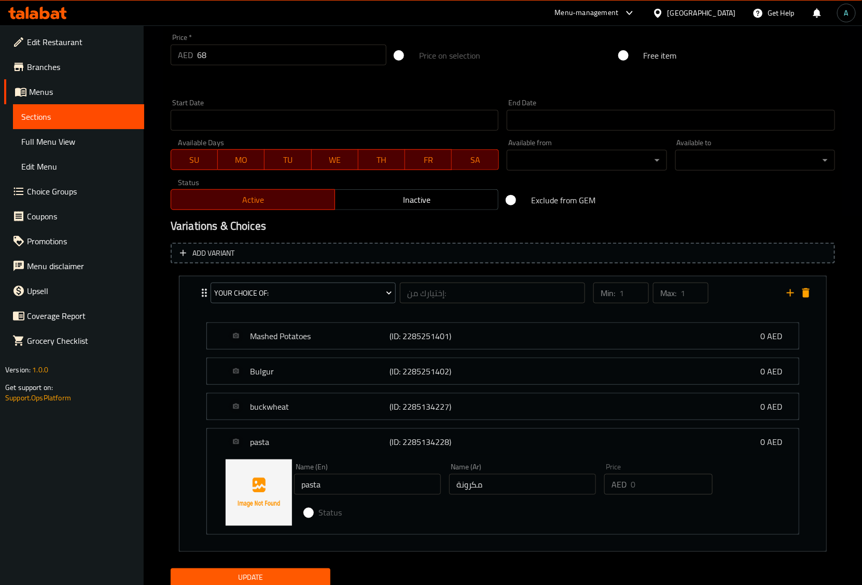
scroll to position [392, 0]
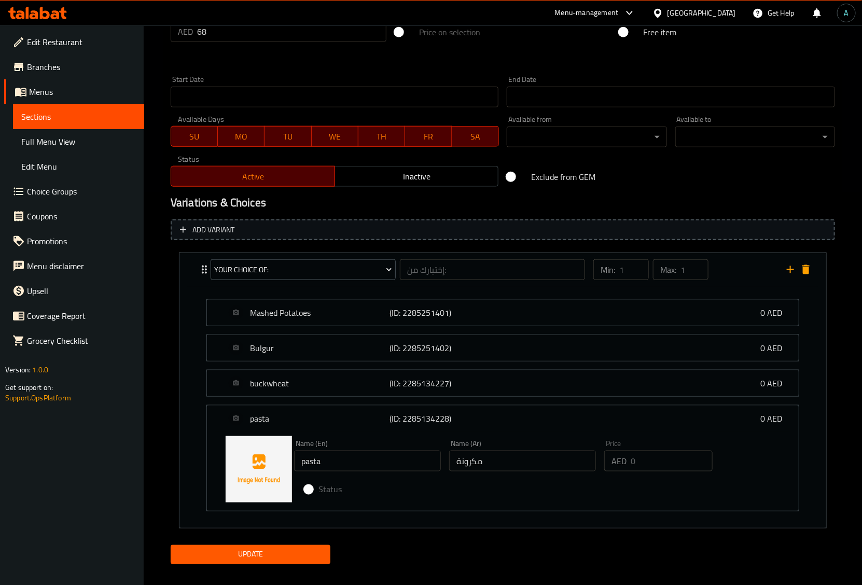
click at [215, 222] on button "Add variant" at bounding box center [503, 229] width 665 height 21
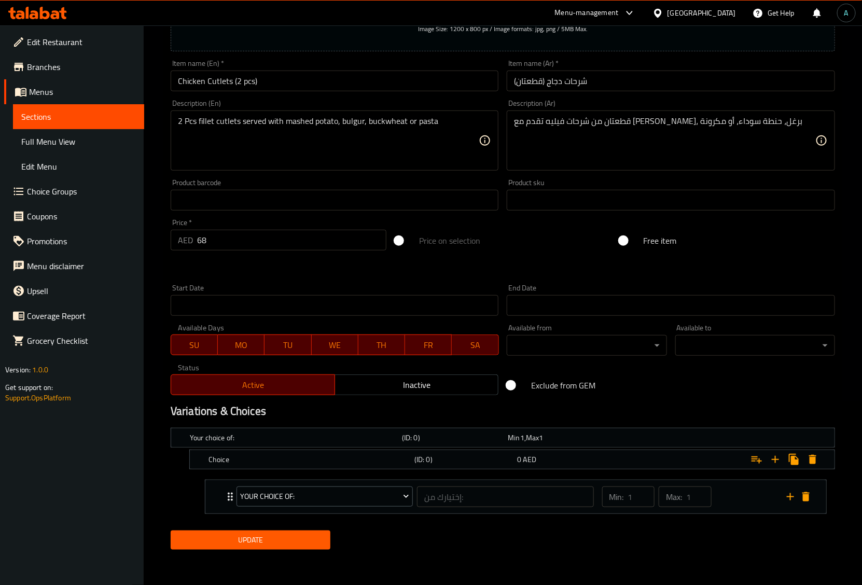
scroll to position [183, 0]
click at [416, 465] on h5 "(ID: 0)" at bounding box center [464, 460] width 99 height 10
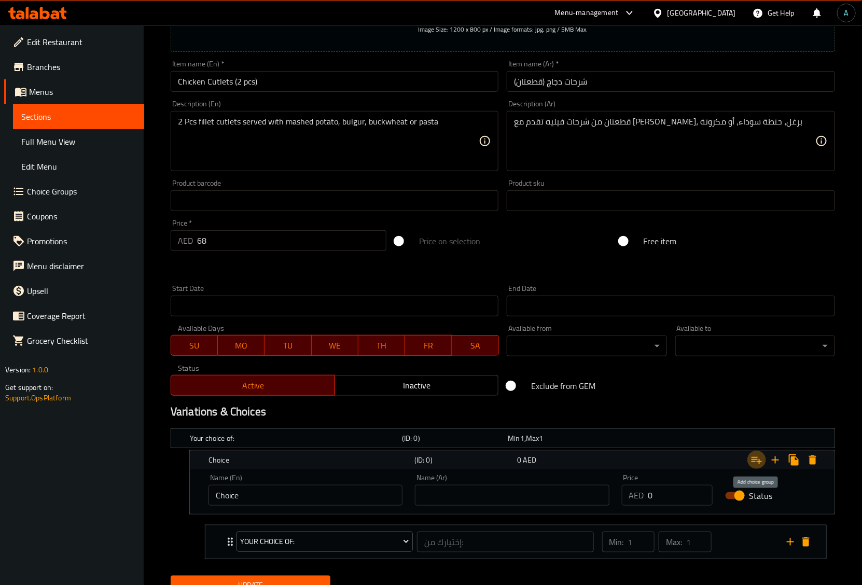
click at [760, 460] on icon "Expand" at bounding box center [757, 460] width 10 height 7
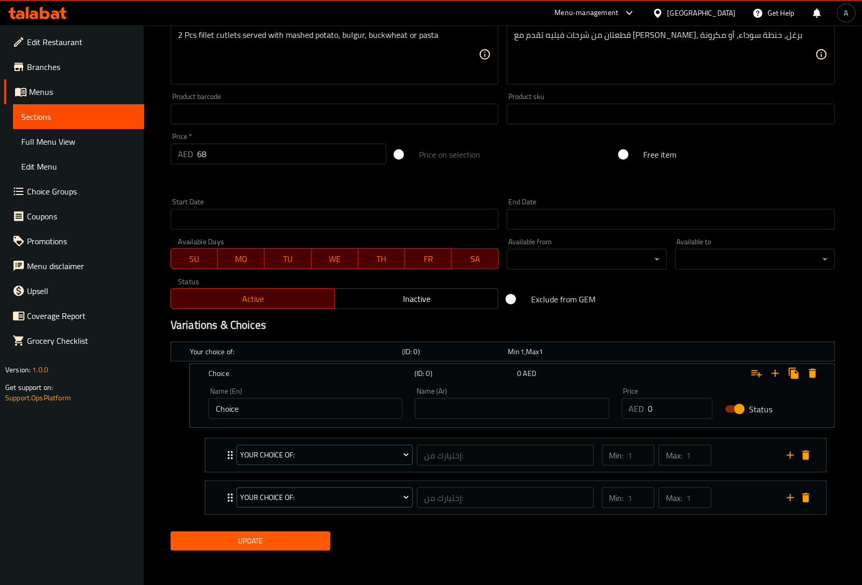
scroll to position [271, 0]
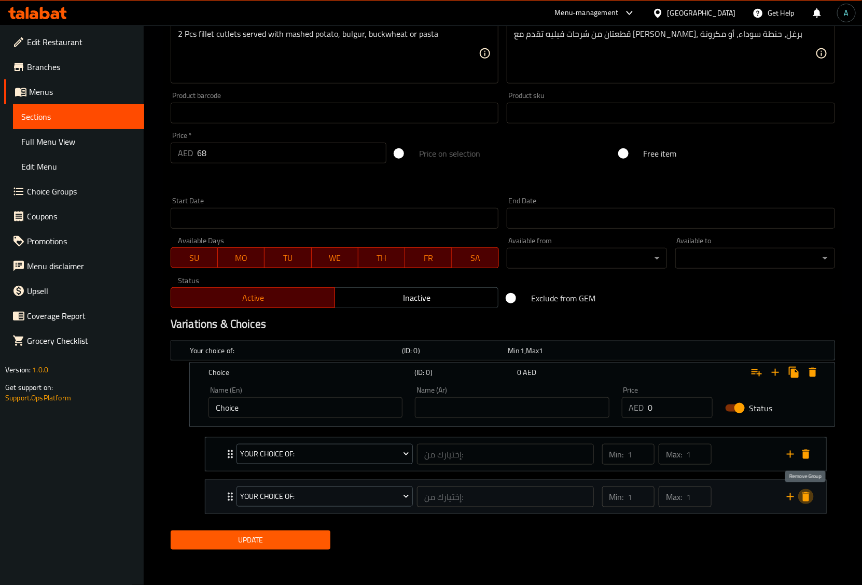
click at [811, 496] on icon "delete" at bounding box center [806, 497] width 12 height 12
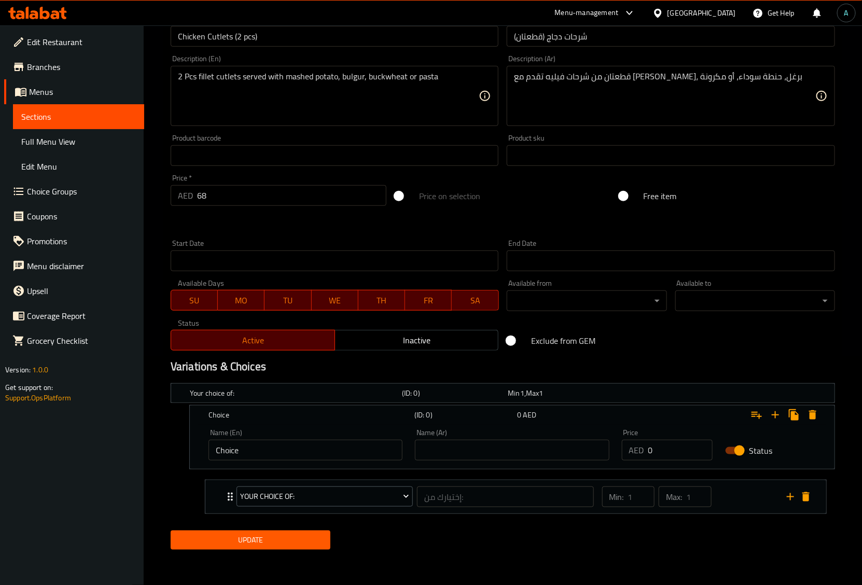
drag, startPoint x: 804, startPoint y: 458, endPoint x: 808, endPoint y: 476, distance: 18.5
click at [805, 458] on div "Status" at bounding box center [770, 451] width 103 height 32
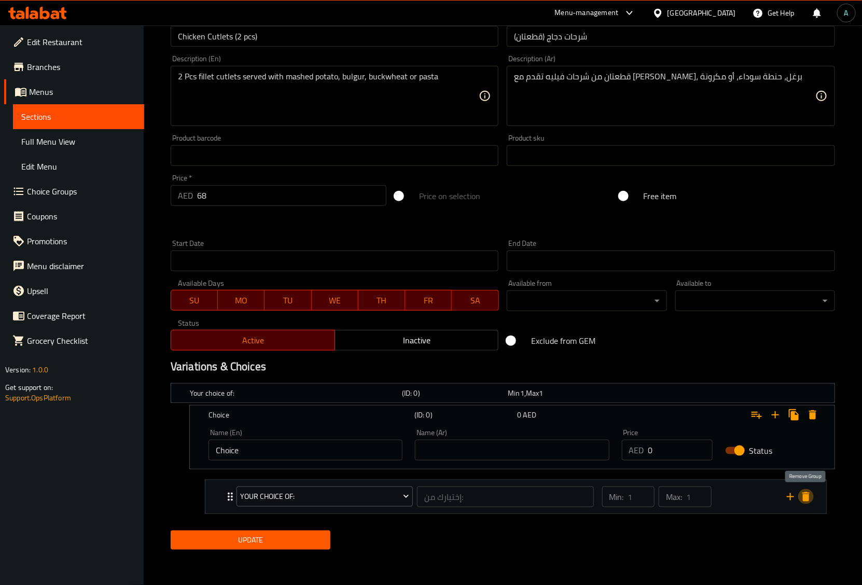
click at [809, 499] on icon "delete" at bounding box center [806, 496] width 7 height 9
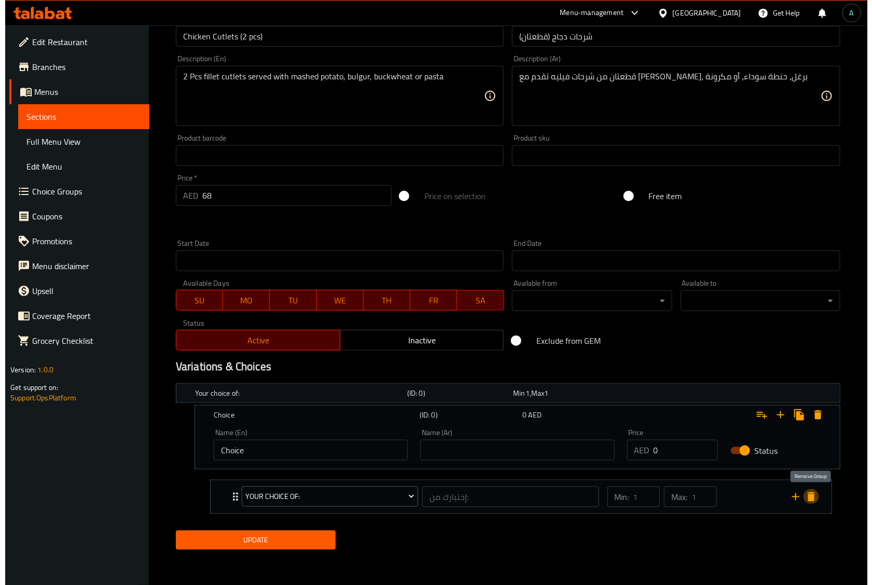
scroll to position [185, 0]
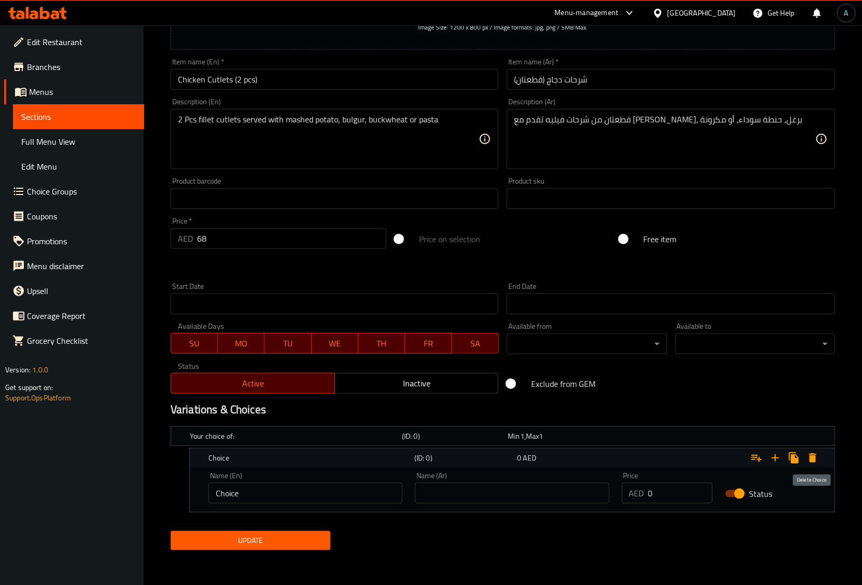
click at [817, 457] on icon "Expand" at bounding box center [813, 458] width 12 height 12
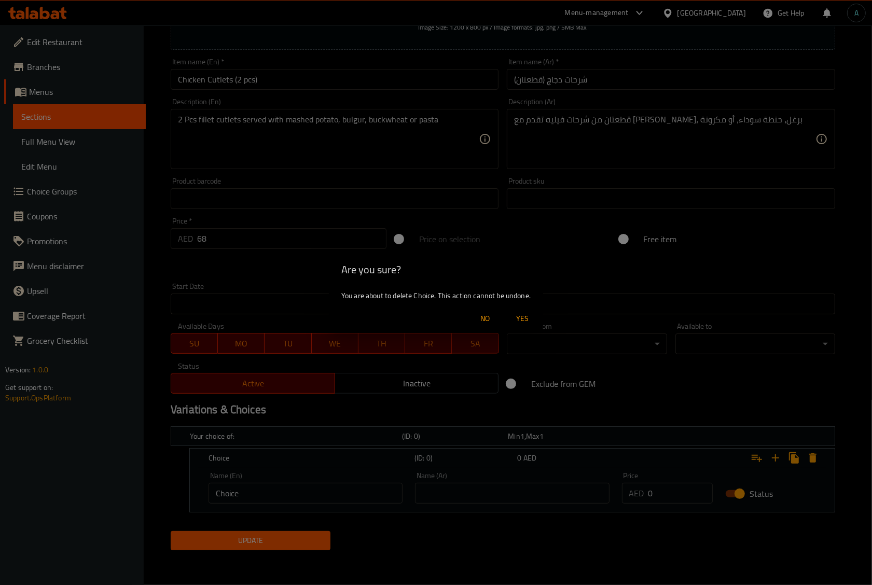
click at [530, 317] on span "Yes" at bounding box center [522, 318] width 25 height 13
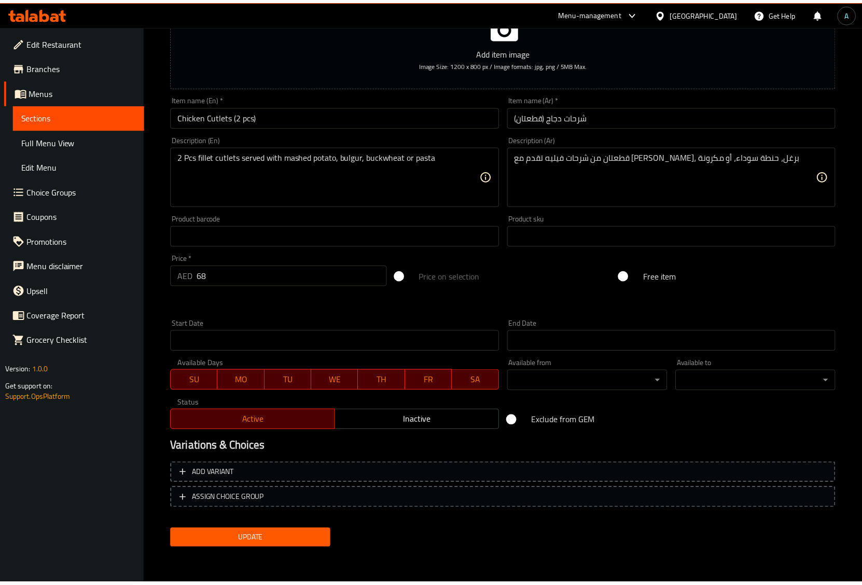
scroll to position [146, 0]
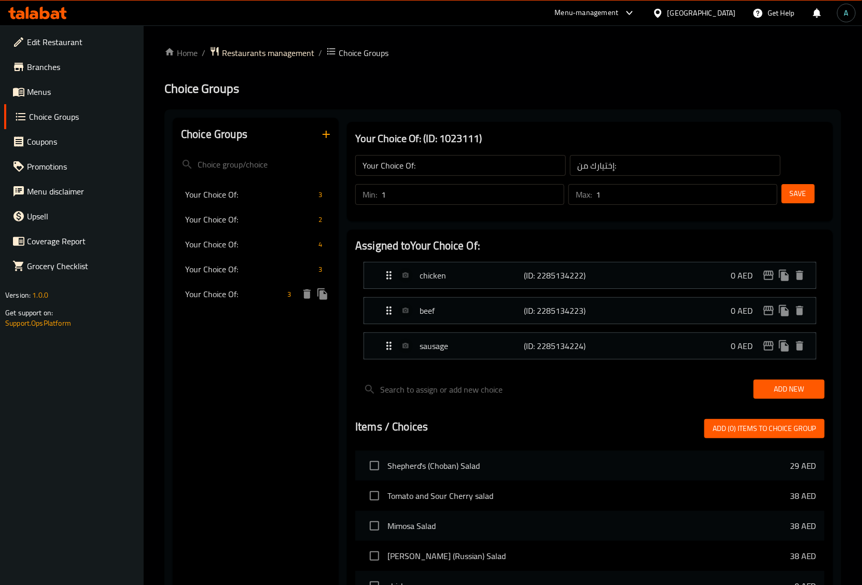
click at [216, 292] on span "Your Choice Of:" at bounding box center [234, 294] width 98 height 12
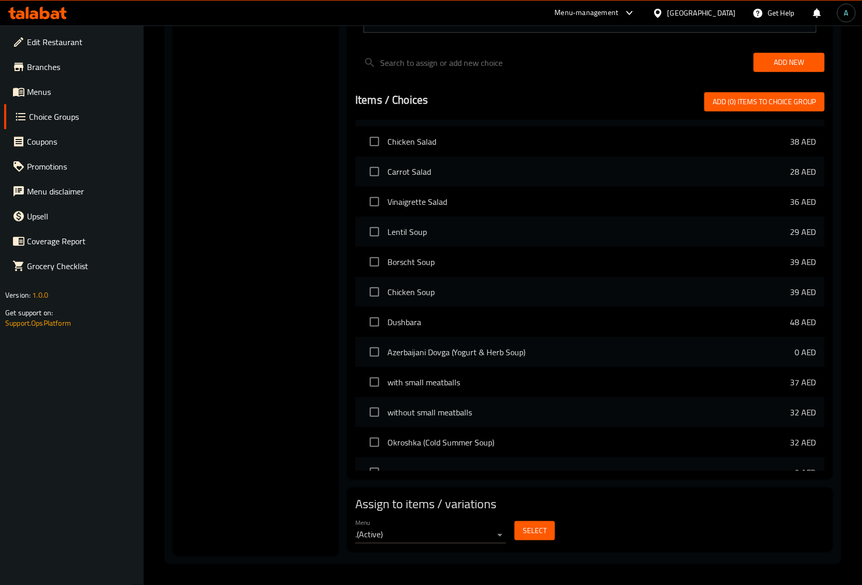
scroll to position [324, 0]
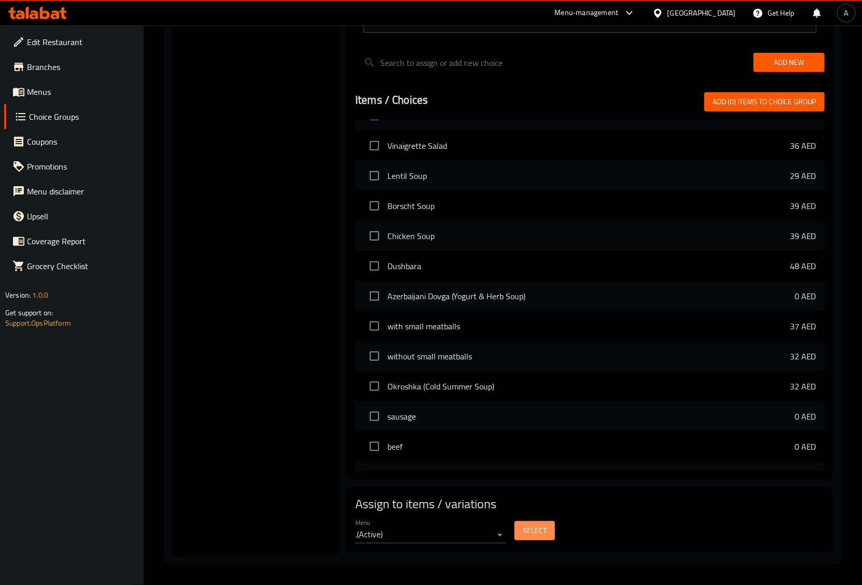
click at [548, 532] on button "Select" at bounding box center [535, 530] width 40 height 19
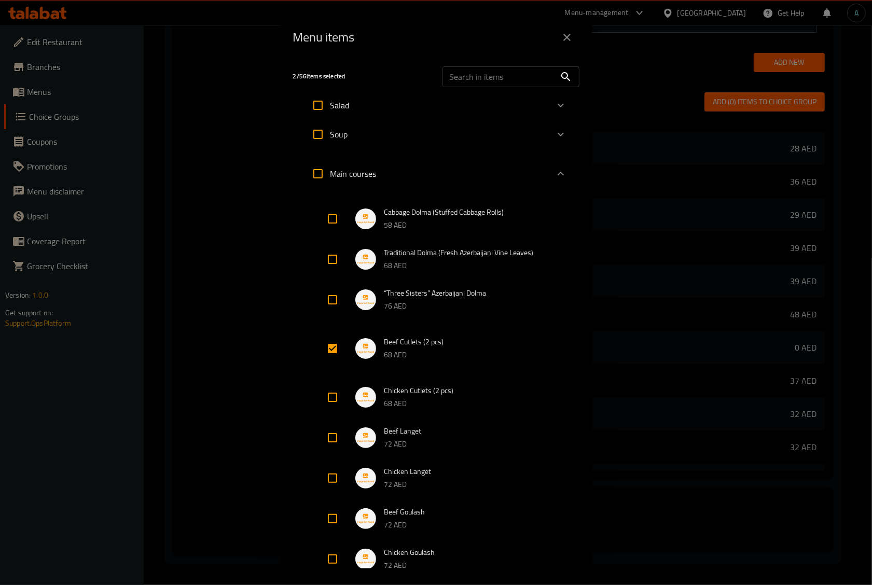
click at [510, 359] on p "68 AED" at bounding box center [465, 355] width 162 height 13
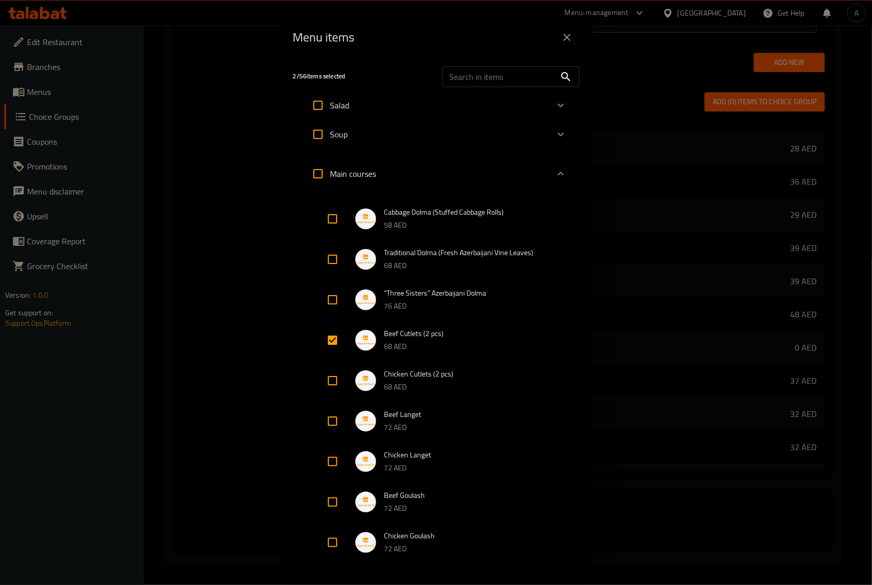
click at [496, 382] on p "68 AED" at bounding box center [465, 387] width 162 height 13
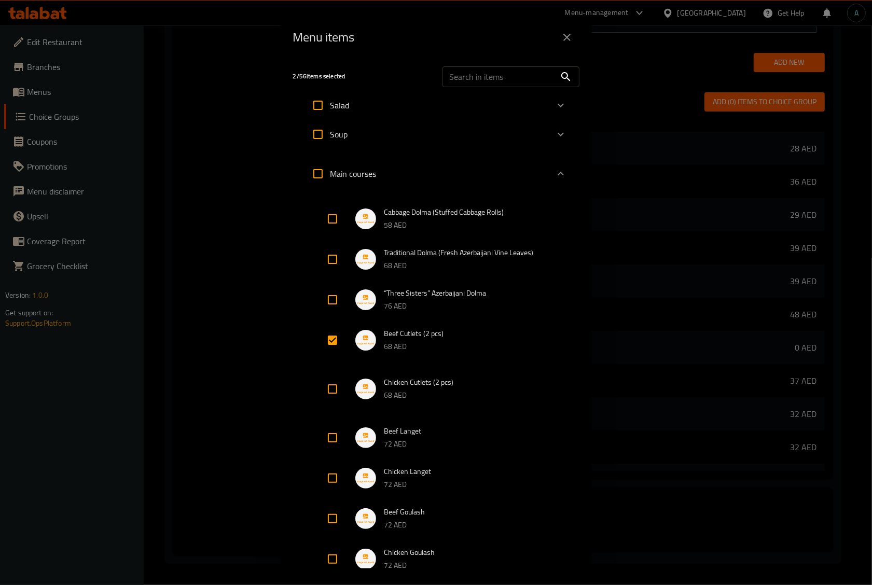
click at [419, 379] on span "Chicken Cutlets (2 pcs)" at bounding box center [465, 382] width 162 height 13
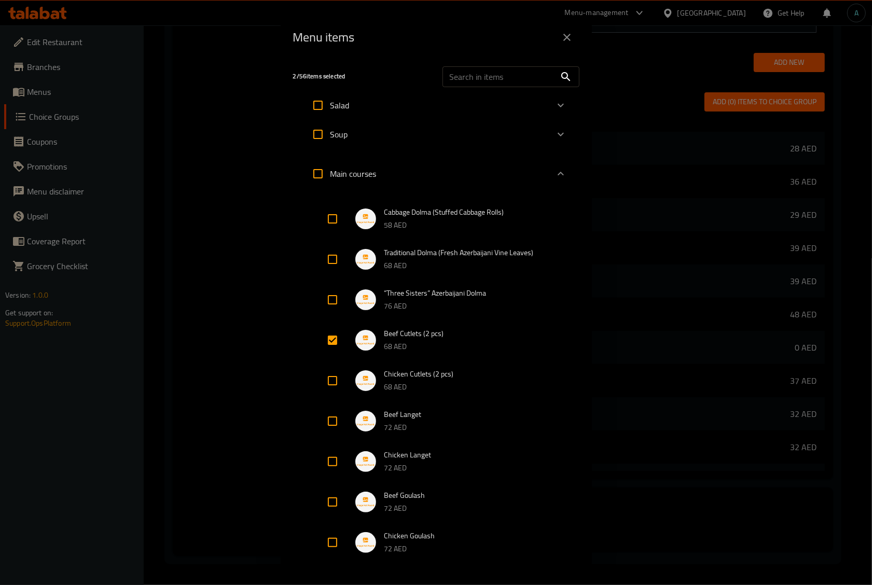
click at [571, 39] on icon "close" at bounding box center [567, 37] width 12 height 12
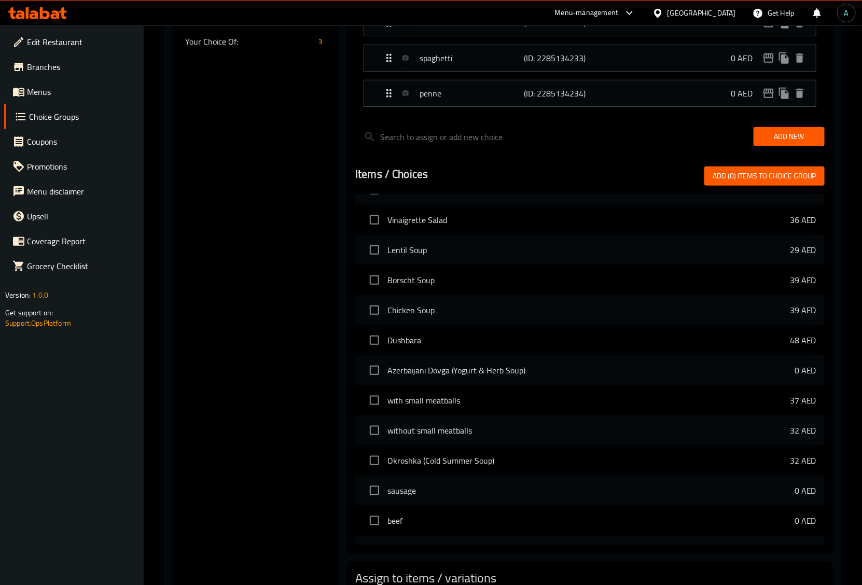
scroll to position [0, 0]
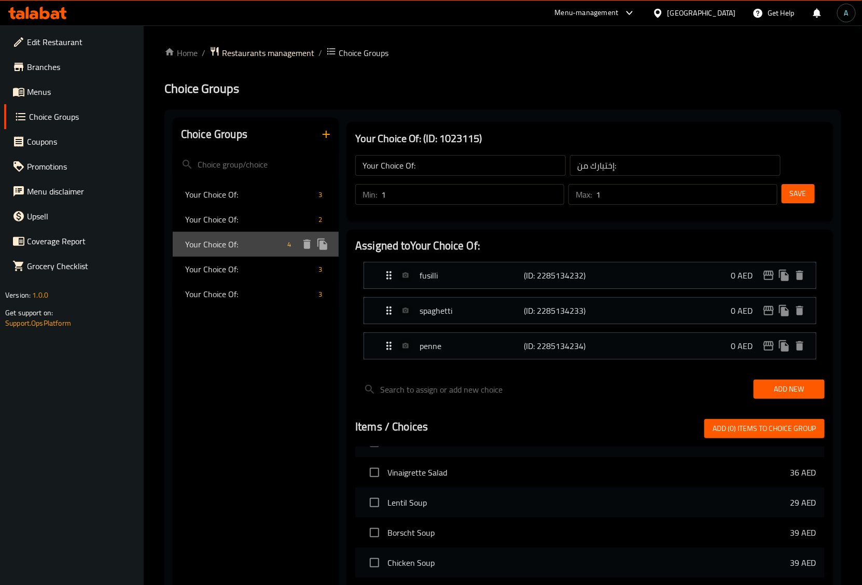
click at [252, 254] on div "Your Choice Of: 4" at bounding box center [256, 244] width 166 height 25
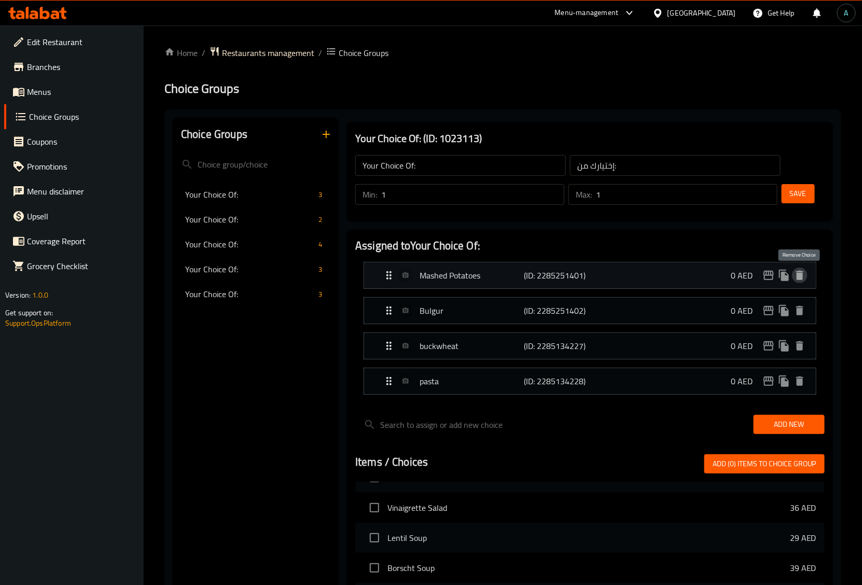
click at [802, 274] on icon "delete" at bounding box center [799, 275] width 7 height 9
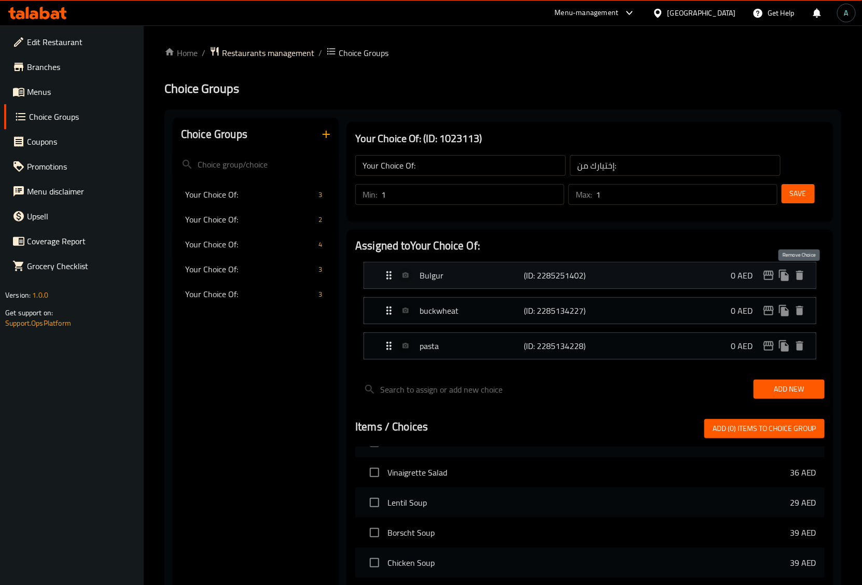
click at [799, 276] on icon "delete" at bounding box center [799, 275] width 7 height 9
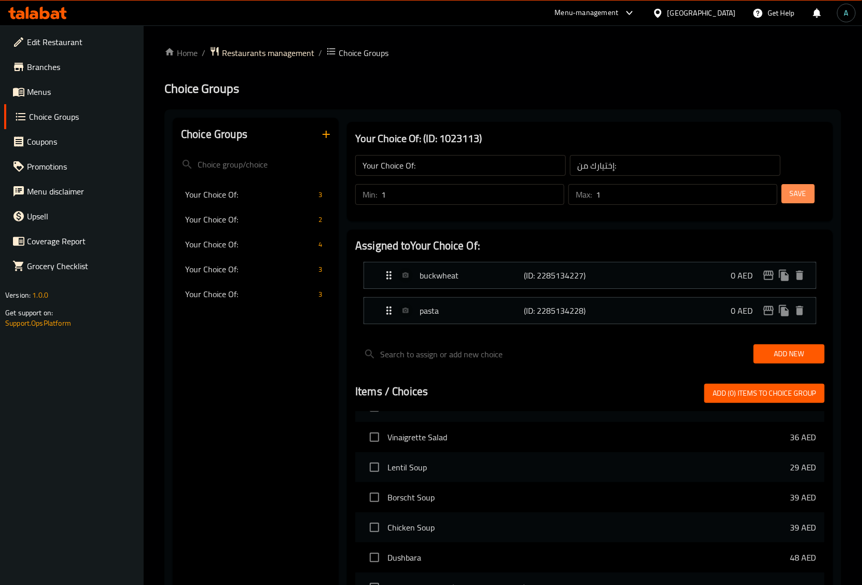
click at [801, 196] on span "Save" at bounding box center [798, 193] width 17 height 13
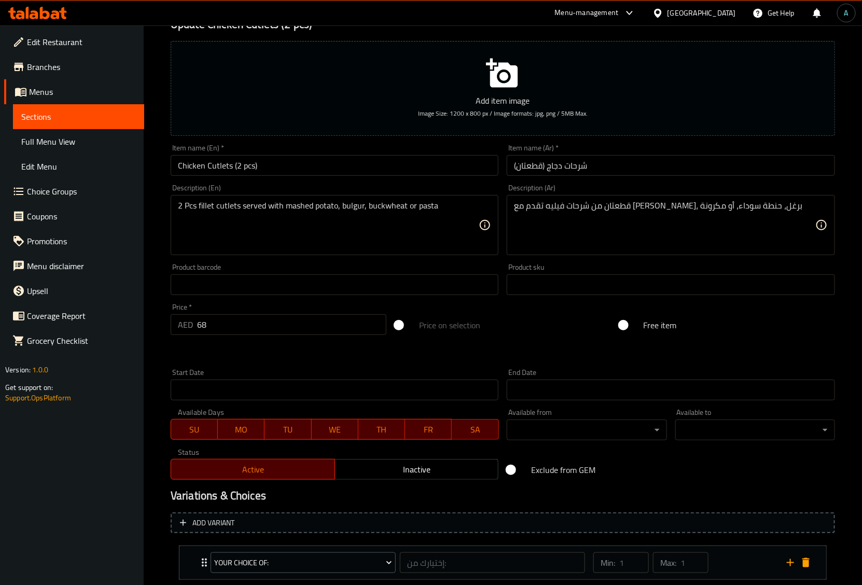
scroll to position [164, 0]
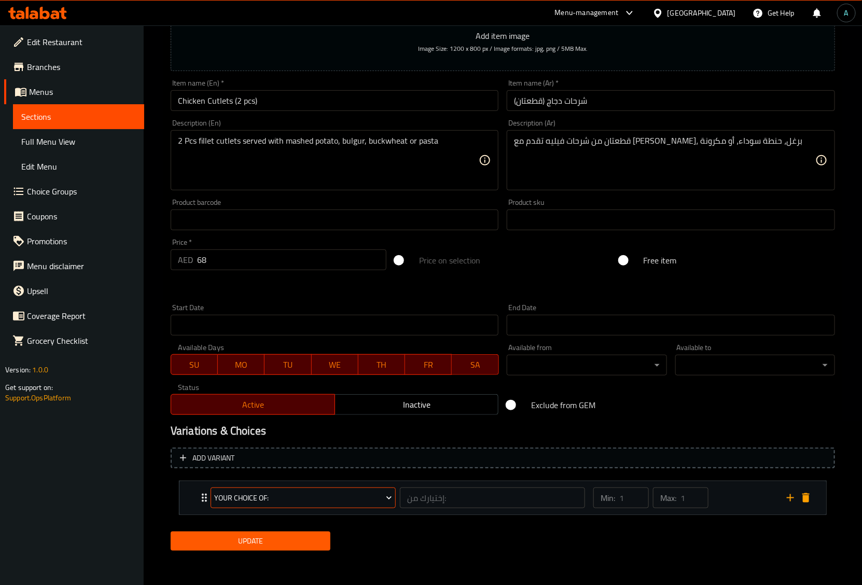
click at [283, 503] on span "Your Choice Of:" at bounding box center [302, 498] width 177 height 13
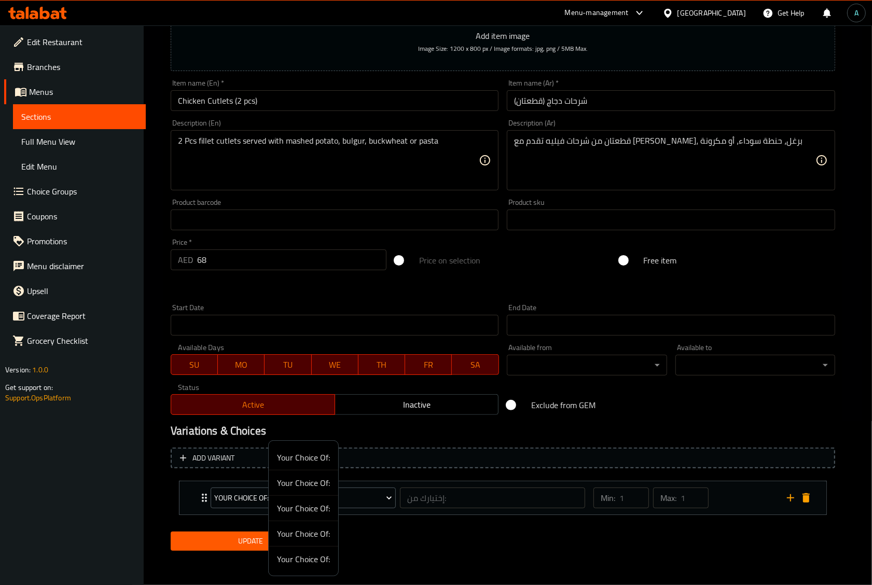
click at [161, 470] on div at bounding box center [436, 292] width 872 height 585
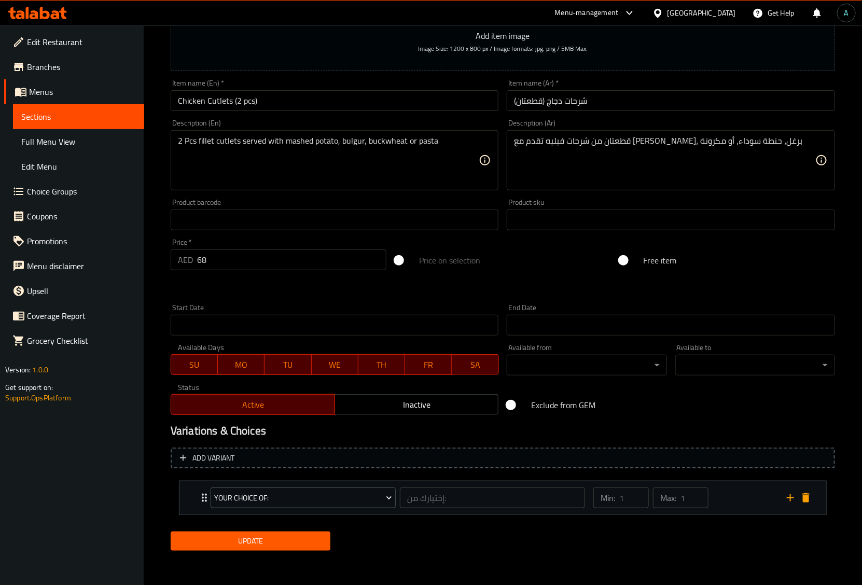
click at [207, 491] on div "Your Choice Of: إختيارك من: ​" at bounding box center [397, 498] width 387 height 33
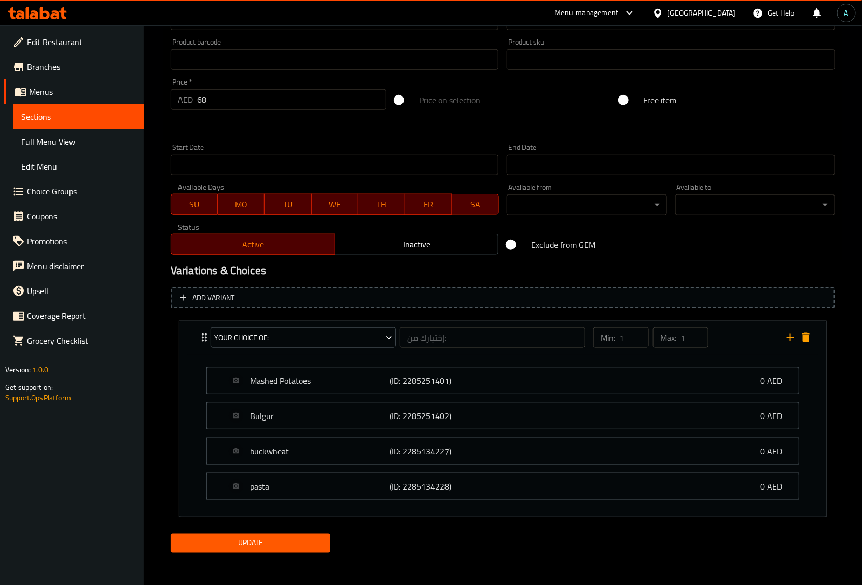
scroll to position [327, 0]
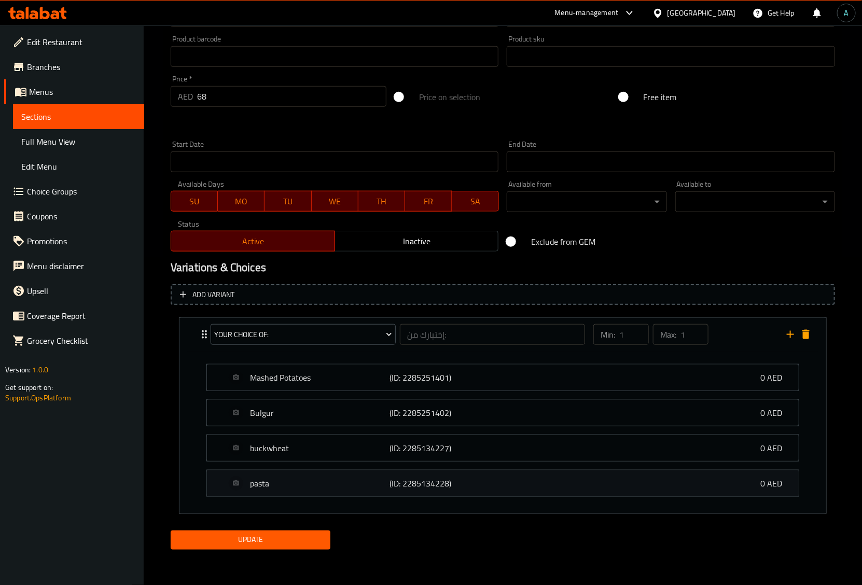
click at [303, 486] on p "pasta" at bounding box center [320, 483] width 140 height 12
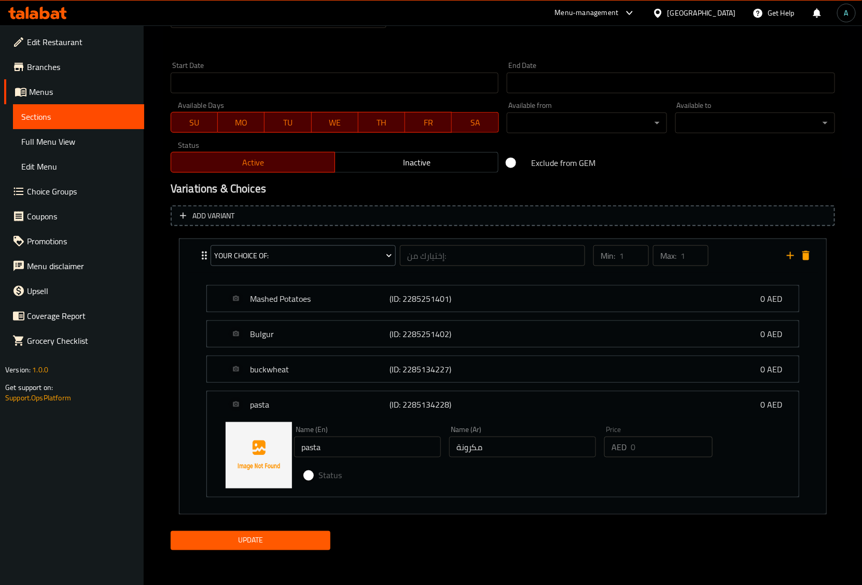
scroll to position [407, 0]
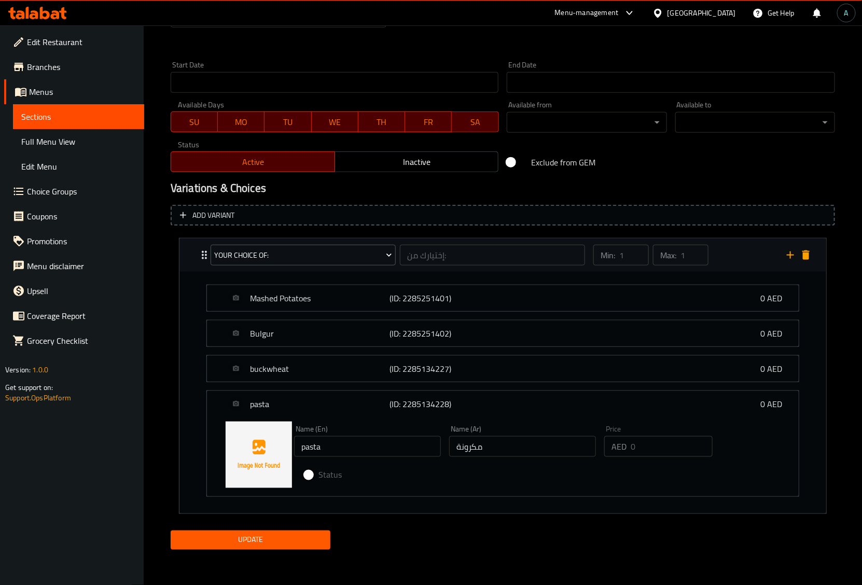
click at [806, 257] on icon "delete" at bounding box center [806, 255] width 7 height 9
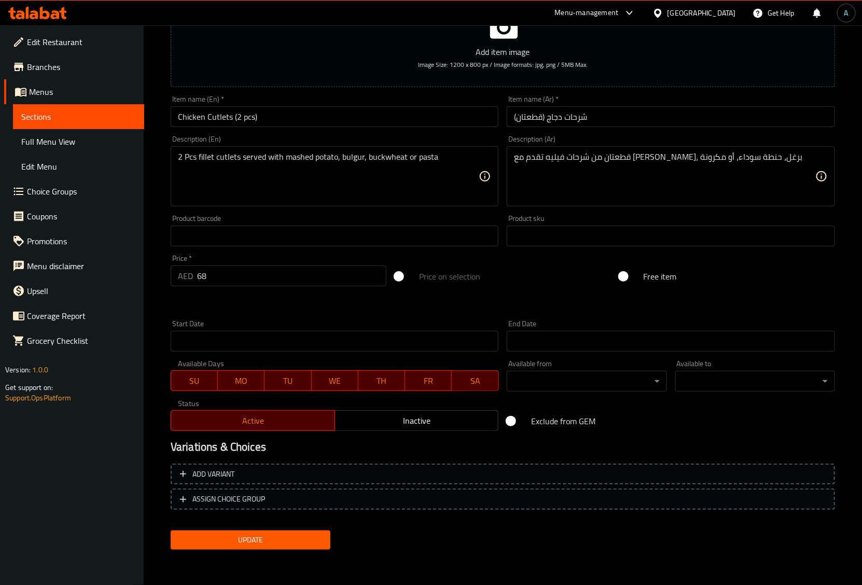
scroll to position [146, 0]
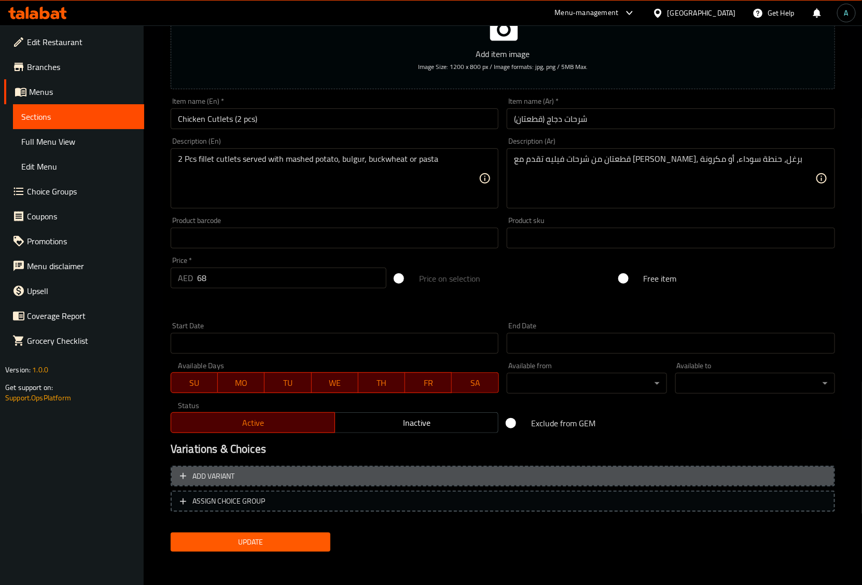
click at [229, 475] on span "Add variant" at bounding box center [214, 476] width 42 height 13
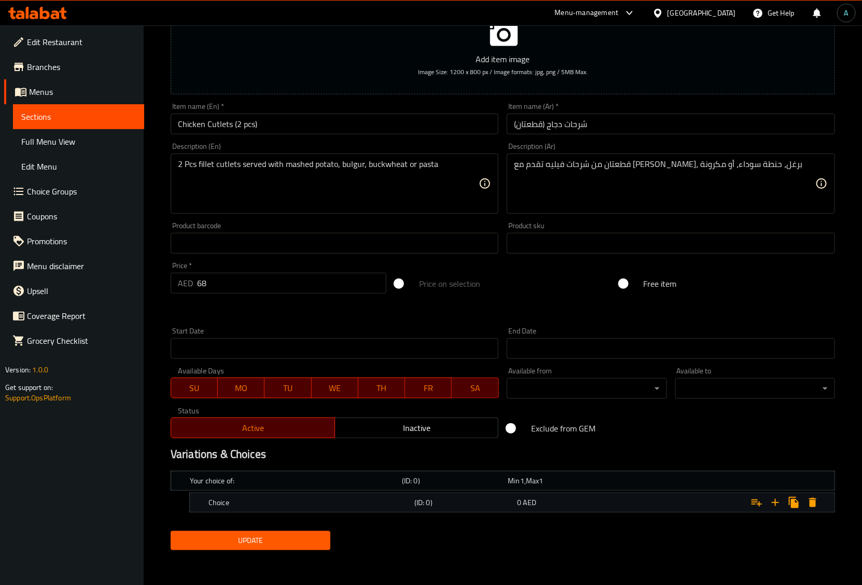
click at [525, 502] on span "AED" at bounding box center [530, 502] width 13 height 13
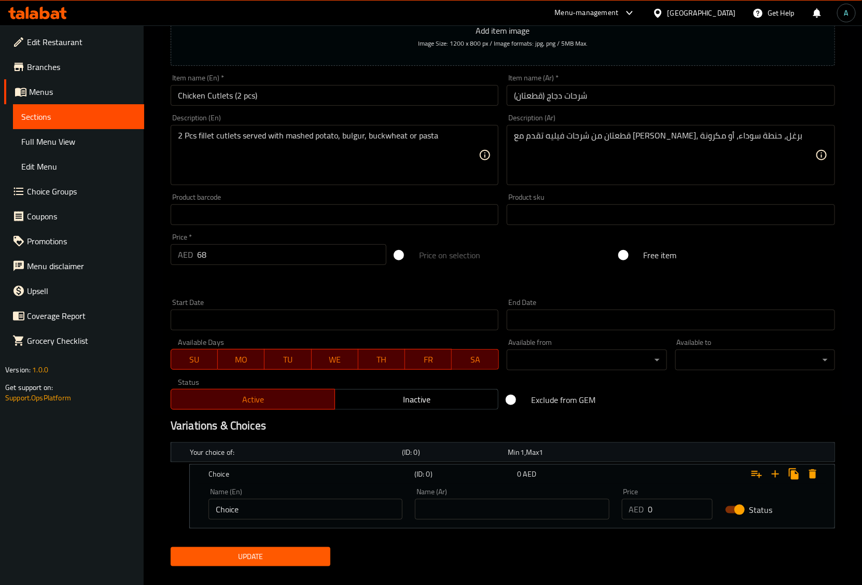
scroll to position [185, 0]
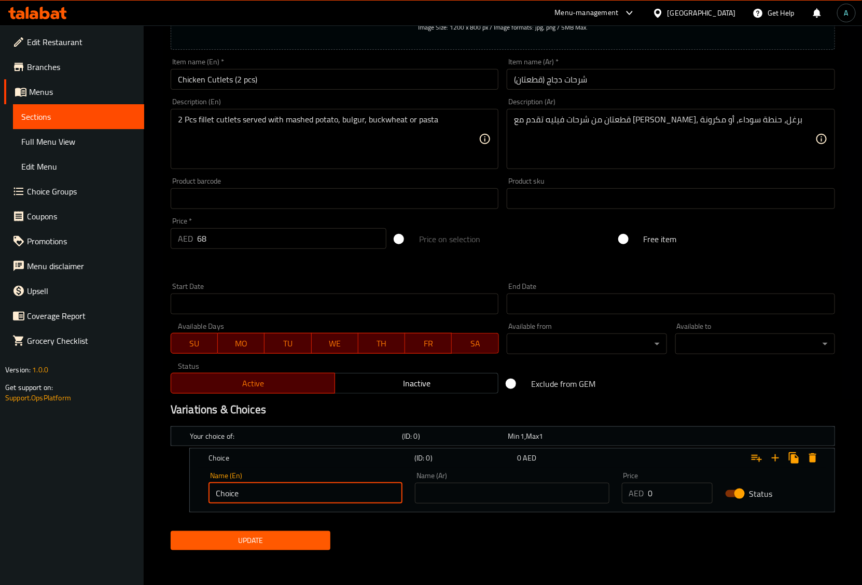
click at [291, 493] on input "Choice" at bounding box center [306, 493] width 194 height 21
drag, startPoint x: 301, startPoint y: 488, endPoint x: 151, endPoint y: 491, distance: 150.5
click at [151, 491] on div "Home / Restaurants management / Menus / Sections / item / update Main courses s…" at bounding box center [503, 213] width 719 height 746
type input "ةشساثي"
type input "mashed potato"
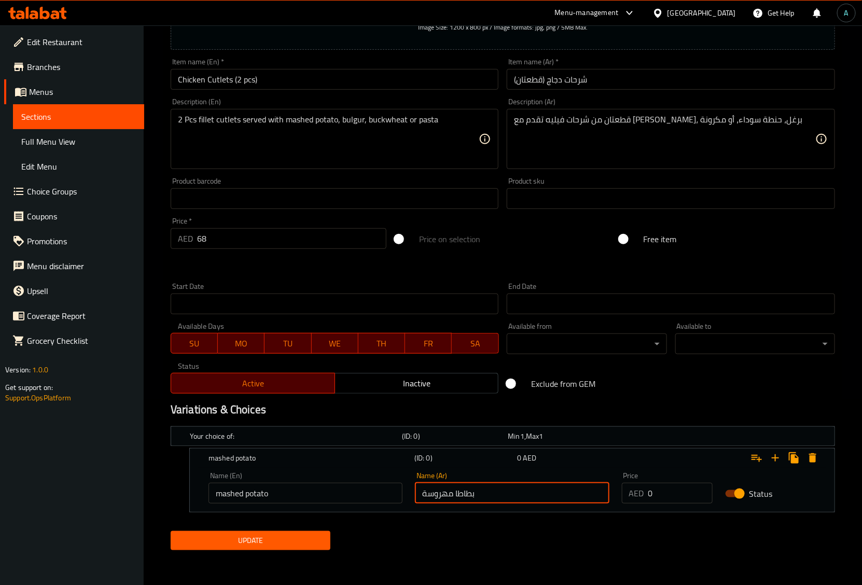
type input "بطاطا مهروسة"
click at [565, 537] on div "Update" at bounding box center [503, 541] width 673 height 28
click at [310, 539] on span "Update" at bounding box center [250, 540] width 143 height 13
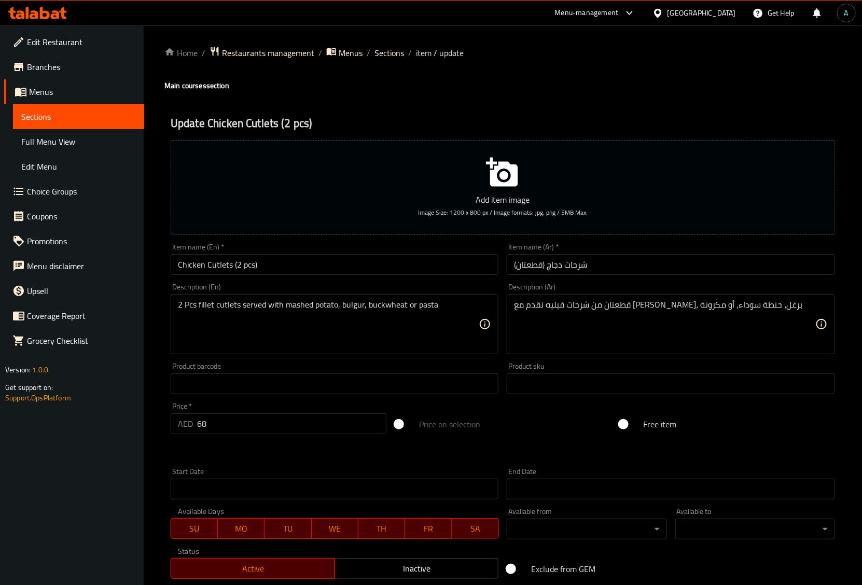
click at [160, 113] on div "Home / Restaurants management / Menus / Sections / item / update Main courses s…" at bounding box center [503, 387] width 719 height 725
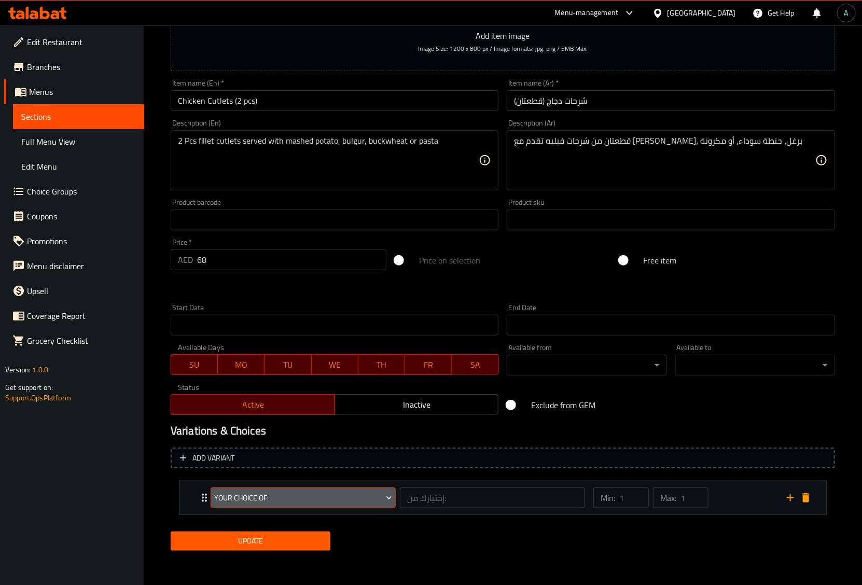
click at [231, 507] on button "Your Choice Of:" at bounding box center [303, 498] width 185 height 21
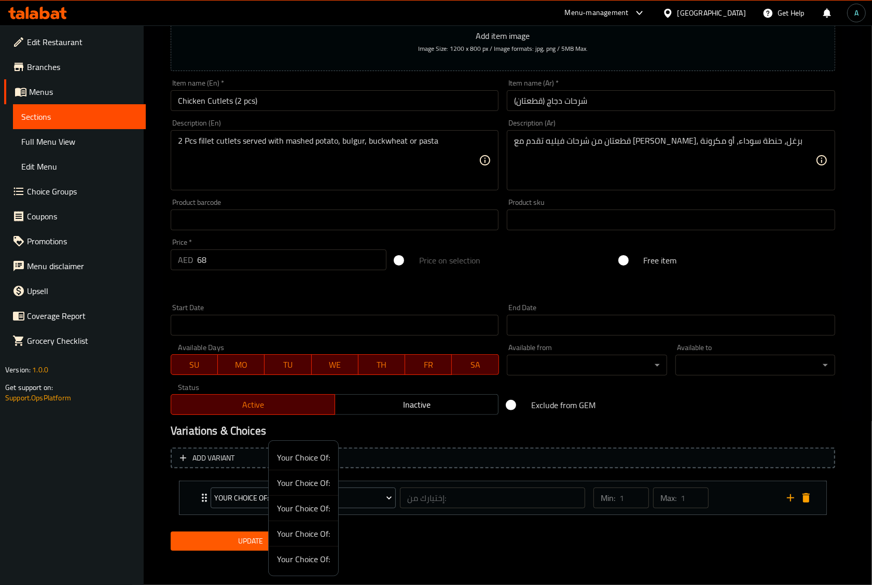
click at [232, 506] on div at bounding box center [436, 292] width 872 height 585
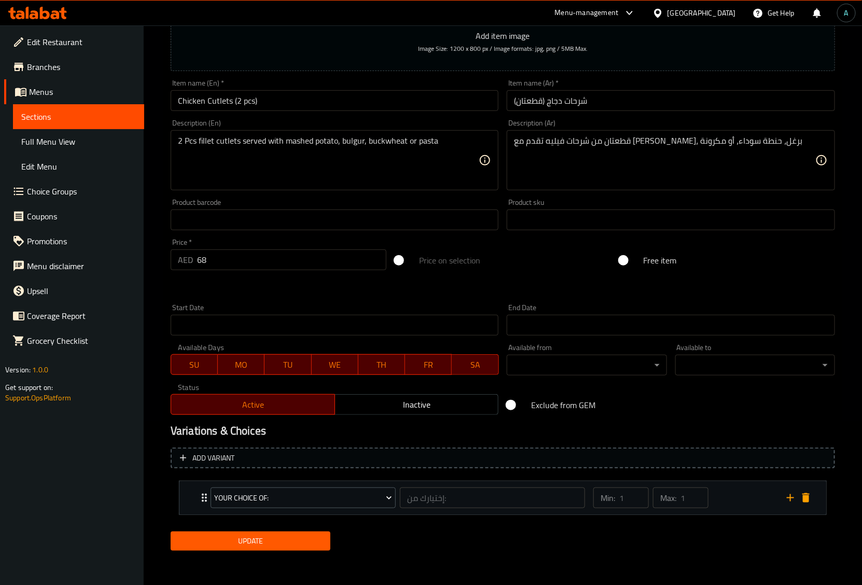
click at [203, 503] on icon "Expand" at bounding box center [204, 498] width 12 height 12
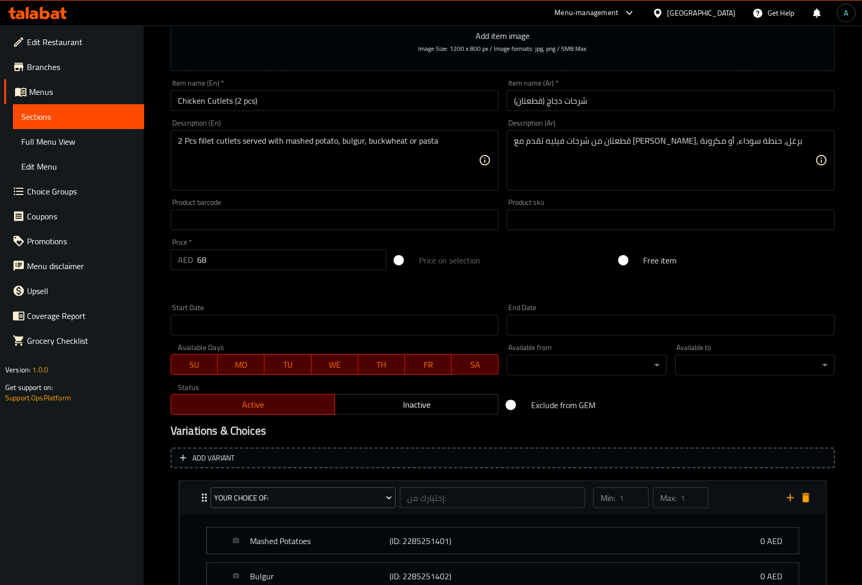
click at [203, 503] on icon "Expand" at bounding box center [204, 498] width 12 height 12
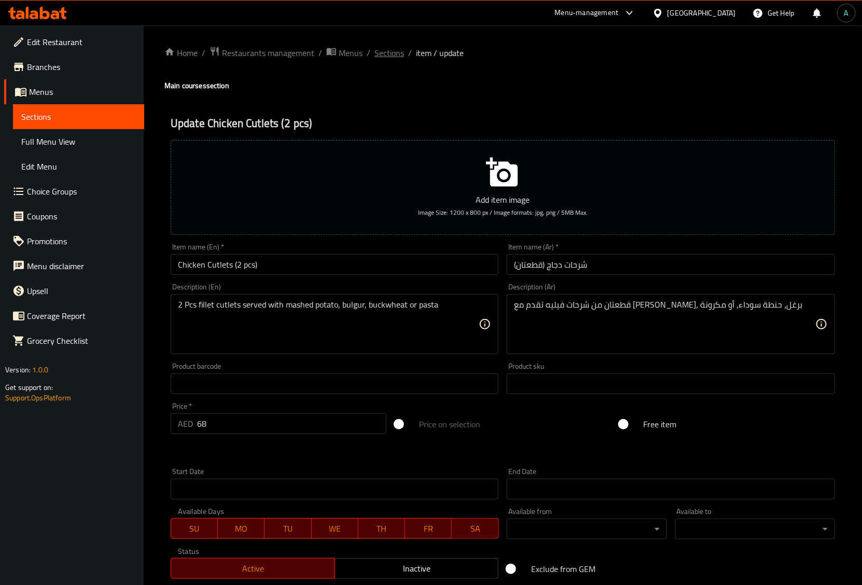
click at [375, 53] on span "Sections" at bounding box center [390, 53] width 30 height 12
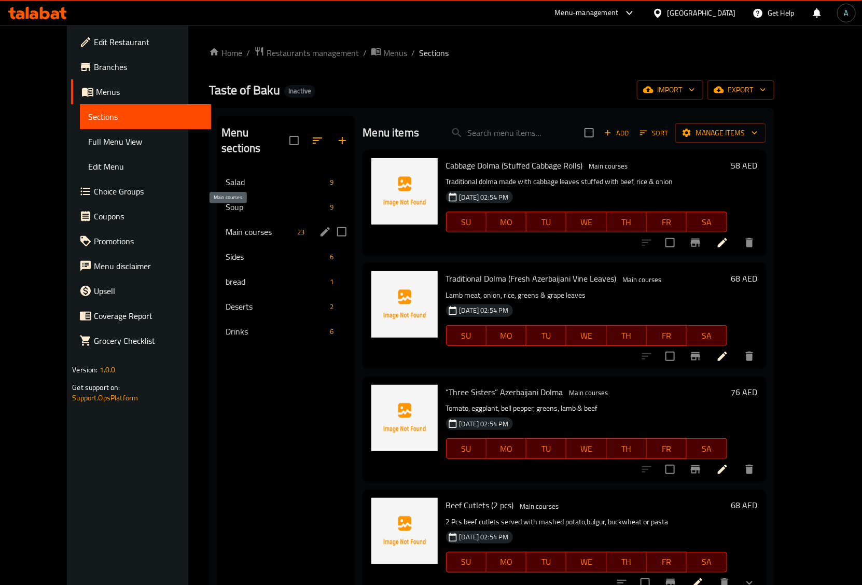
click at [227, 219] on div "Main courses 23" at bounding box center [285, 231] width 137 height 25
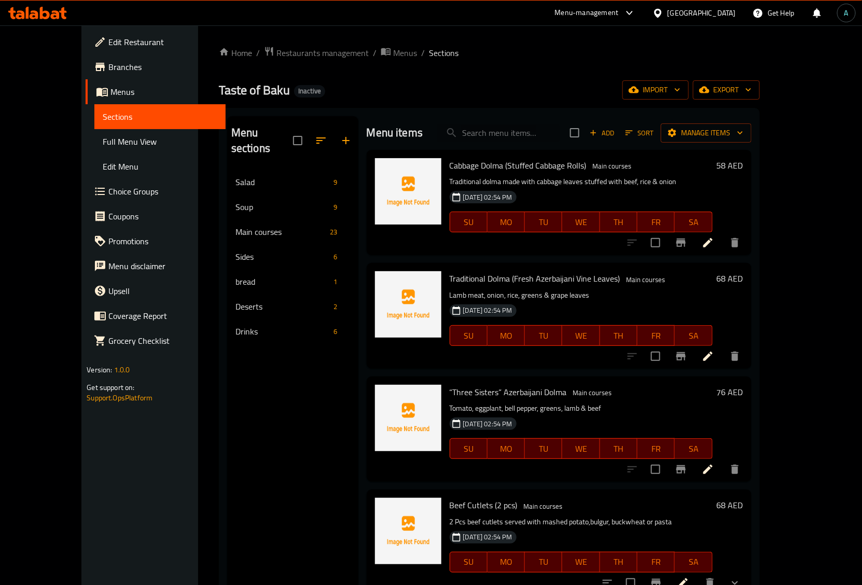
click at [495, 134] on input "search" at bounding box center [498, 133] width 122 height 18
paste input "Chicken Cutlets (2 pcs)"
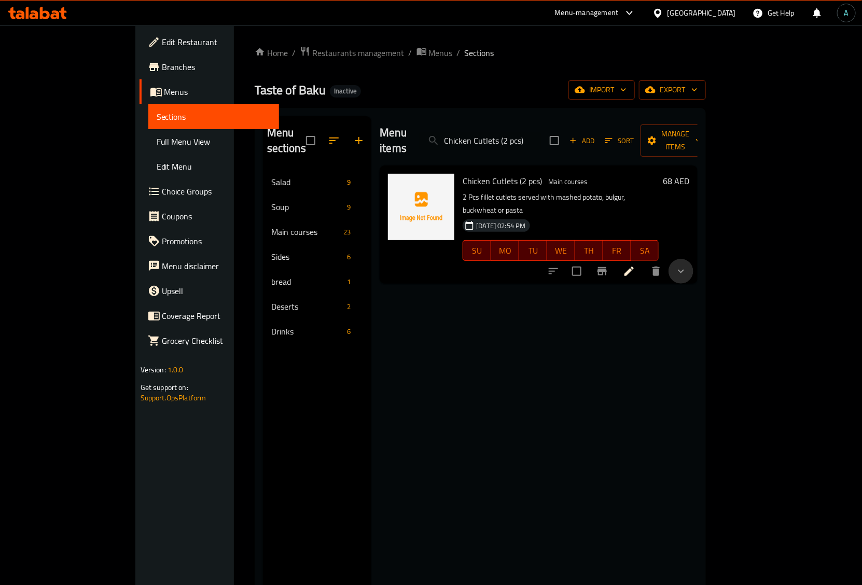
click at [688, 265] on icon "show more" at bounding box center [681, 271] width 12 height 12
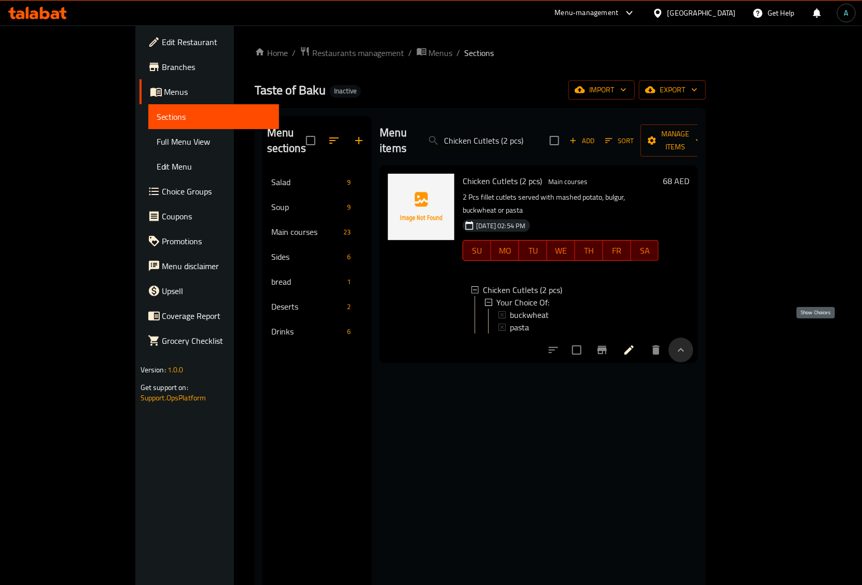
click at [688, 344] on icon "show more" at bounding box center [681, 350] width 12 height 12
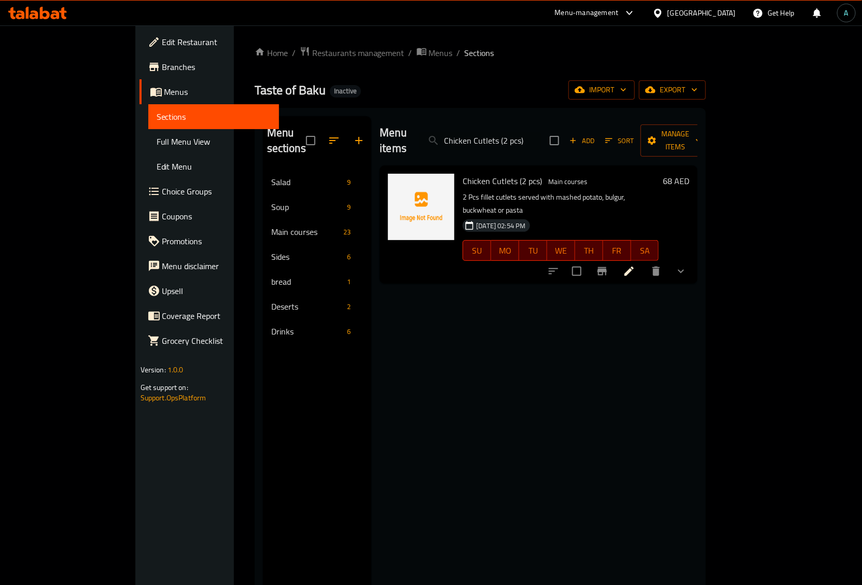
drag, startPoint x: 521, startPoint y: 135, endPoint x: 431, endPoint y: 135, distance: 90.3
click at [431, 135] on div "Menu items Chicken Cutlets (2 pcs) Add Sort Manage items" at bounding box center [539, 140] width 318 height 49
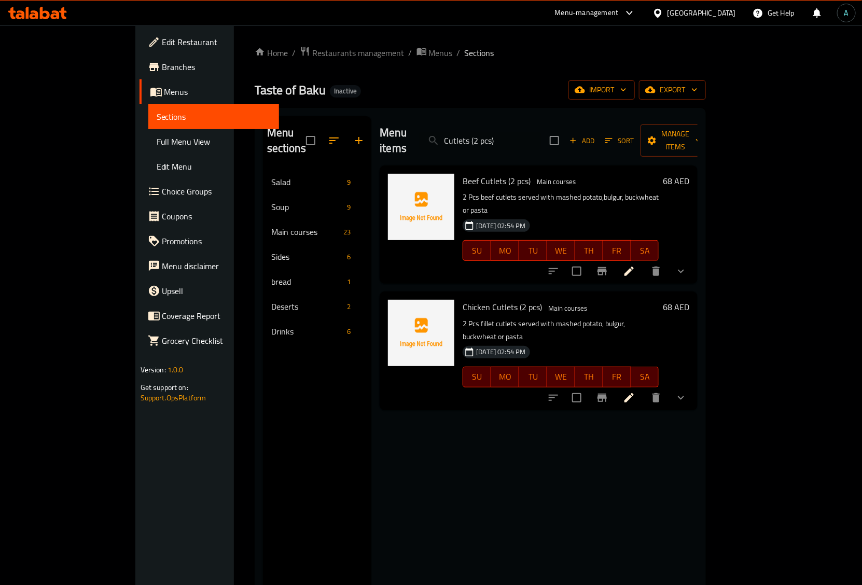
type input "Cutlets (2 pcs)"
click at [694, 259] on button "show more" at bounding box center [681, 271] width 25 height 25
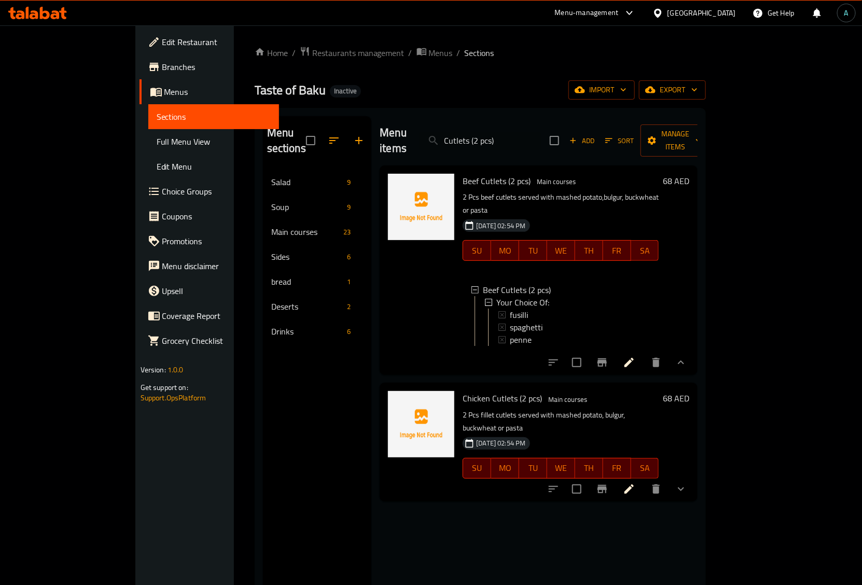
click at [634, 358] on icon at bounding box center [629, 362] width 9 height 9
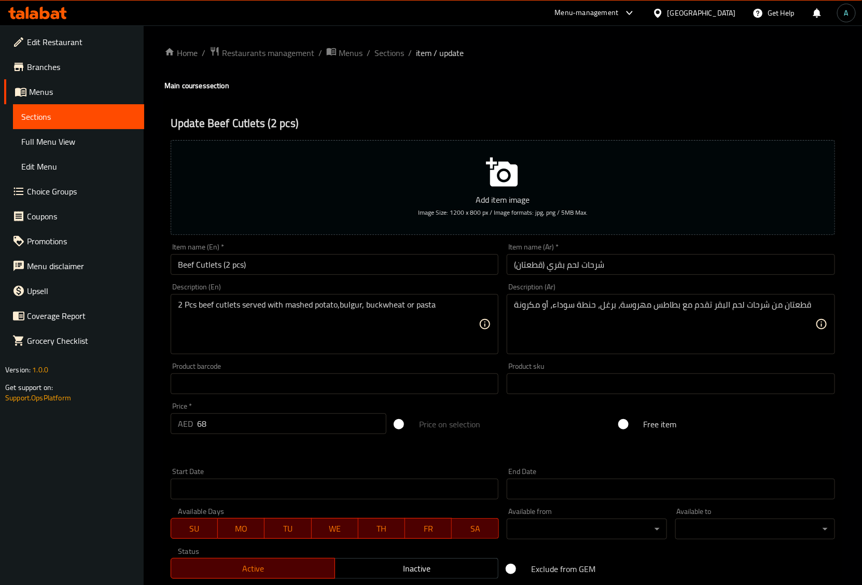
scroll to position [164, 0]
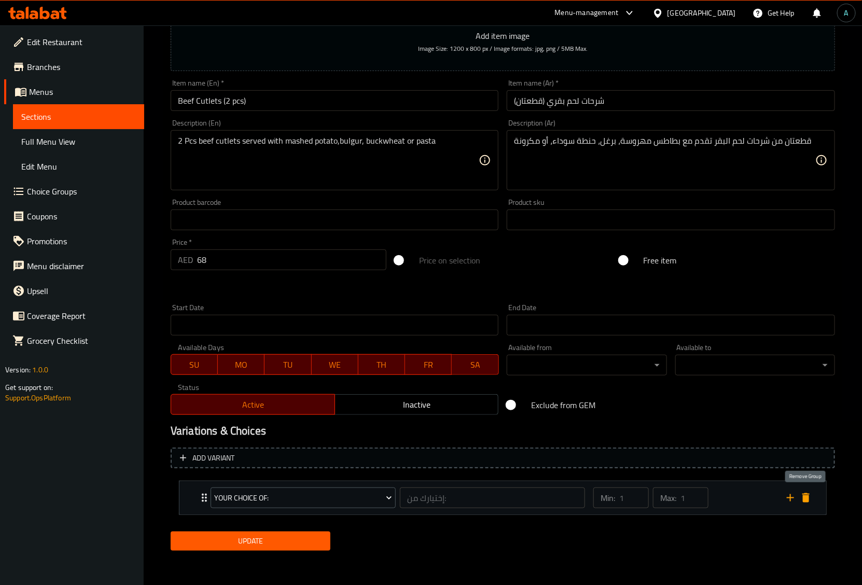
click at [809, 504] on button "delete" at bounding box center [807, 498] width 16 height 16
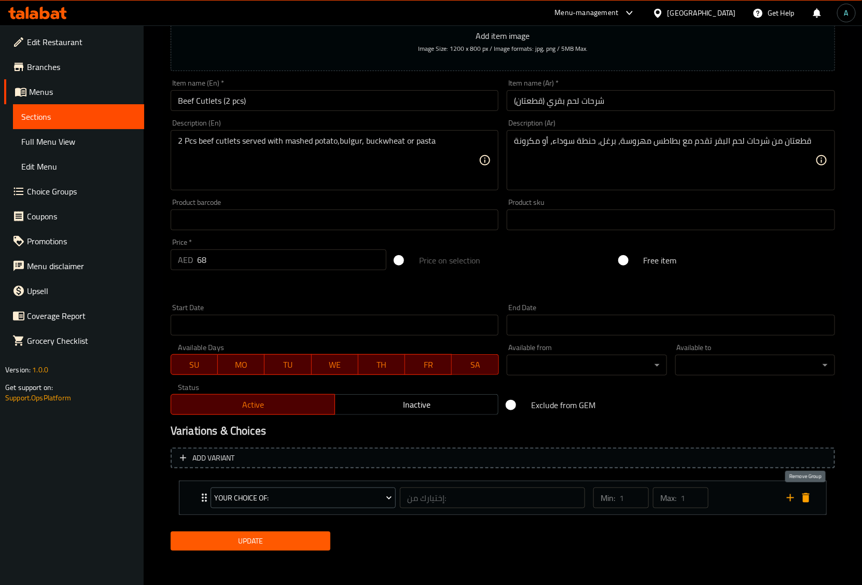
scroll to position [146, 0]
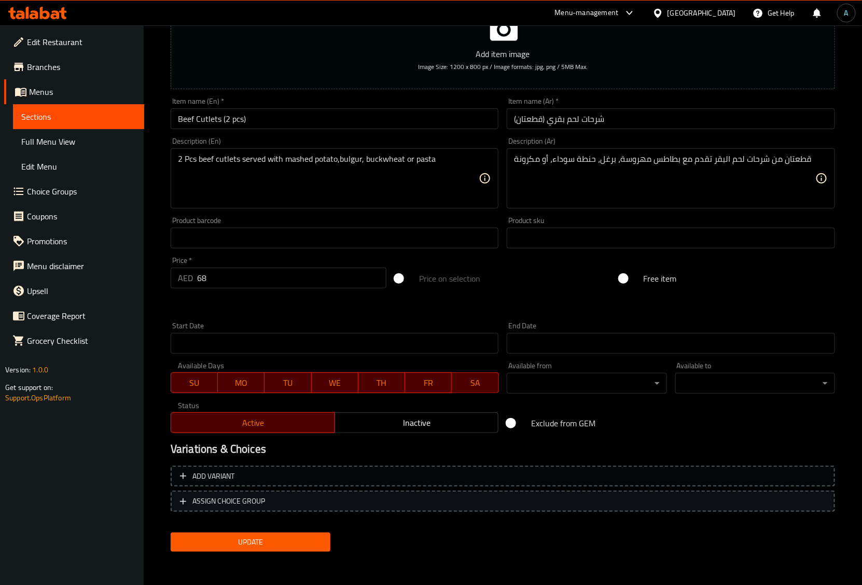
click at [202, 505] on span "ASSIGN CHOICE GROUP" at bounding box center [229, 501] width 73 height 13
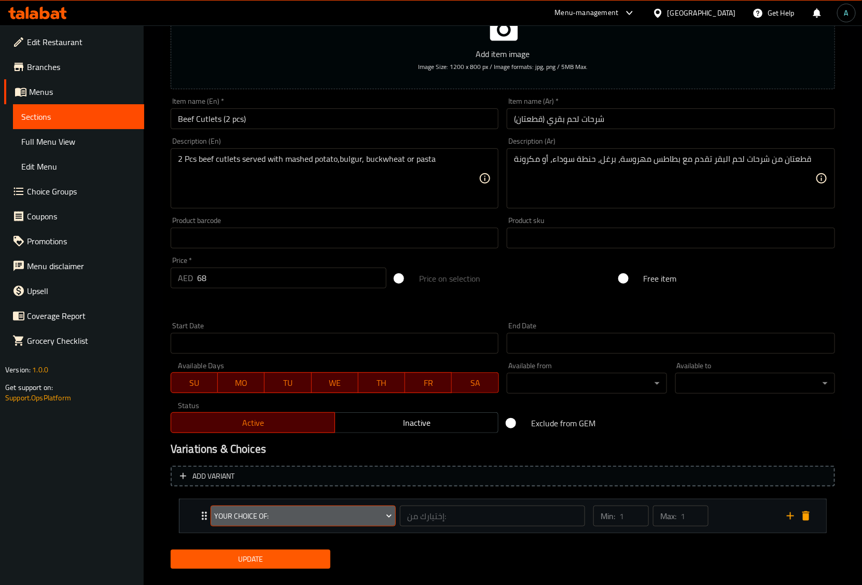
click at [277, 519] on span "Your Choice Of:" at bounding box center [302, 516] width 177 height 13
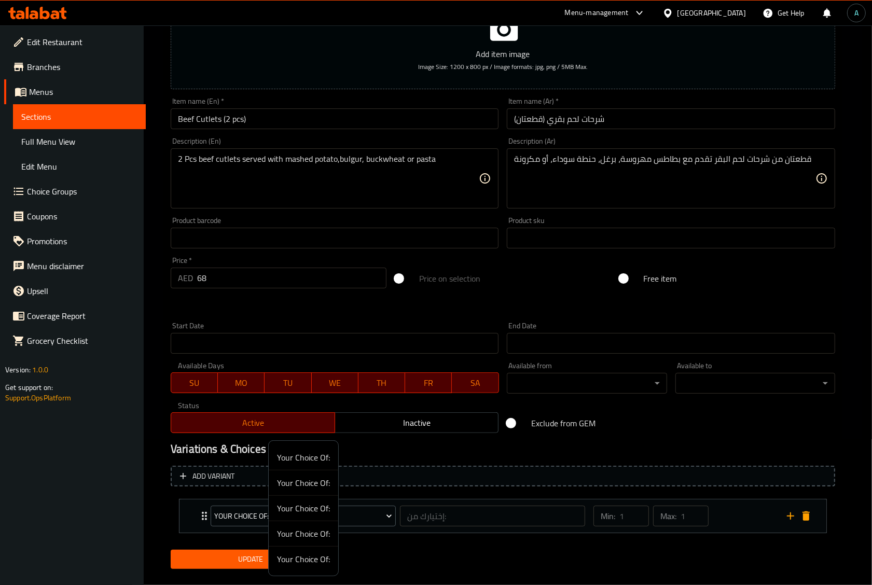
click at [305, 506] on span "Your Choice Of:" at bounding box center [303, 508] width 53 height 12
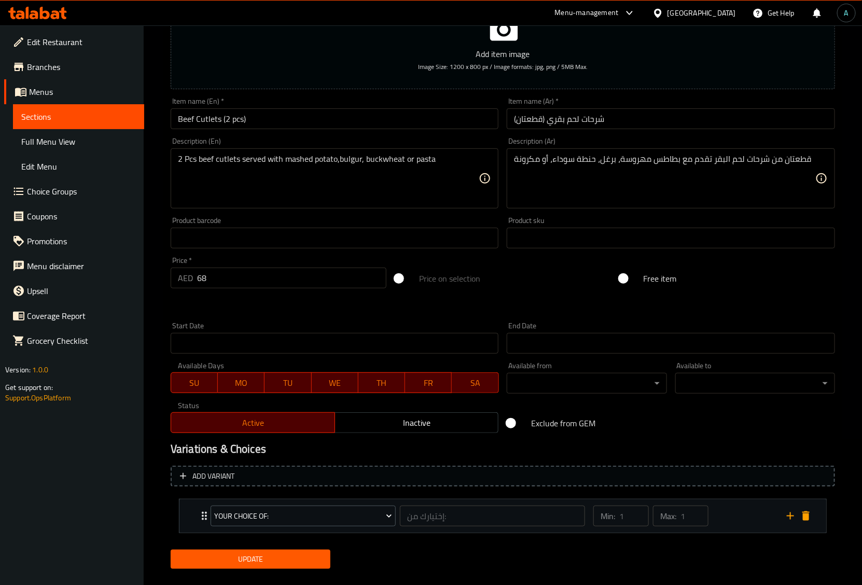
click at [199, 511] on icon "Expand" at bounding box center [204, 516] width 12 height 12
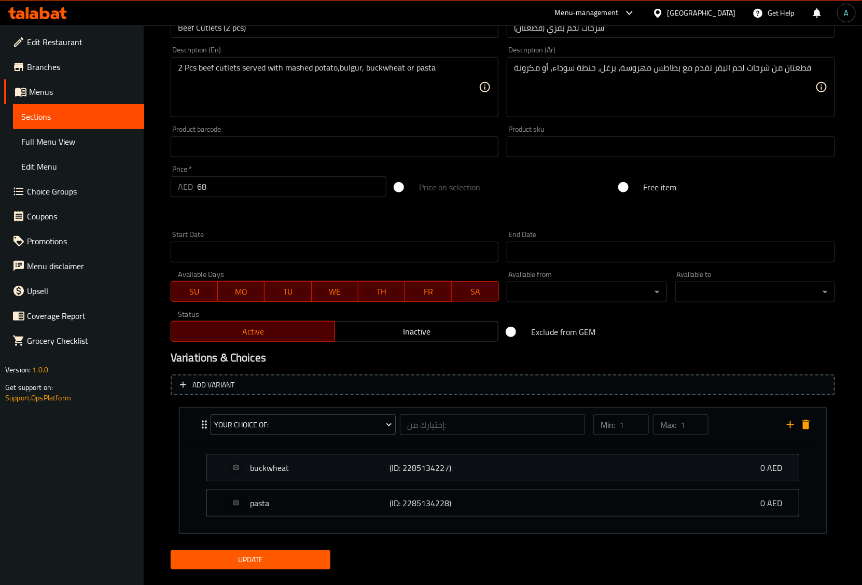
scroll to position [257, 0]
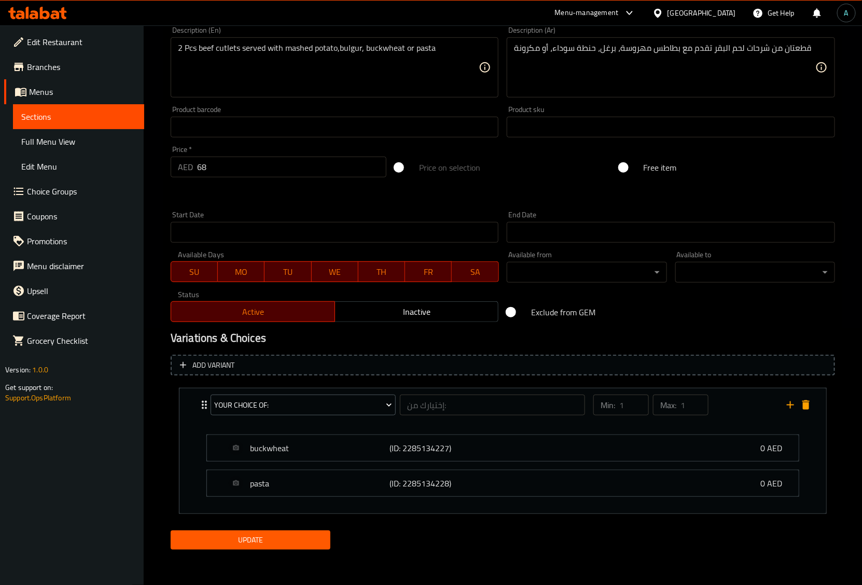
drag, startPoint x: 261, startPoint y: 520, endPoint x: 266, endPoint y: 539, distance: 18.9
click at [261, 528] on div "Add item image Image Size: 1200 x 800 px / Image formats: jpg, png / 5MB Max. I…" at bounding box center [503, 216] width 673 height 675
click at [266, 539] on span "Update" at bounding box center [250, 540] width 143 height 13
click at [281, 546] on span "Update" at bounding box center [250, 540] width 143 height 13
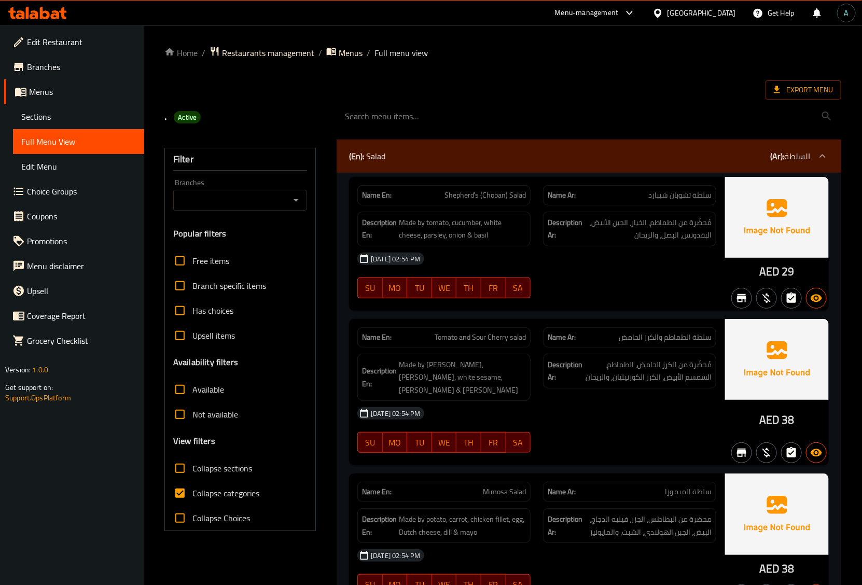
click at [217, 497] on span "Collapse categories" at bounding box center [226, 493] width 67 height 12
click at [193, 497] on input "Collapse categories" at bounding box center [180, 493] width 25 height 25
checkbox input "false"
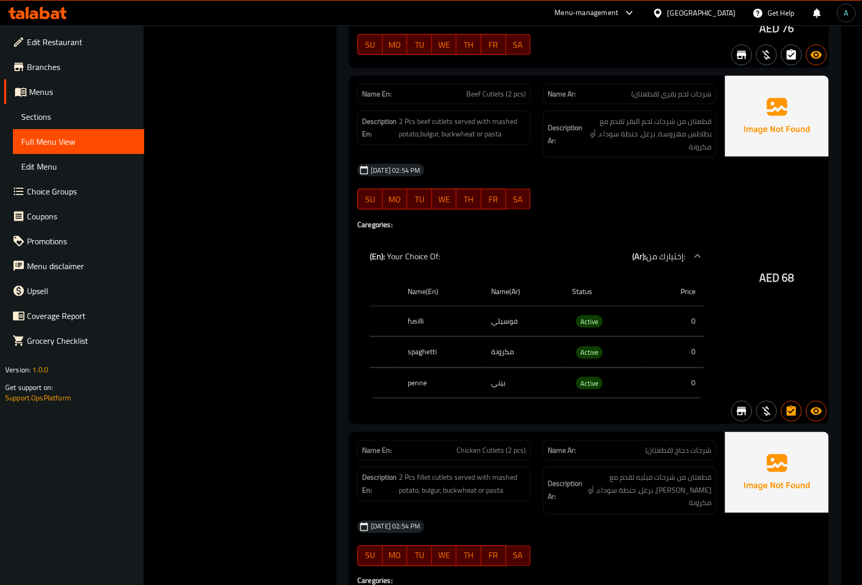
scroll to position [3863, 0]
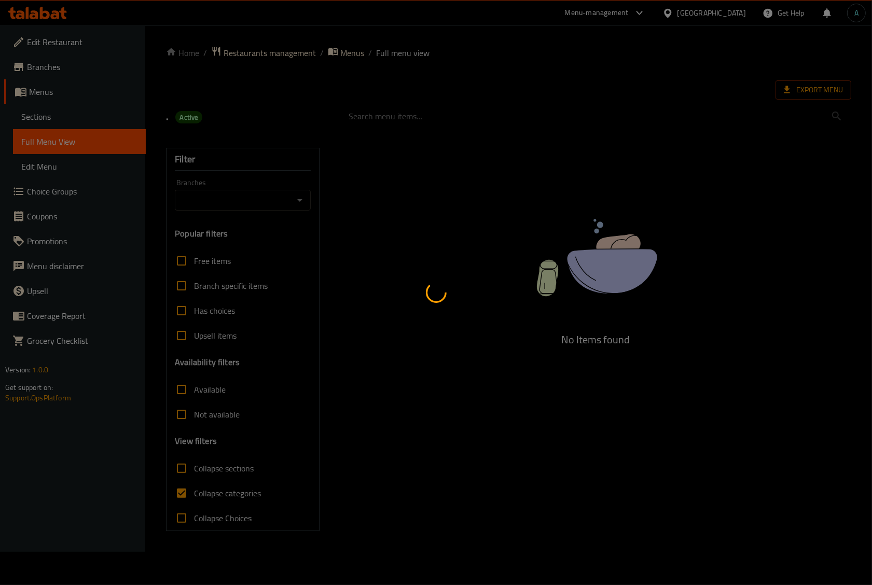
click at [231, 499] on div at bounding box center [436, 292] width 872 height 585
click at [203, 493] on div at bounding box center [436, 292] width 872 height 585
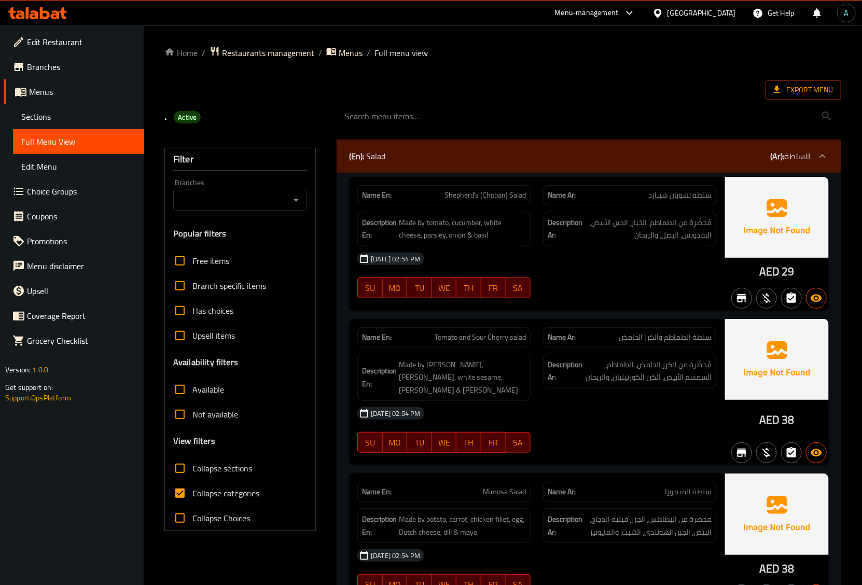
click at [198, 492] on span "Collapse categories" at bounding box center [226, 493] width 67 height 12
click at [193, 492] on input "Collapse categories" at bounding box center [180, 493] width 25 height 25
checkbox input "false"
click at [556, 94] on div ". Active" at bounding box center [503, 116] width 690 height 46
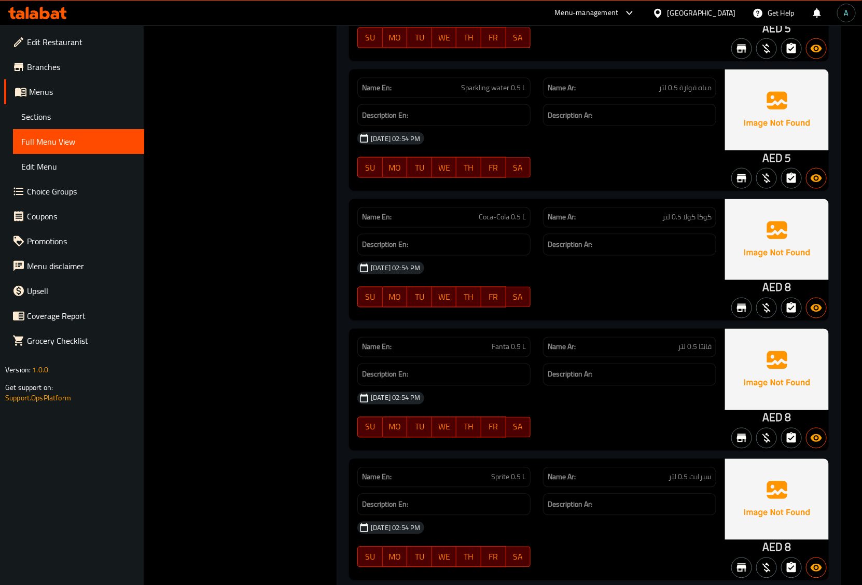
scroll to position [9289, 0]
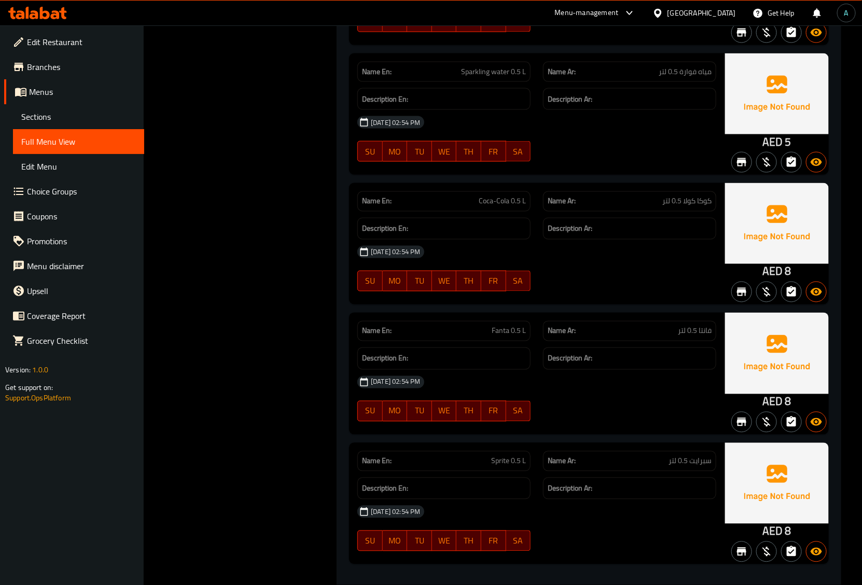
click at [564, 443] on div "Name En: Sprite 0.5 L Name Ar: سبرايت 0.5 لتر Description En: Description Ar: […" at bounding box center [537, 503] width 376 height 121
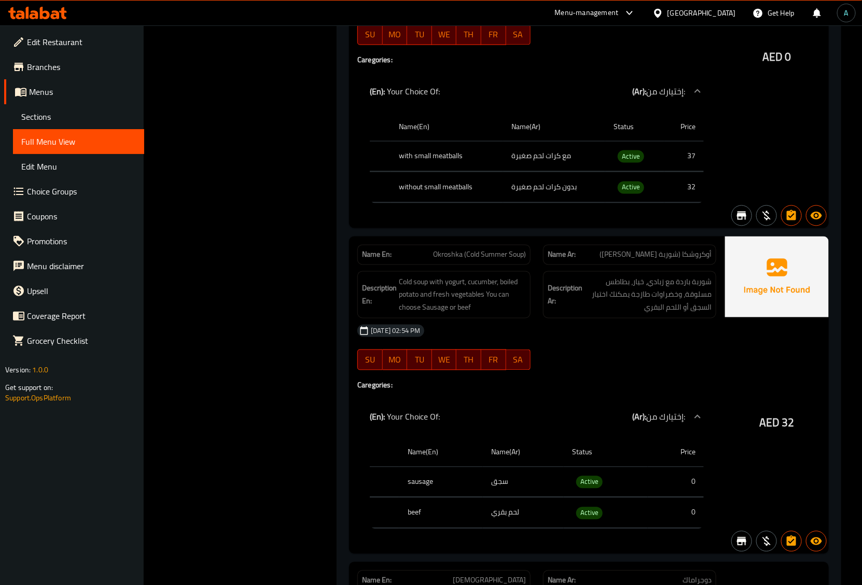
scroll to position [2461, 0]
